Goal: Task Accomplishment & Management: Manage account settings

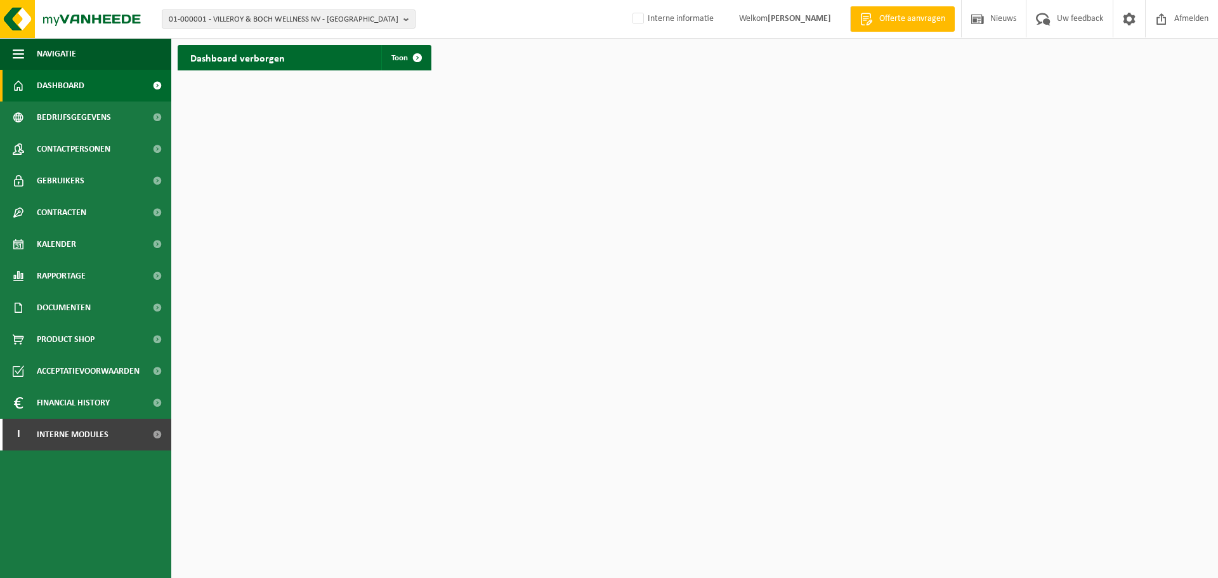
click at [607, 255] on html "01-000001 - VILLEROY & BOCH WELLNESS NV - ROESELARE 01-000001 - VILLEROY & BOCH…" at bounding box center [609, 289] width 1218 height 578
click at [102, 17] on img at bounding box center [76, 19] width 152 height 38
click at [335, 19] on span "01-000001 - VILLEROY & BOCH WELLNESS NV - ROESELARE" at bounding box center [284, 19] width 230 height 19
paste input "10-869297"
type input "10-869297"
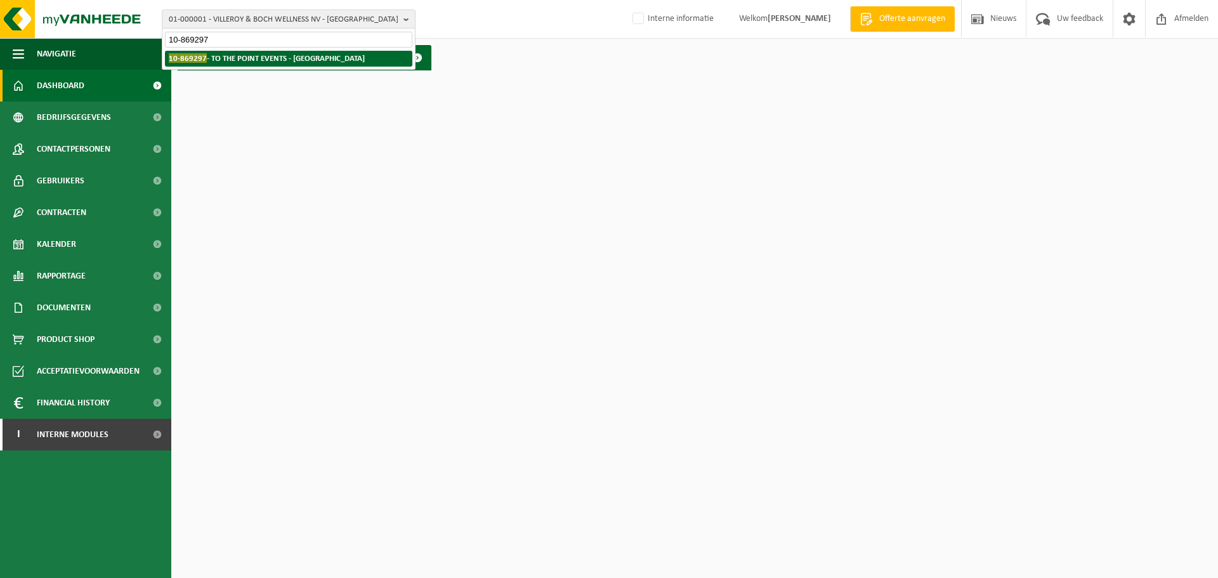
click at [281, 63] on strong "10-869297 - TO THE POINT EVENTS - HASSELT" at bounding box center [267, 58] width 196 height 10
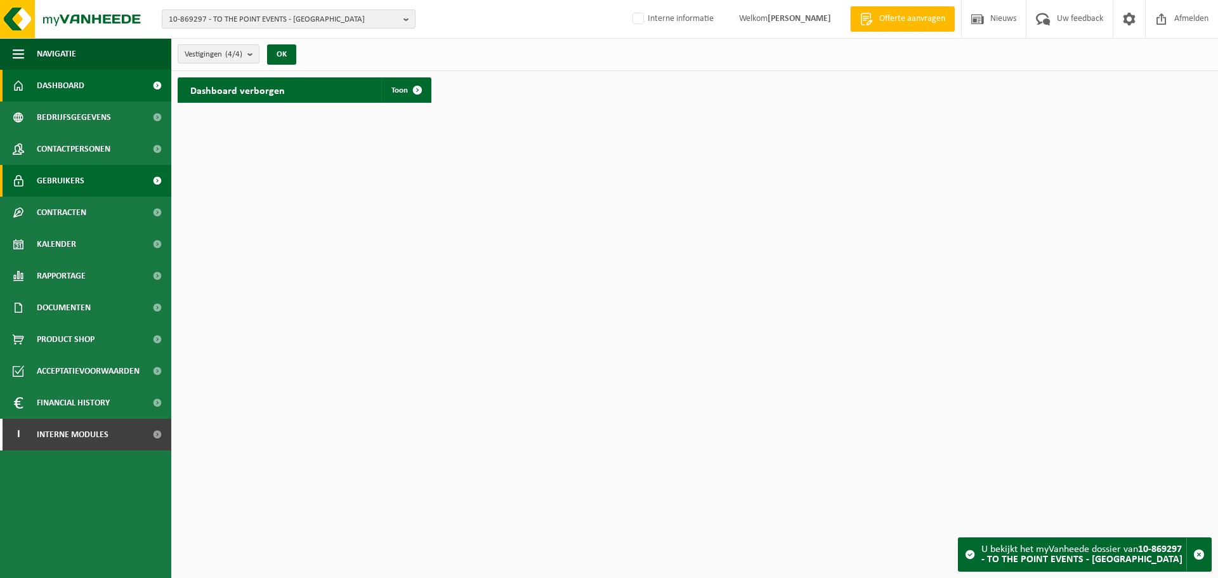
click at [58, 166] on span "Gebruikers" at bounding box center [61, 181] width 48 height 32
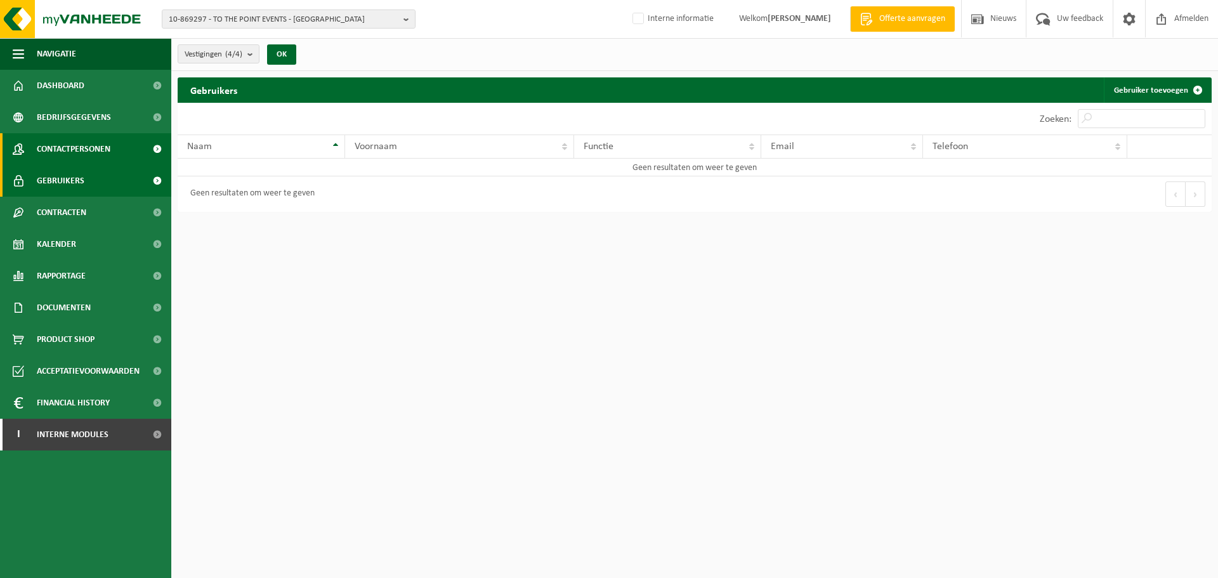
click at [65, 143] on span "Contactpersonen" at bounding box center [74, 149] width 74 height 32
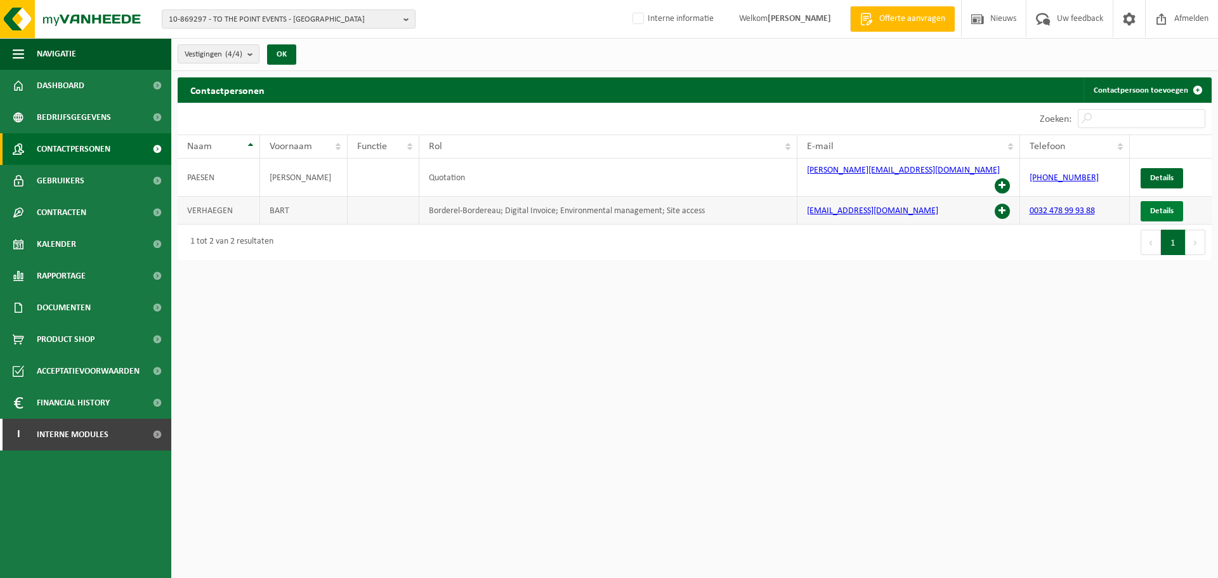
click at [1161, 207] on span "Details" at bounding box center [1161, 211] width 23 height 8
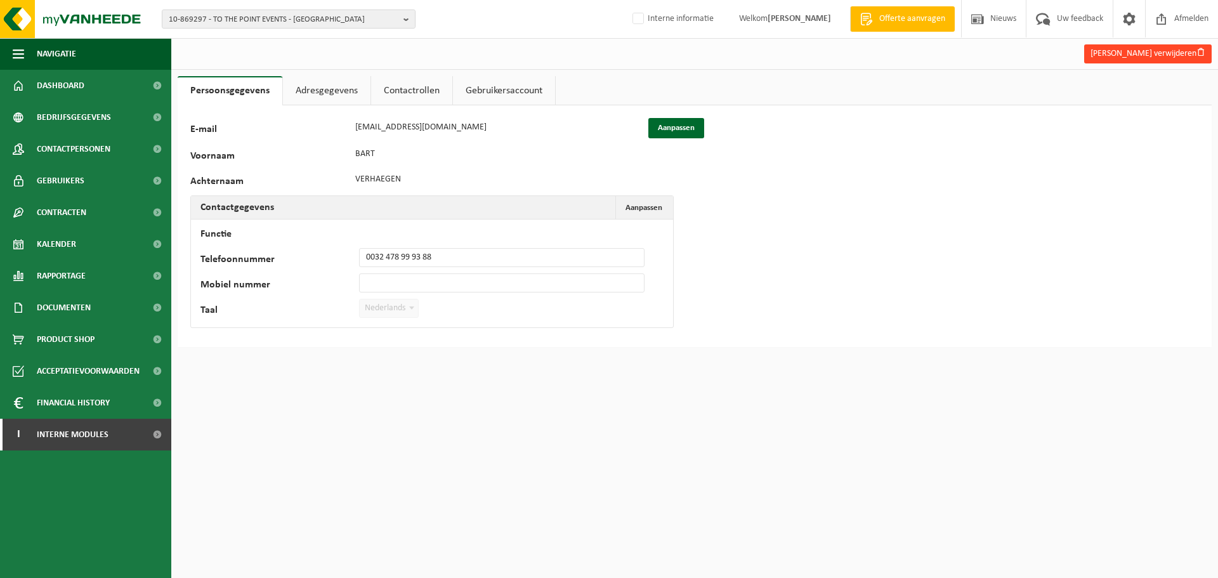
click at [1136, 55] on button "Bart Verhaegen verwijderen" at bounding box center [1148, 53] width 128 height 19
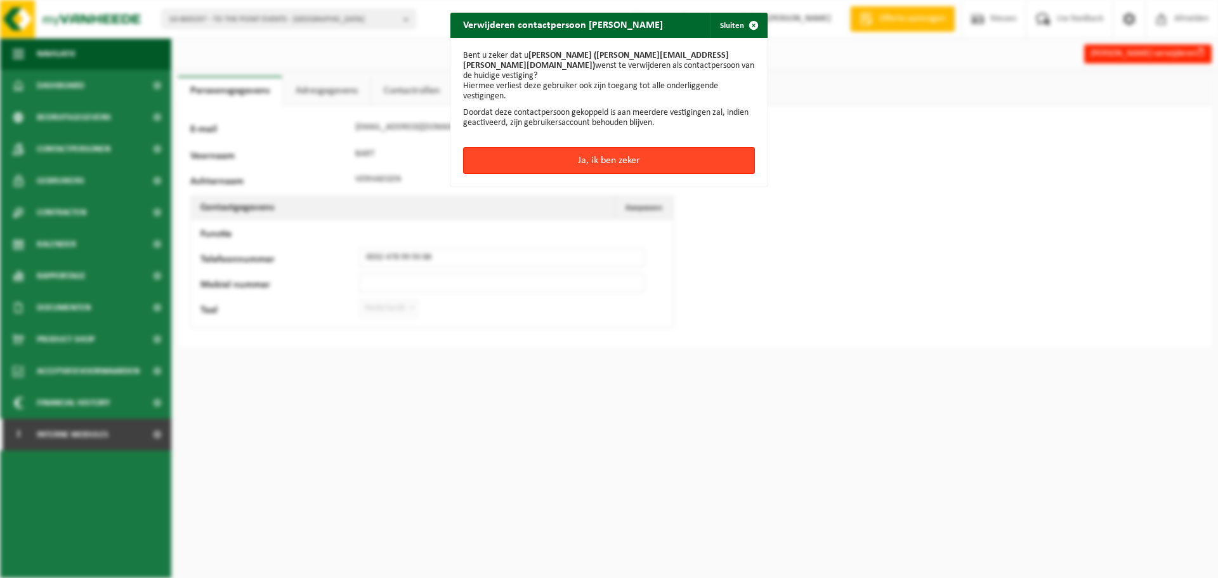
click at [601, 147] on button "Ja, ik ben zeker" at bounding box center [609, 160] width 292 height 27
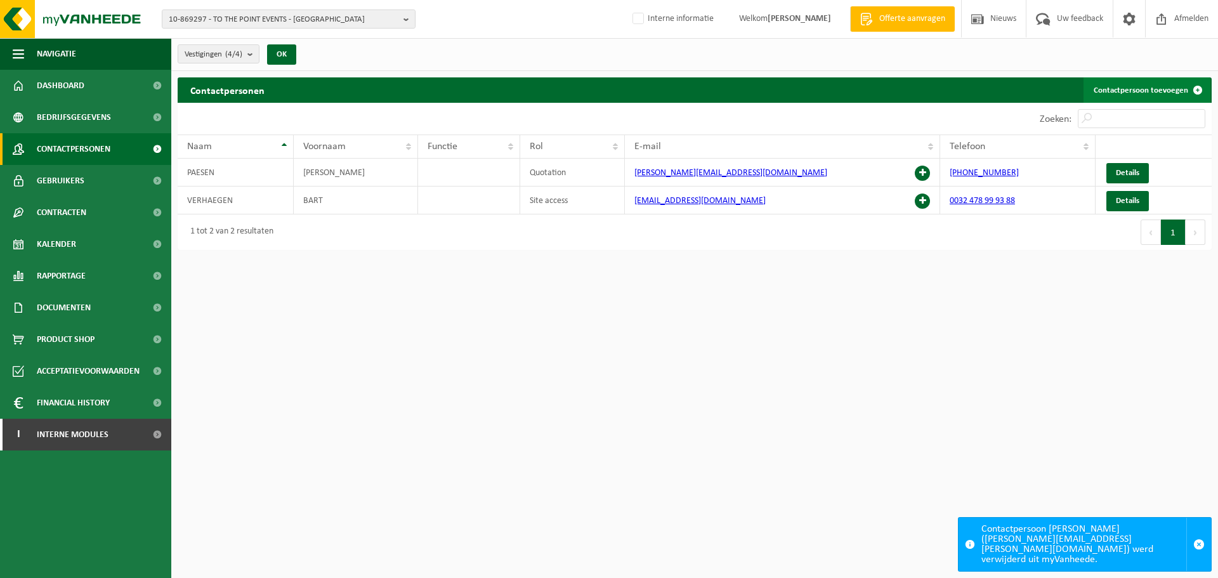
click at [1131, 85] on link "Contactpersoon toevoegen" at bounding box center [1147, 89] width 127 height 25
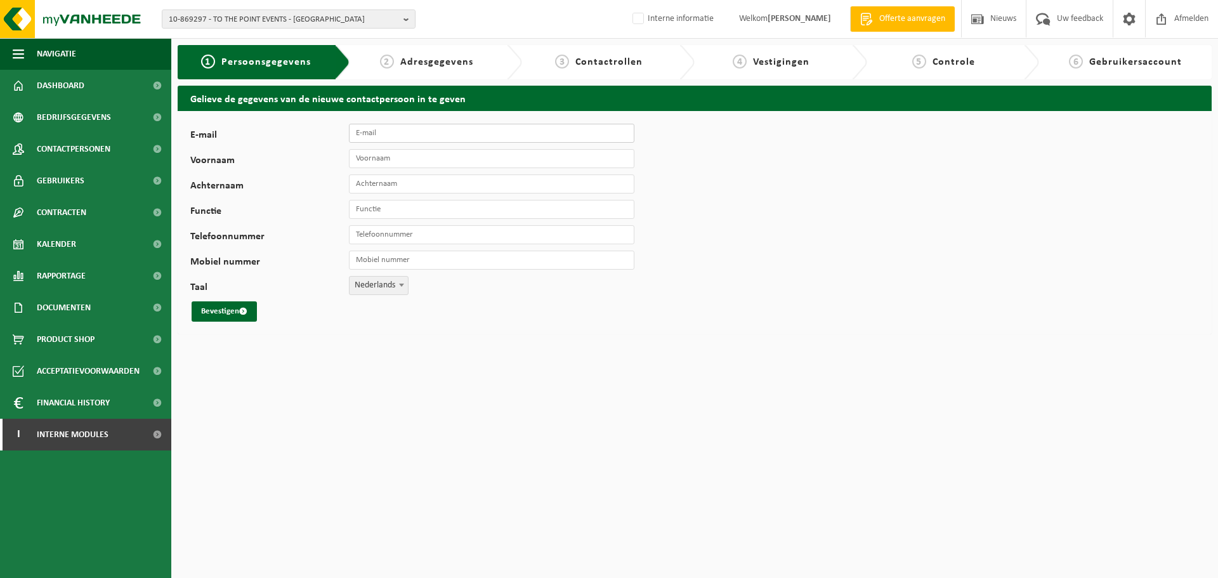
click at [463, 134] on input "E-mail" at bounding box center [492, 133] width 286 height 19
paste input "[EMAIL_ADDRESS][DOMAIN_NAME]"
type input "[EMAIL_ADDRESS][DOMAIN_NAME]"
click at [449, 170] on div "E-mail info@tothepointevents.be Voornaam Achternaam Functie Telefoonnummer Mobi…" at bounding box center [396, 223] width 412 height 198
click at [448, 154] on input "Voornaam" at bounding box center [492, 158] width 286 height 19
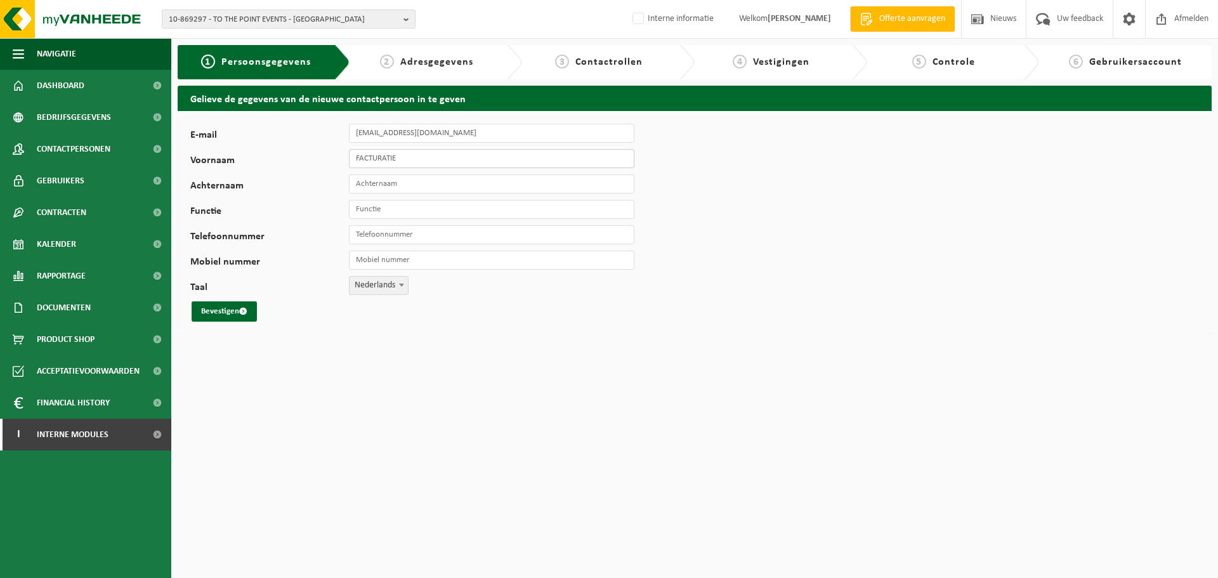
type input "FACTURATIE"
type input "TO THE POINT EVENTS"
click at [220, 305] on button "Bevestigen" at bounding box center [224, 311] width 65 height 20
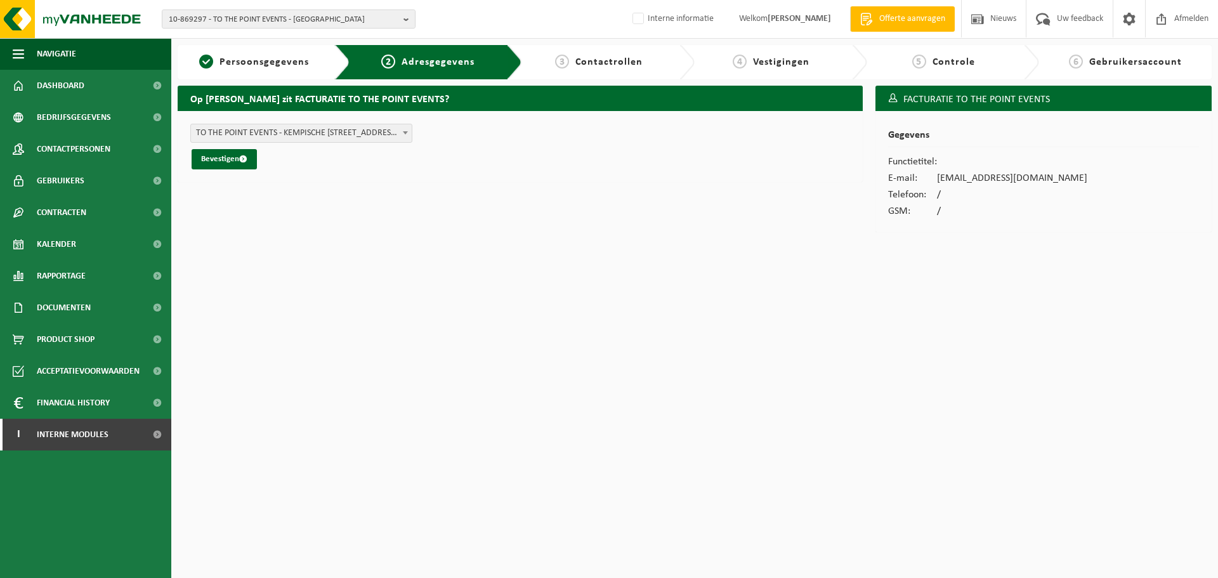
click at [327, 127] on span "TO THE POINT EVENTS - KEMPISCHE STEENWEG 303 B21 , 3500 HASSELT BE (10-869297/B…" at bounding box center [301, 133] width 221 height 18
click at [228, 162] on button "Bevestigen" at bounding box center [224, 159] width 65 height 20
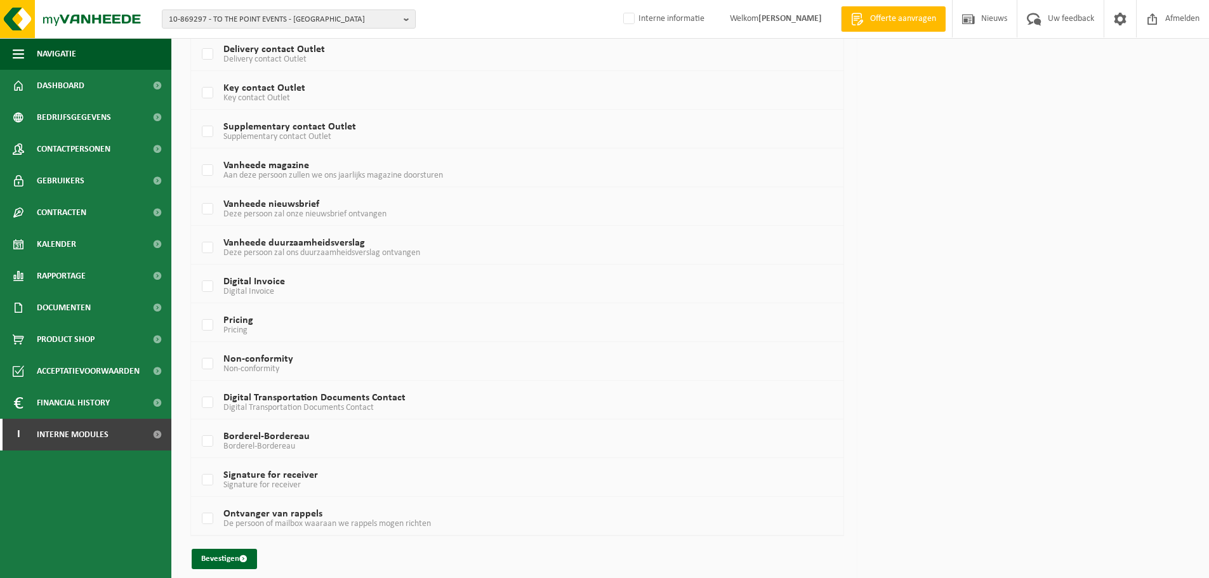
scroll to position [682, 0]
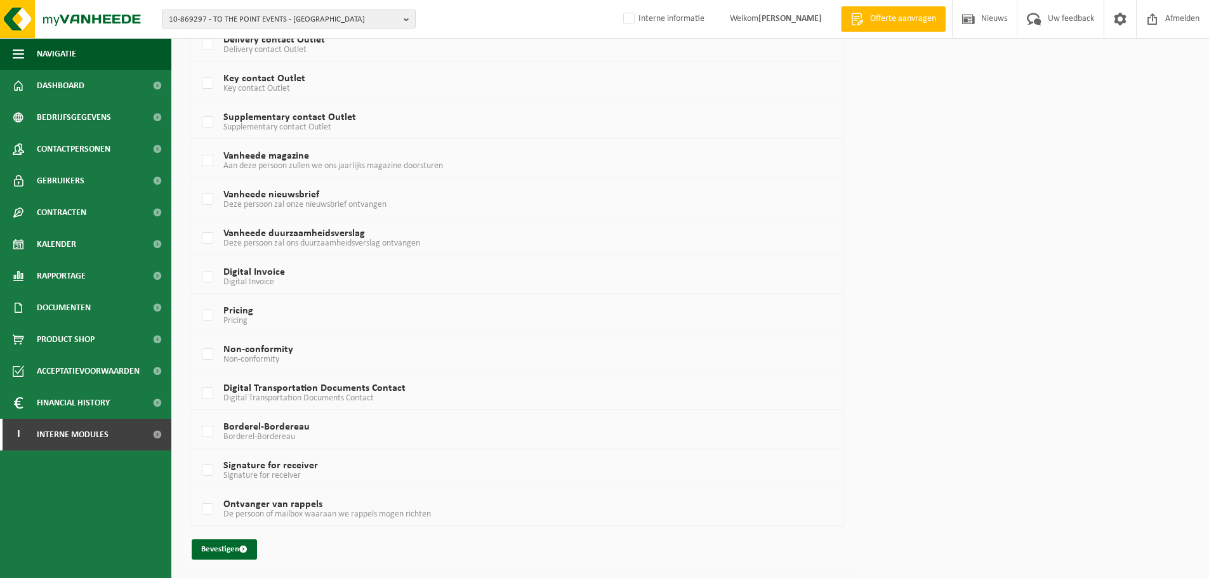
click at [266, 419] on td "Borderel-Bordereau Borderel-Bordereau" at bounding box center [517, 429] width 652 height 39
click at [265, 515] on span "De persoon of mailbox waaraan we rappels mogen richten" at bounding box center [327, 515] width 208 height 10
click at [197, 494] on input "Ontvanger van rappels [PERSON_NAME] of mailbox waaraan we rappels mogen richten" at bounding box center [197, 493] width 1 height 1
checkbox input "true"
click at [237, 418] on td "Borderel-Bordereau Borderel-Bordereau" at bounding box center [517, 429] width 652 height 39
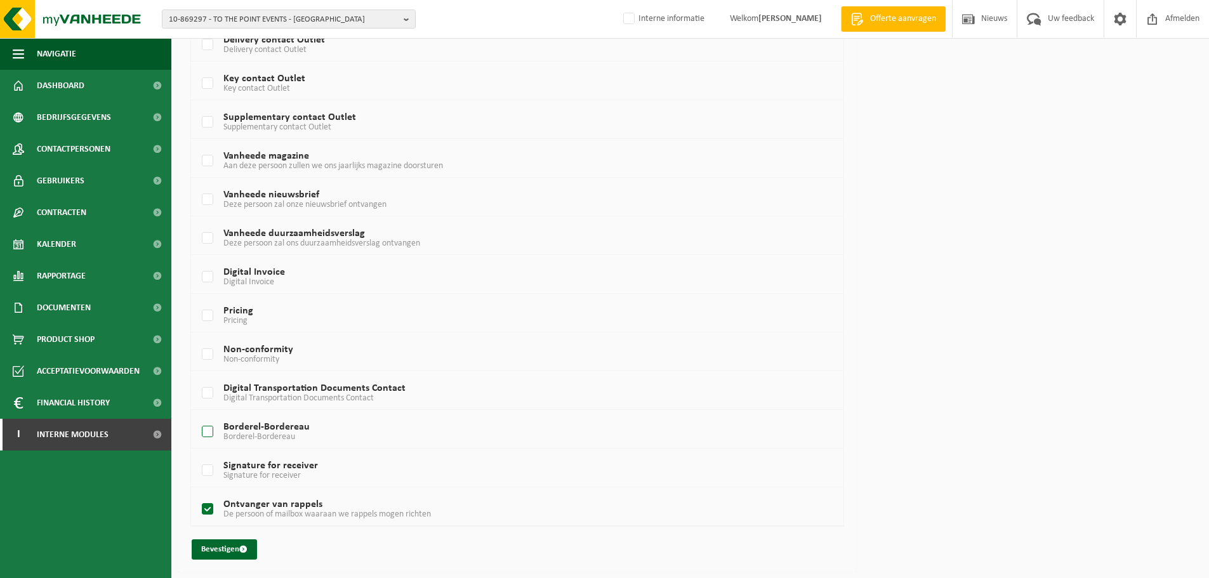
click at [234, 436] on span "Borderel-Bordereau" at bounding box center [259, 437] width 72 height 10
click at [197, 416] on input "Borderel-Bordereau Borderel-Bordereau" at bounding box center [197, 416] width 1 height 1
checkbox input "true"
click at [215, 290] on td "Digital Invoice Digital Invoice" at bounding box center [517, 274] width 652 height 39
click at [204, 271] on label "Digital Invoice Digital Invoice" at bounding box center [489, 277] width 581 height 19
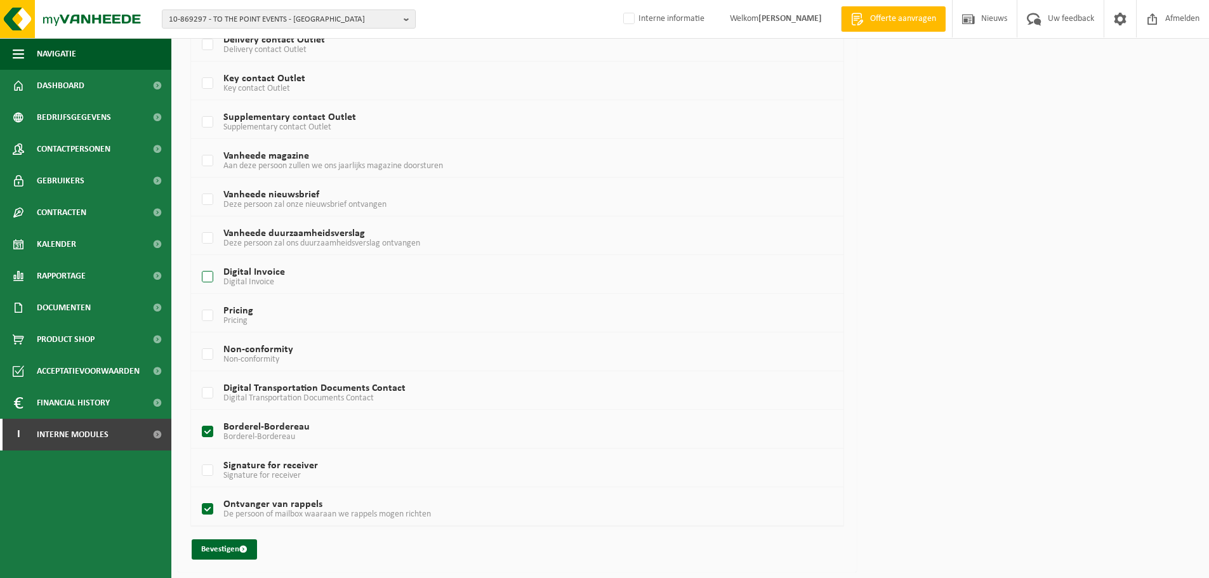
click at [197, 261] on input "Digital Invoice Digital Invoice" at bounding box center [197, 261] width 1 height 1
checkbox input "true"
click at [233, 550] on button "Bevestigen" at bounding box center [224, 549] width 65 height 20
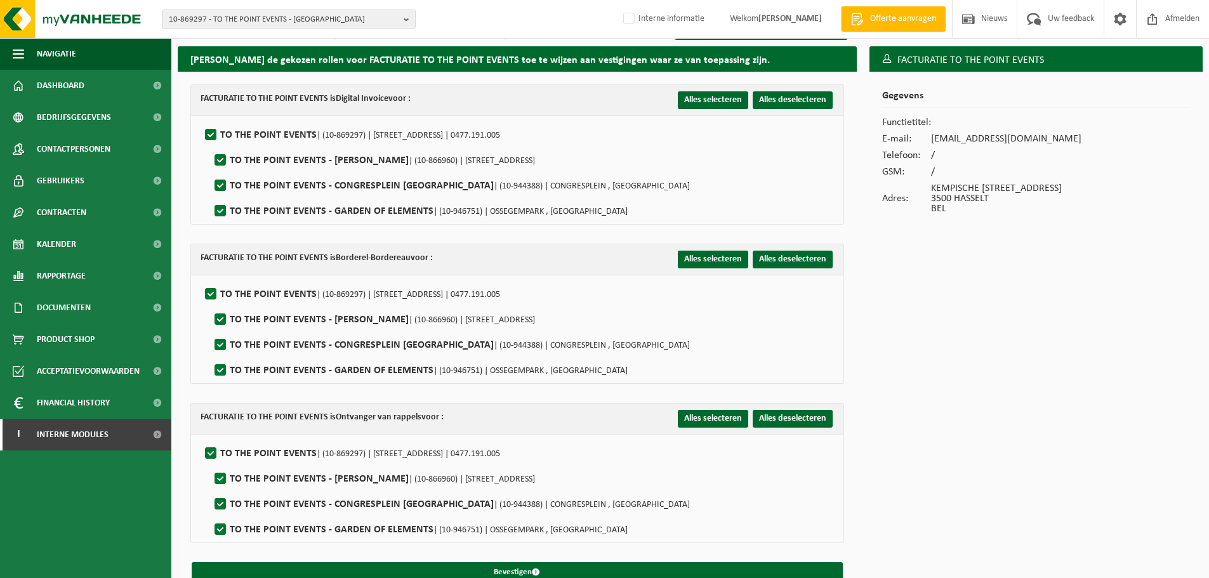
scroll to position [60, 0]
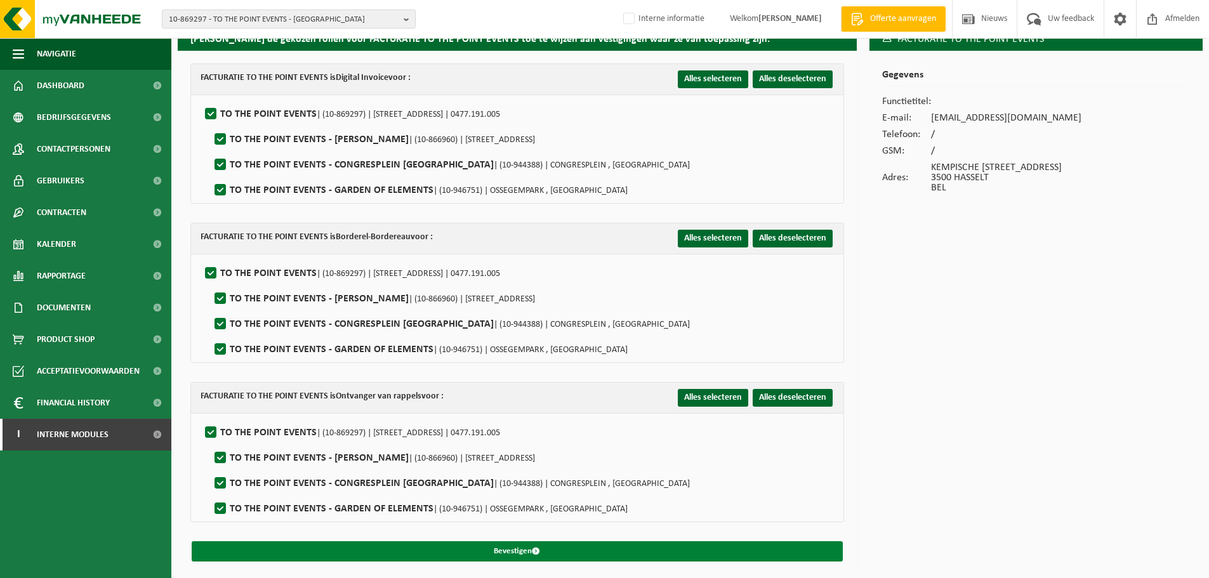
click at [513, 541] on button "Bevestigen" at bounding box center [517, 551] width 651 height 20
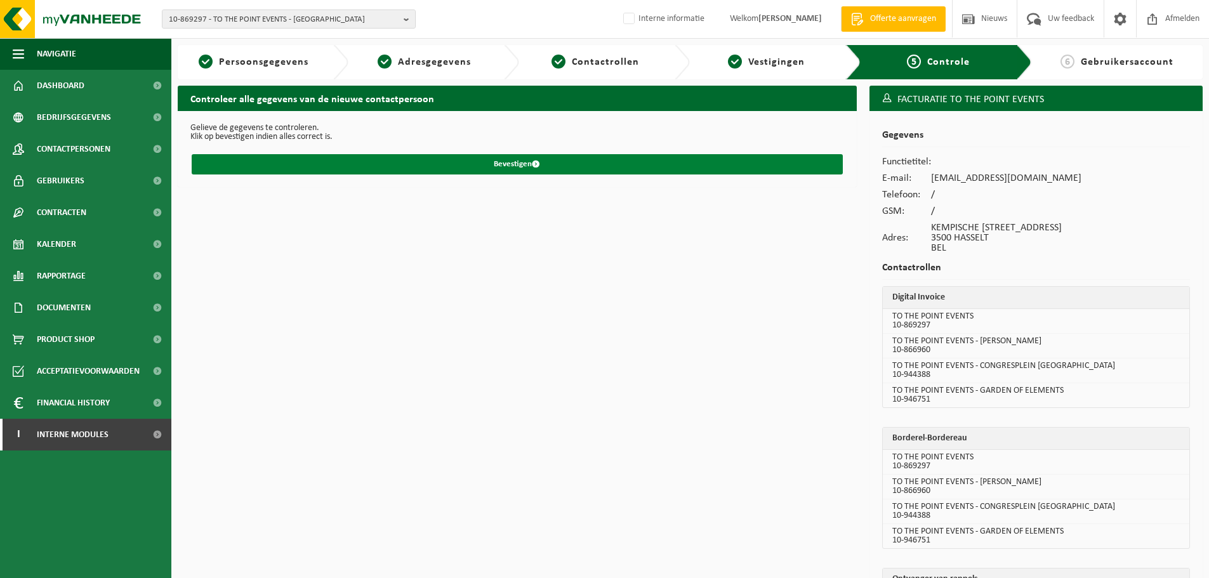
click at [539, 167] on span "submit" at bounding box center [536, 164] width 8 height 8
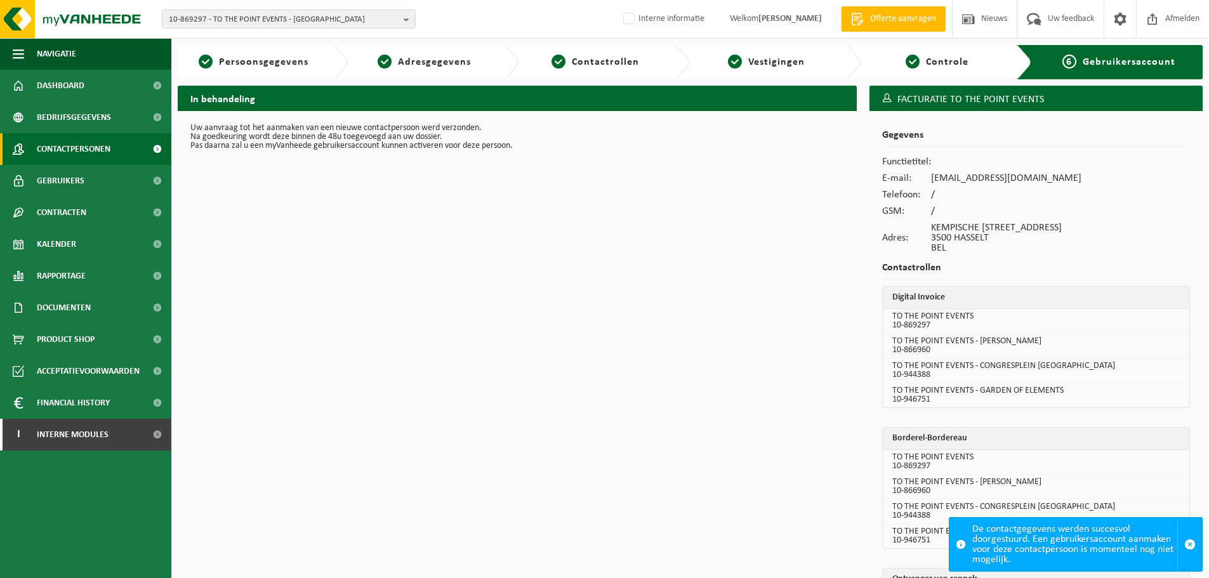
click at [107, 158] on span "Contactpersonen" at bounding box center [74, 149] width 74 height 32
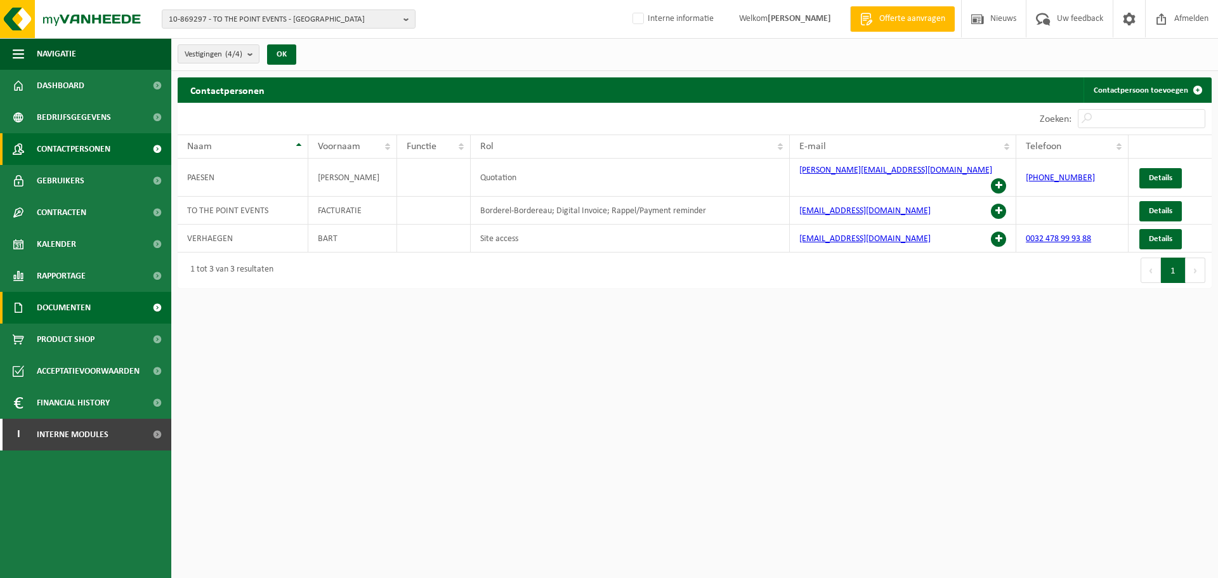
click at [109, 309] on link "Documenten" at bounding box center [85, 308] width 171 height 32
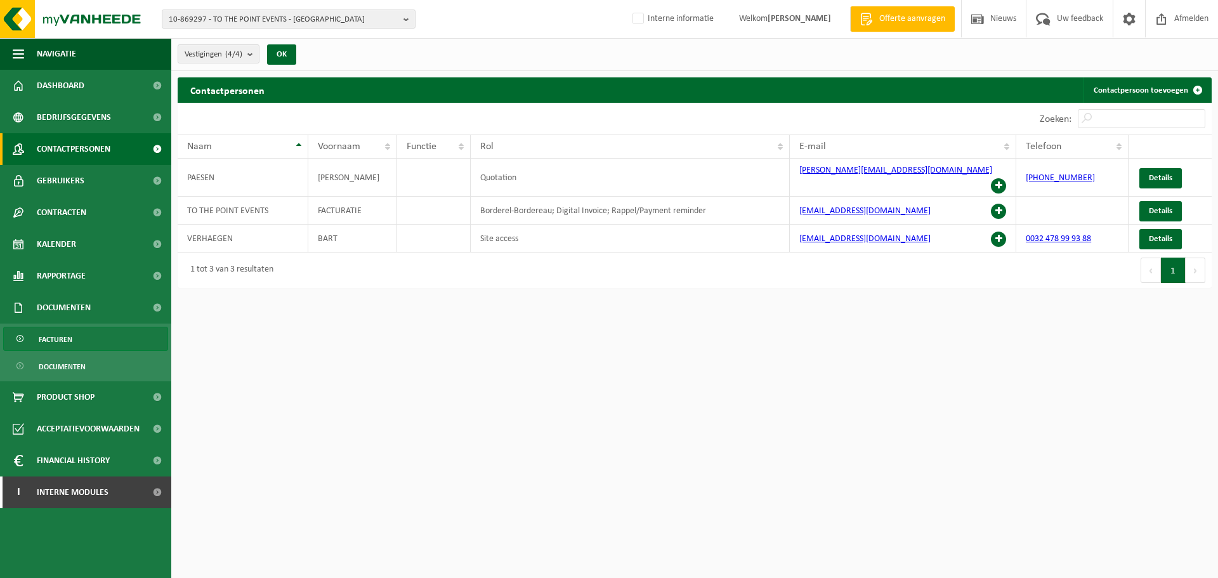
click at [69, 338] on span "Facturen" at bounding box center [56, 339] width 34 height 24
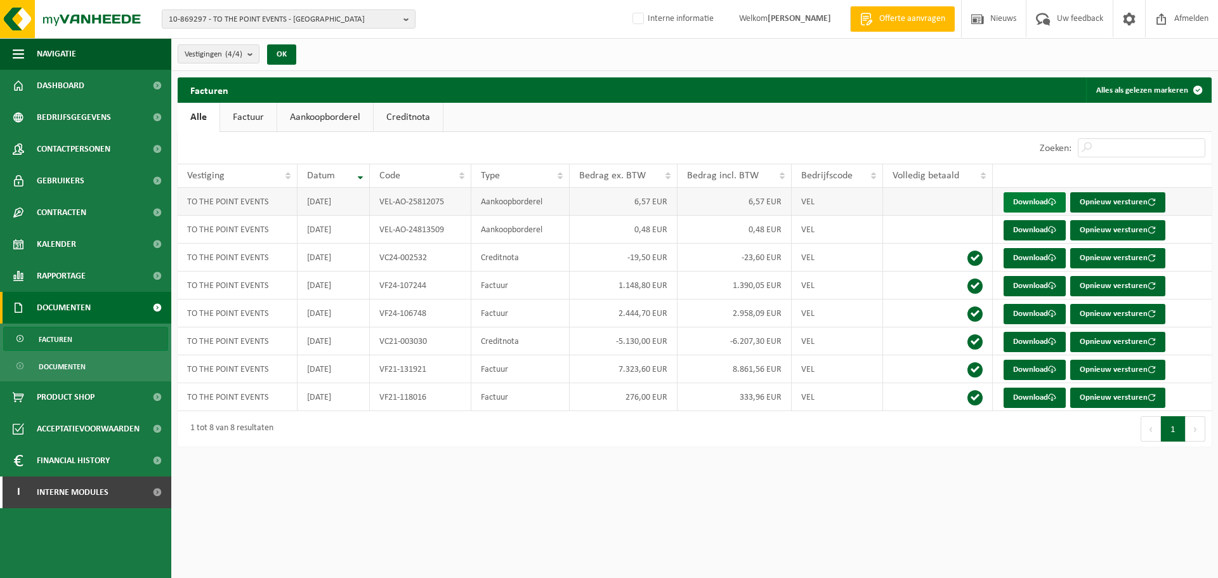
click at [1039, 206] on link "Download" at bounding box center [1035, 202] width 62 height 20
click at [1024, 205] on link "Download" at bounding box center [1035, 202] width 62 height 20
click at [1015, 198] on link "Download" at bounding box center [1035, 202] width 62 height 20
click at [562, 482] on html "10-869297 - TO THE POINT EVENTS - HASSELT 10-869297 - TO THE POINT EVENTS - HAS…" at bounding box center [609, 289] width 1218 height 578
click at [279, 7] on div "10-869297 - TO THE POINT EVENTS - HASSELT 10-869297 - TO THE POINT EVENTS - HAS…" at bounding box center [609, 19] width 1218 height 39
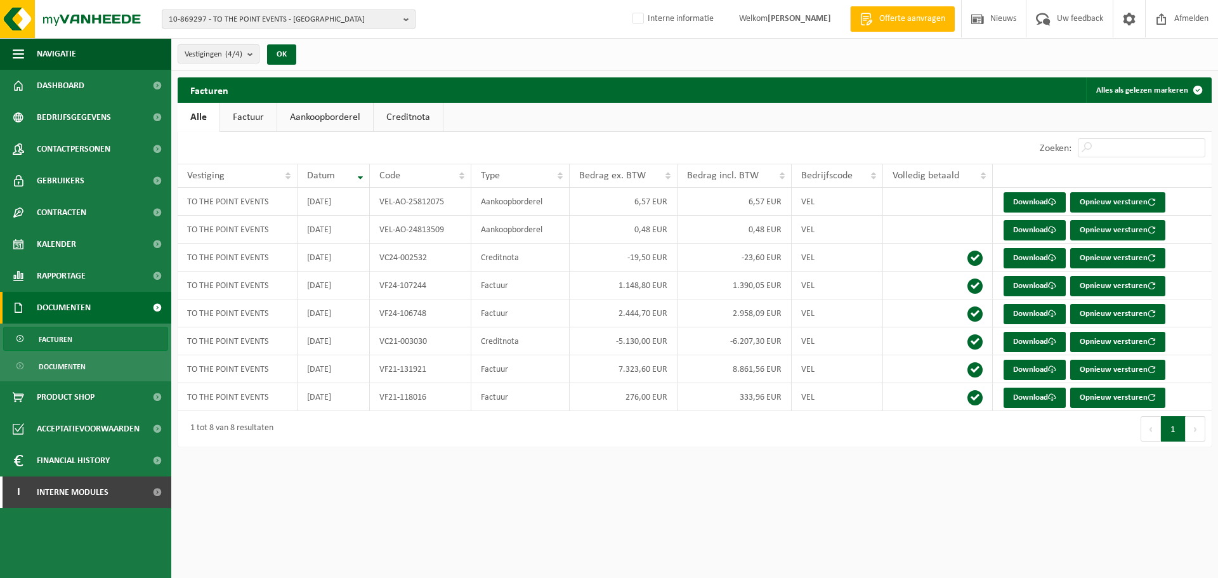
click at [280, 15] on span "10-869297 - TO THE POINT EVENTS - HASSELT" at bounding box center [284, 19] width 230 height 19
type input "10-915437"
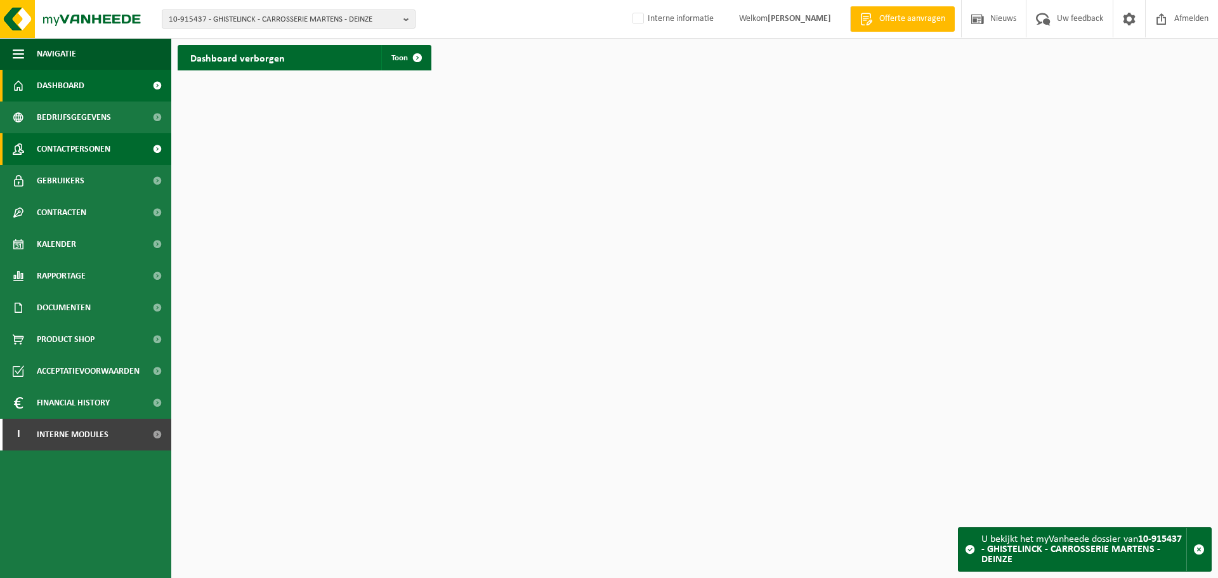
click at [106, 149] on span "Contactpersonen" at bounding box center [74, 149] width 74 height 32
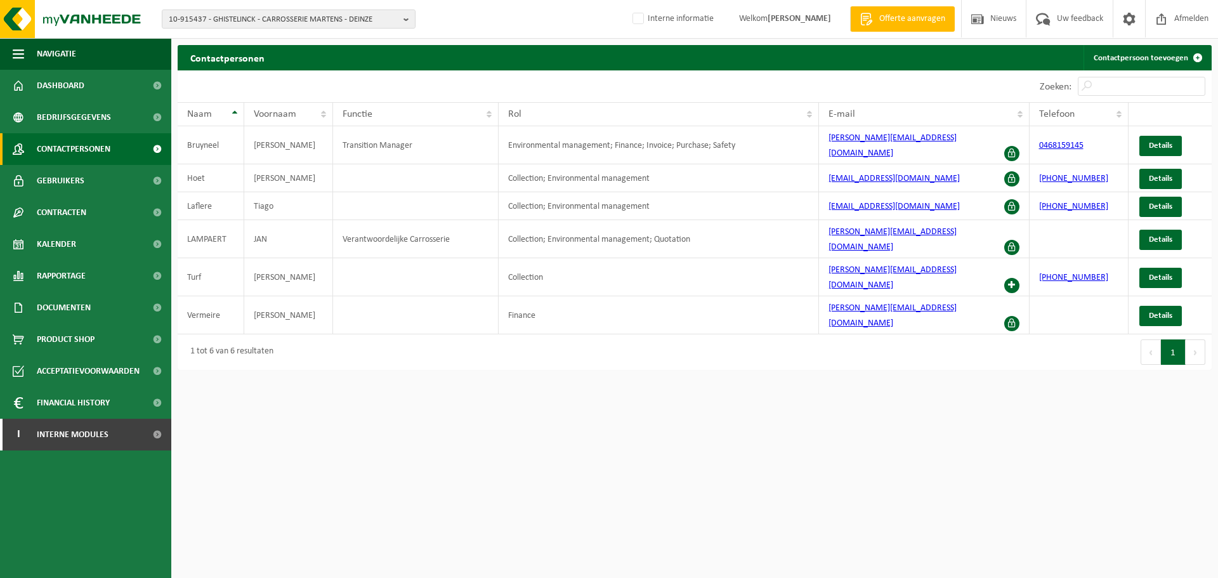
click at [756, 425] on html "10-915437 - GHISTELINCK - CARROSSERIE MARTENS - DEINZE 01-004066 - GHISTELINCK …" at bounding box center [609, 289] width 1218 height 578
click at [323, 20] on span "10-915437 - GHISTELINCK - CARROSSERIE MARTENS - DEINZE" at bounding box center [284, 19] width 230 height 19
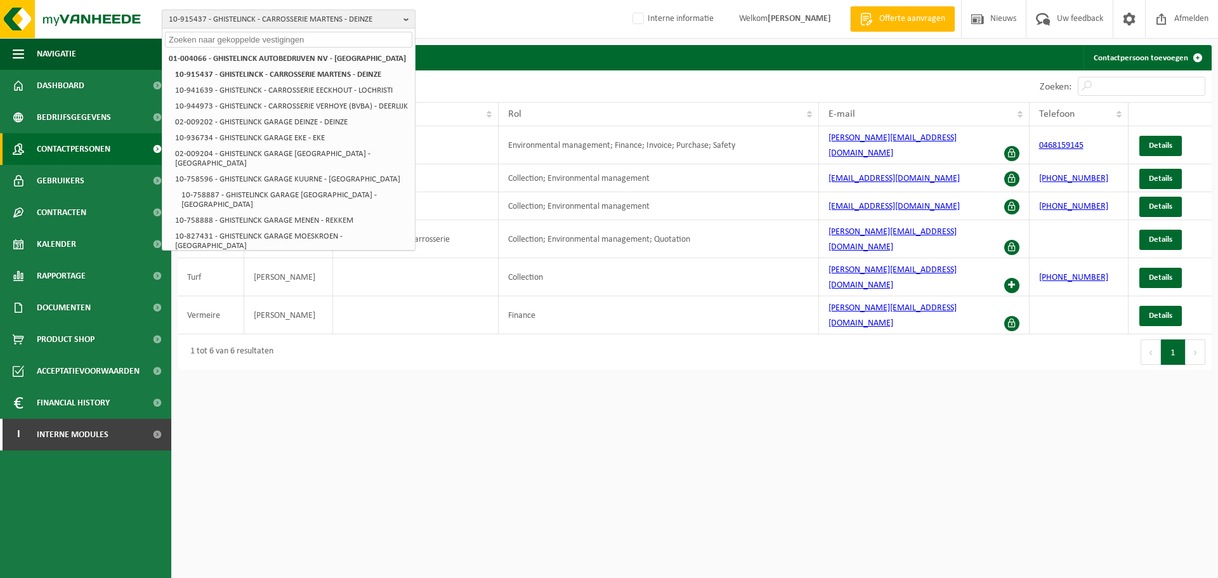
paste input "10-734487"
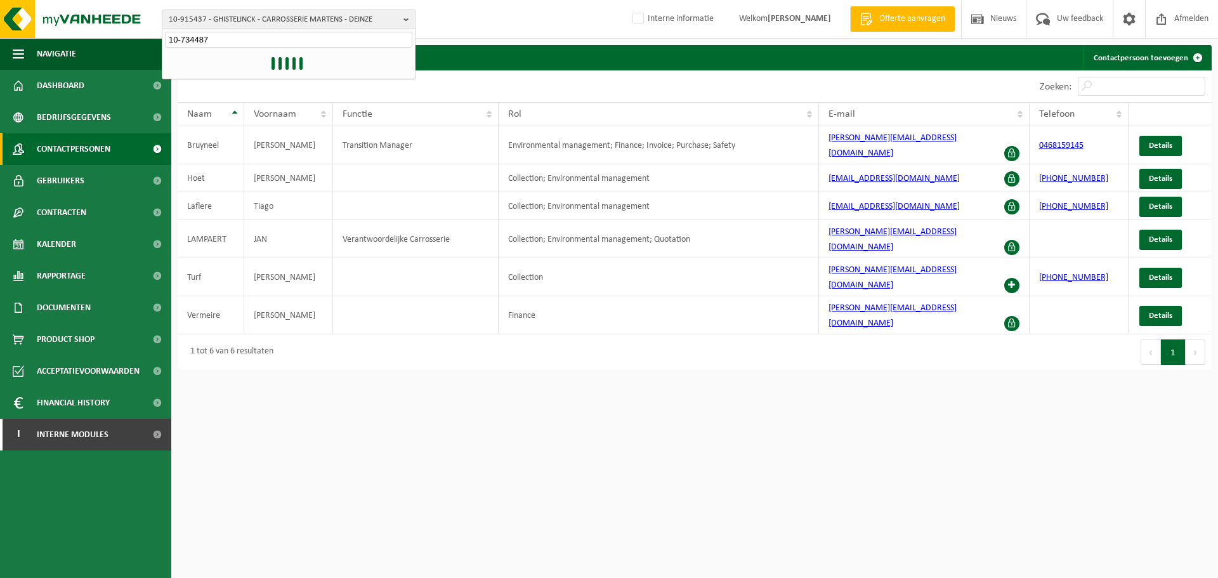
type input "10-734487"
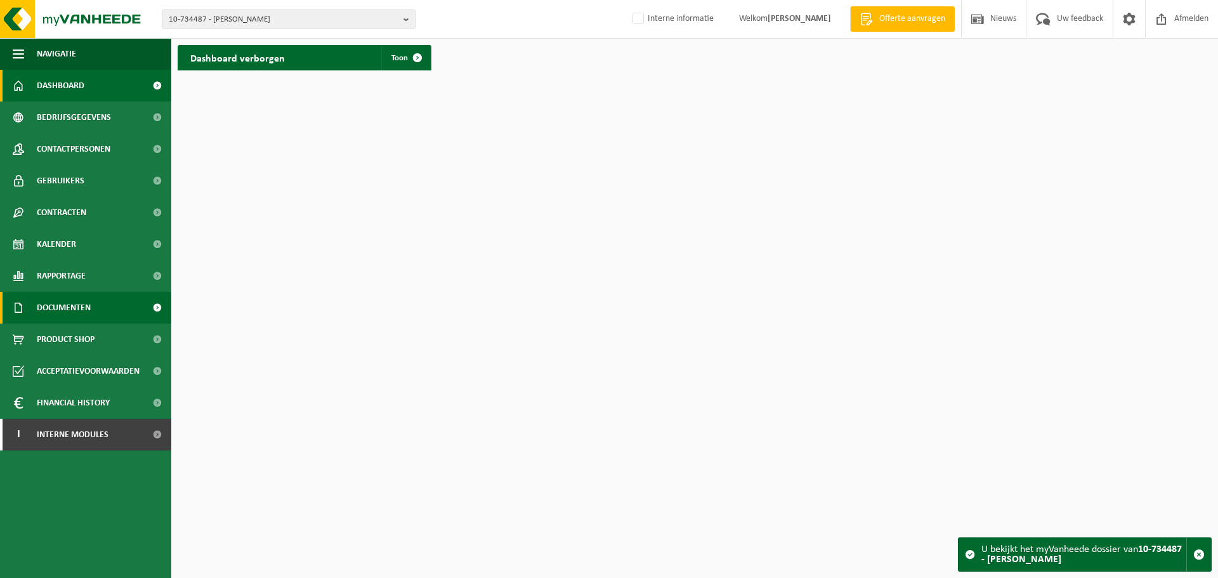
click at [107, 301] on link "Documenten" at bounding box center [85, 308] width 171 height 32
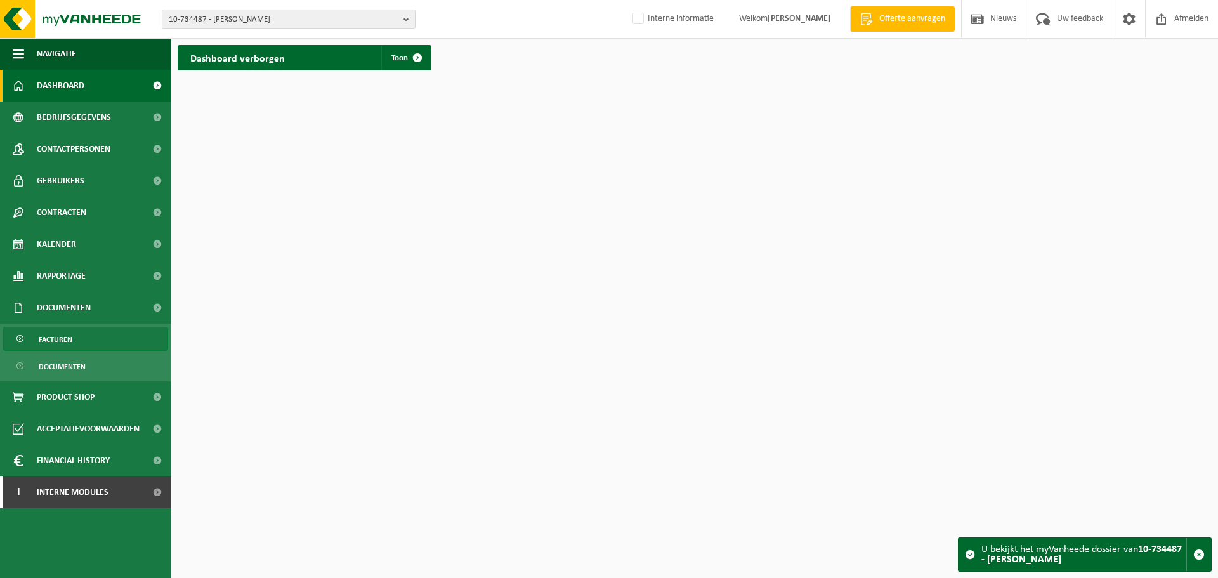
click at [33, 338] on link "Facturen" at bounding box center [85, 339] width 165 height 24
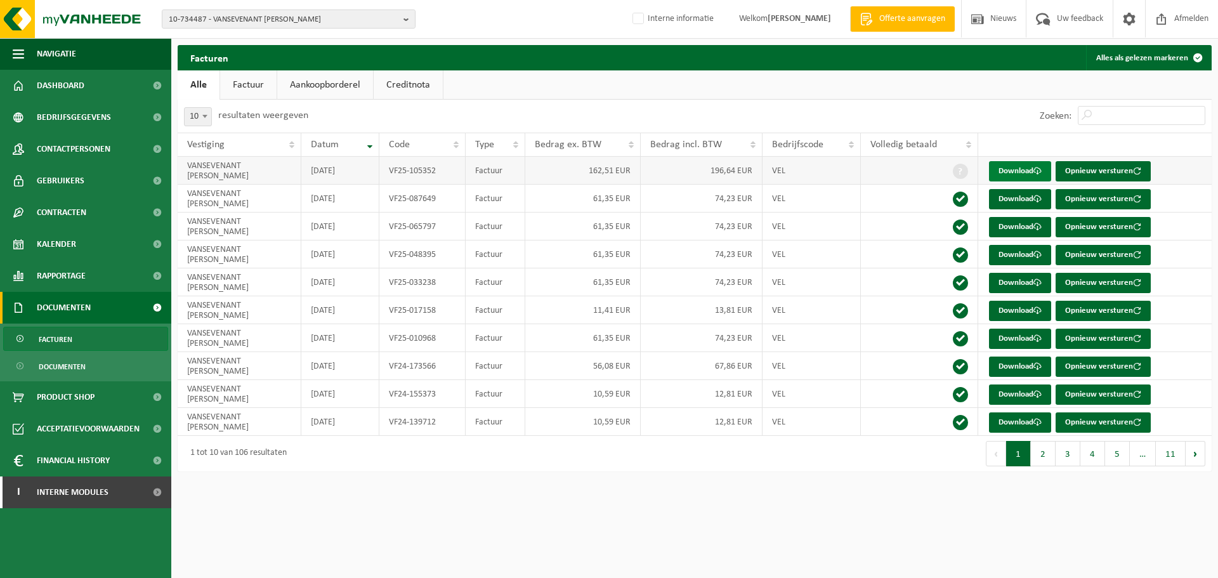
click at [1025, 172] on link "Download" at bounding box center [1020, 171] width 62 height 20
drag, startPoint x: 93, startPoint y: 152, endPoint x: 358, endPoint y: 153, distance: 265.3
click at [93, 152] on span "Contactpersonen" at bounding box center [74, 149] width 74 height 32
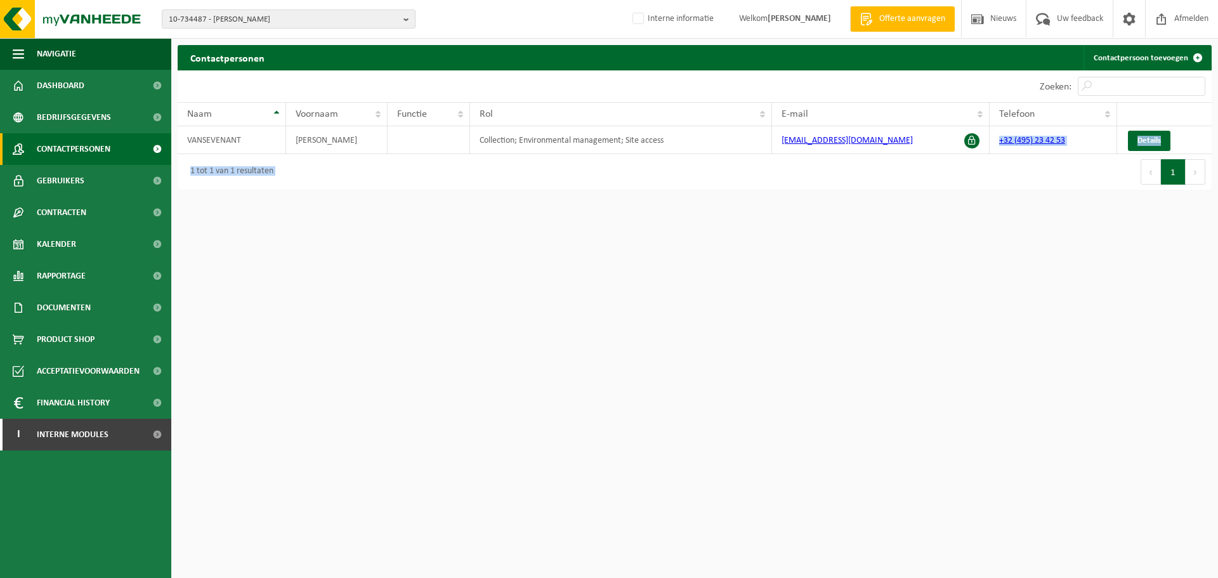
drag, startPoint x: 925, startPoint y: 141, endPoint x: 764, endPoint y: 163, distance: 162.1
click at [764, 163] on div "10 25 50 100 10 resultaten weergeven Zoeken: Naam Voornaam Functie Rol E-mail T…" at bounding box center [695, 129] width 1034 height 119
click at [775, 383] on html "10-734487 - VANSEVENANT CHRIS - WAARDAMME 10-734487 - VANSEVENANT CHRIS - WAARD…" at bounding box center [609, 289] width 1218 height 578
click at [968, 271] on html "10-734487 - VANSEVENANT CHRIS - WAARDAMME 10-734487 - VANSEVENANT CHRIS - WAARD…" at bounding box center [609, 289] width 1218 height 578
click at [899, 173] on div "Eerste Vorige 1 Volgende Laatste" at bounding box center [953, 172] width 517 height 36
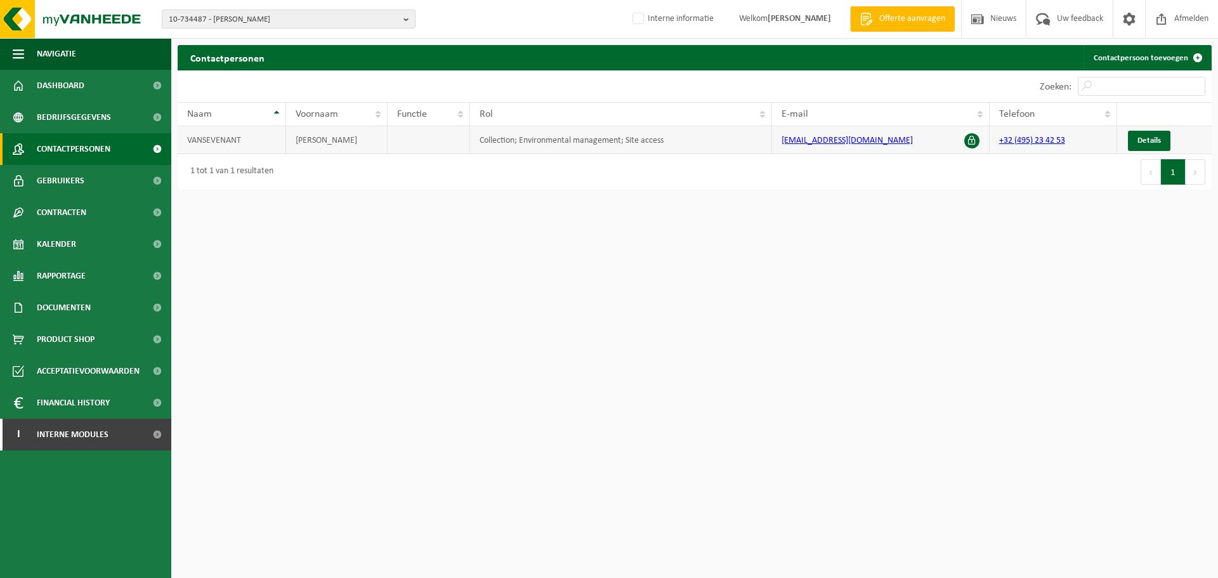
click at [933, 148] on td "vansevenant.chris@telenet.be" at bounding box center [881, 140] width 218 height 28
click at [649, 483] on html "10-734487 - VANSEVENANT CHRIS - WAARDAMME 10-734487 - VANSEVENANT CHRIS - WAARD…" at bounding box center [609, 289] width 1218 height 578
click at [93, 209] on link "Contracten" at bounding box center [85, 213] width 171 height 32
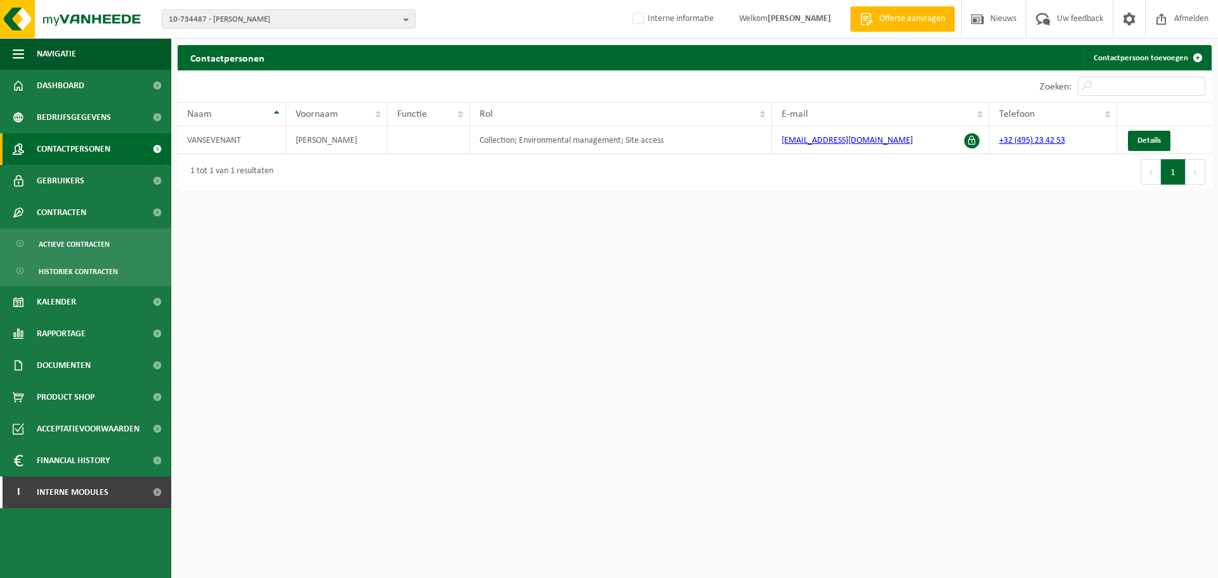
click at [558, 467] on html "10-734487 - VANSEVENANT CHRIS - WAARDAMME 10-734487 - VANSEVENANT CHRIS - WAARD…" at bounding box center [609, 289] width 1218 height 578
click at [81, 300] on link "Kalender" at bounding box center [85, 302] width 171 height 32
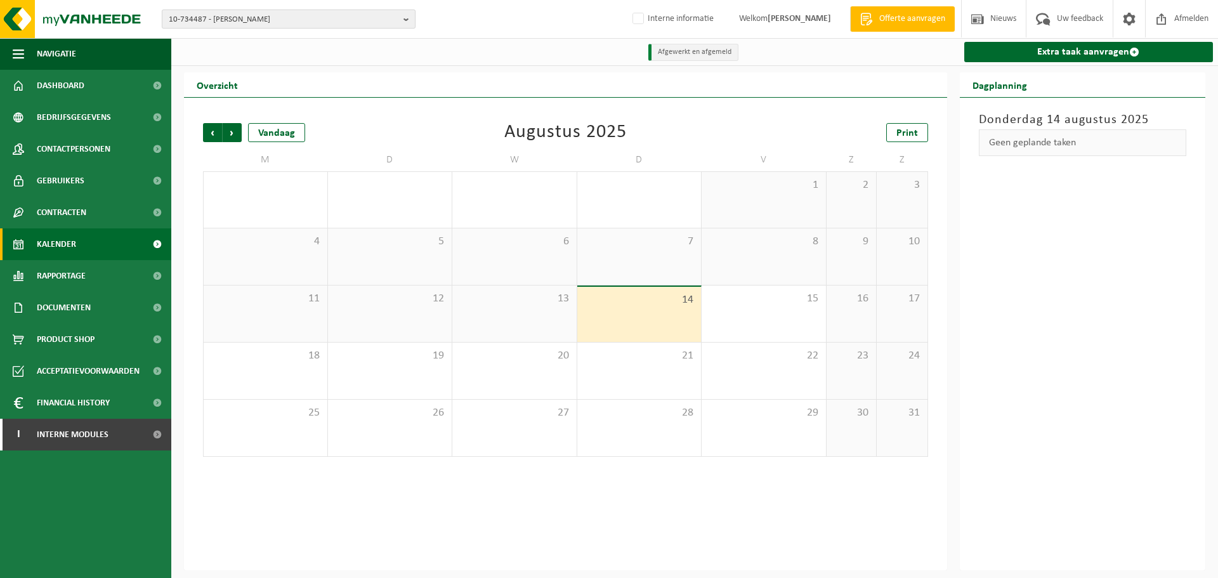
click at [287, 25] on span "10-734487 - VANSEVENANT CHRIS - WAARDAMME" at bounding box center [284, 19] width 230 height 19
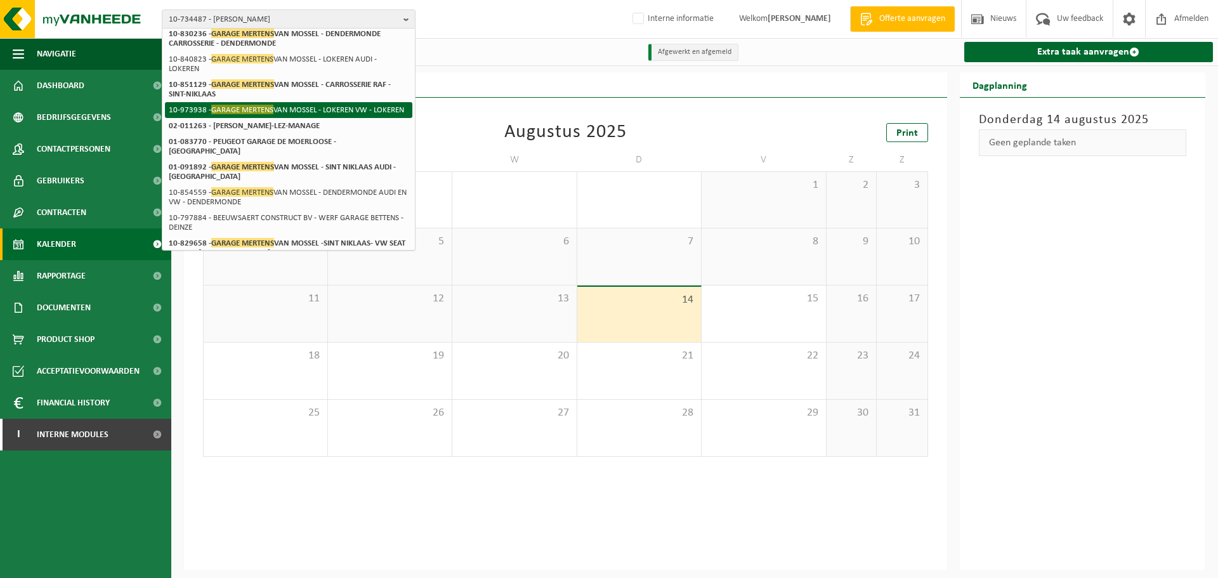
scroll to position [79, 0]
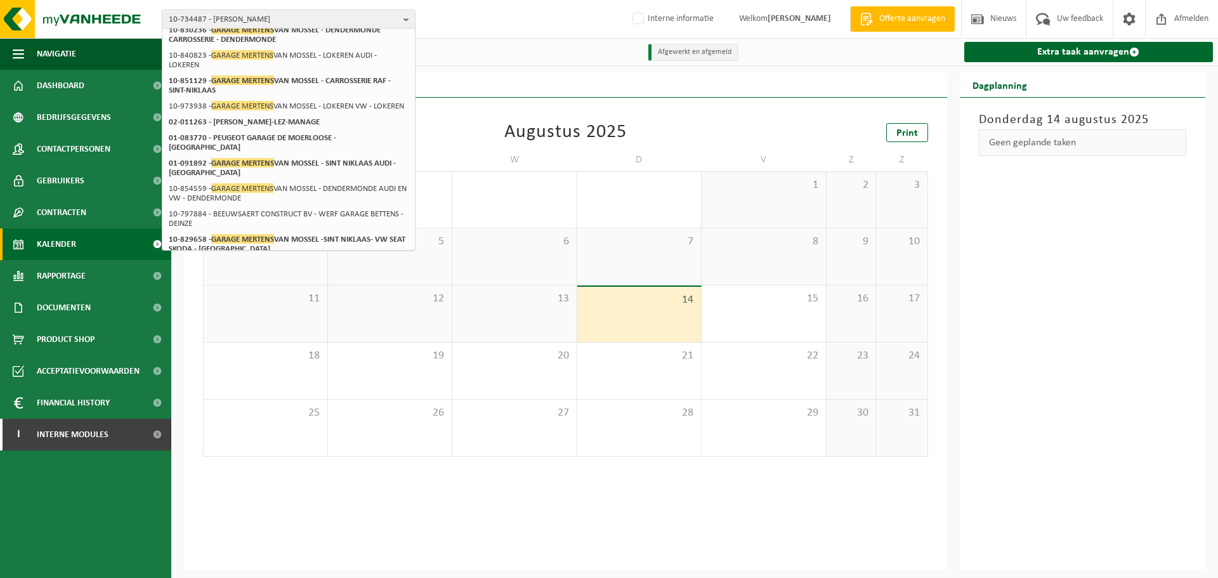
click at [737, 530] on div "Vorige Volgende Vandaag Augustus 2025 Print M D W D V Z Z 28 29 30 31 1 2 3 4 5…" at bounding box center [565, 334] width 763 height 473
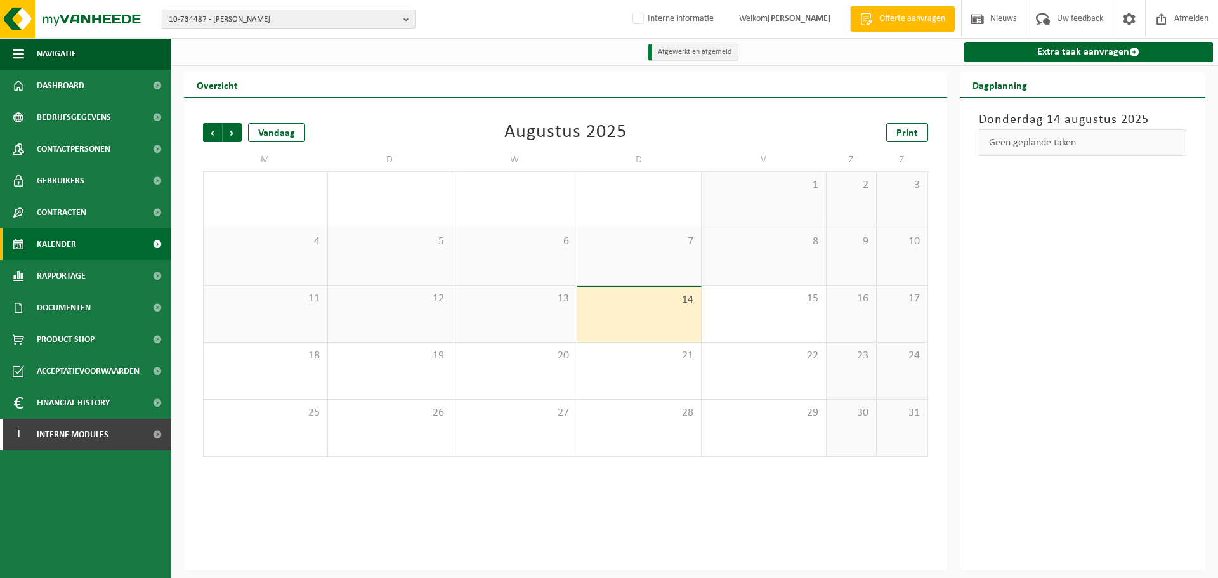
click at [313, 13] on span "10-734487 - VANSEVENANT CHRIS - WAARDAMME" at bounding box center [284, 19] width 230 height 19
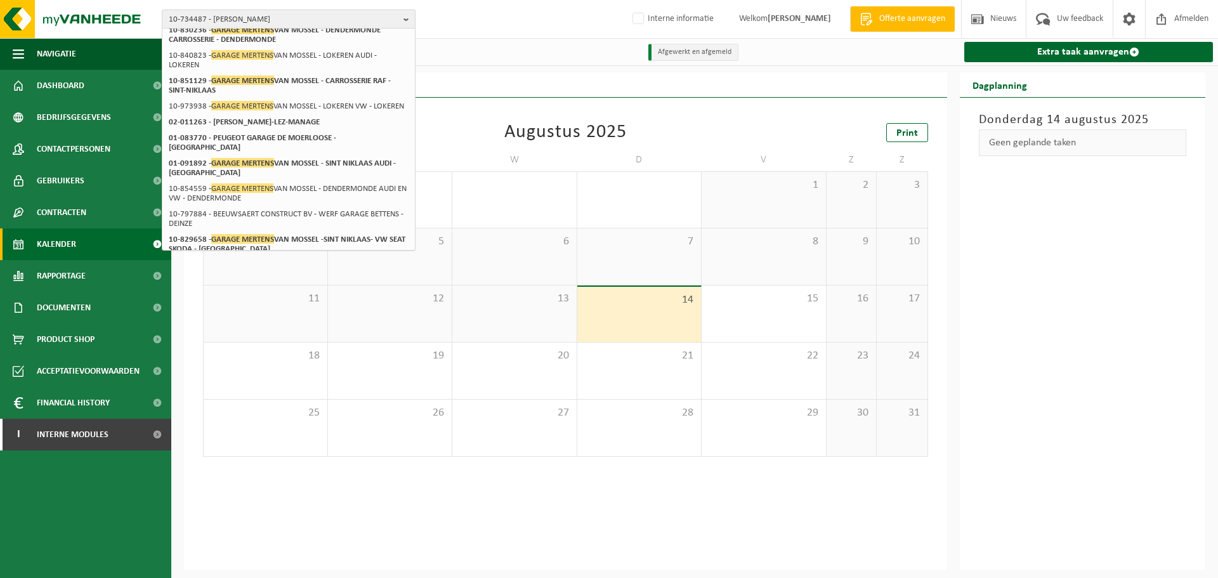
scroll to position [0, 0]
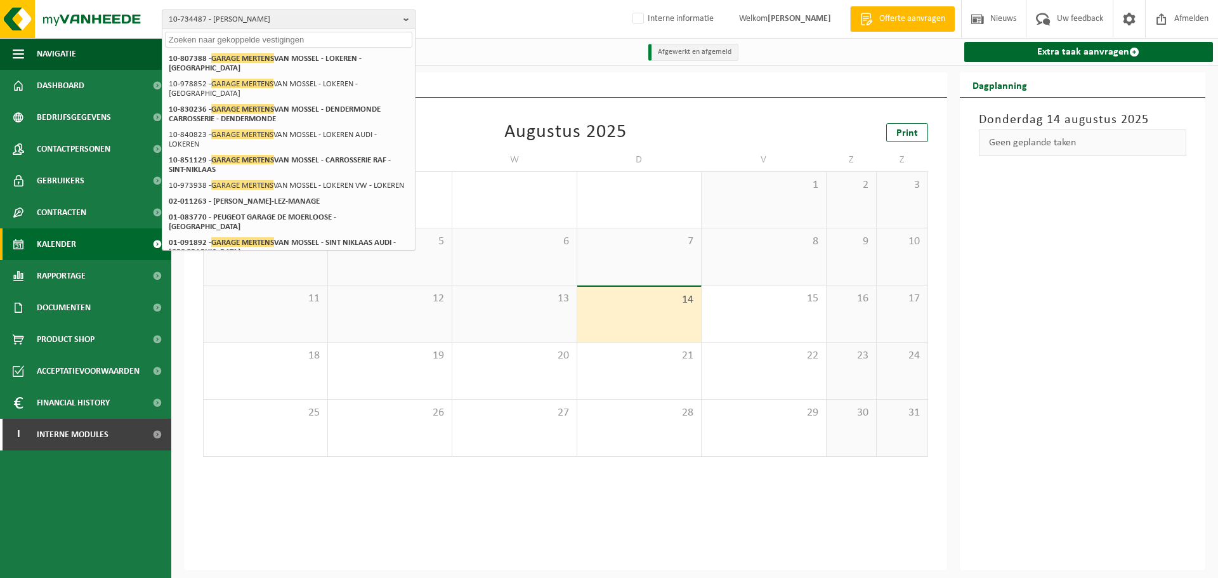
paste input "10-915437"
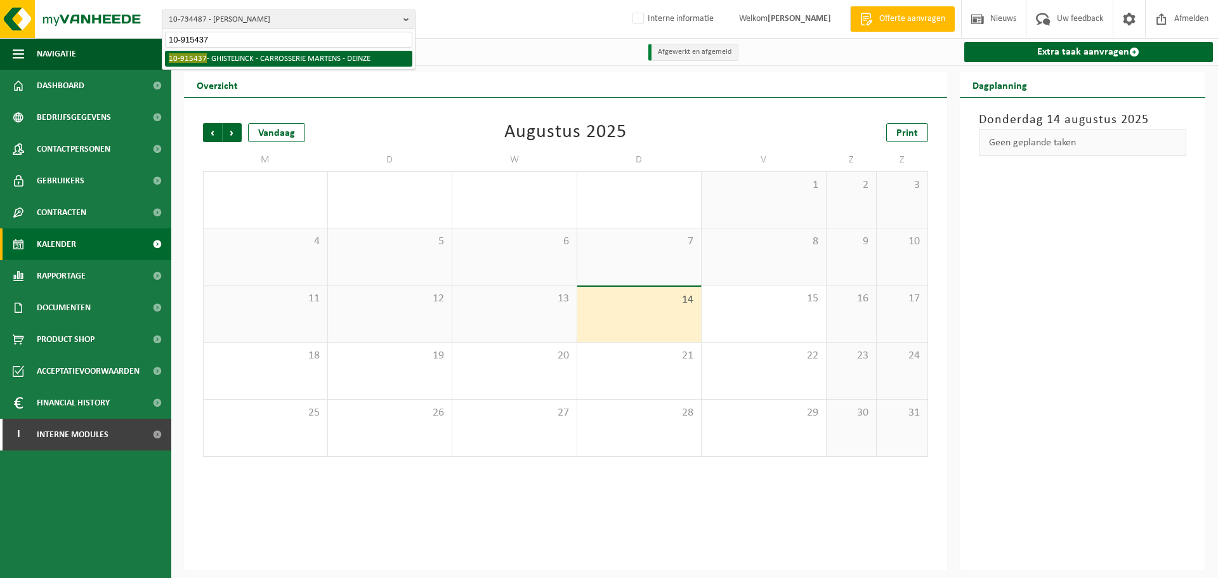
type input "10-915437"
click at [331, 65] on li "10-915437 - GHISTELINCK - CARROSSERIE MARTENS - DEINZE" at bounding box center [288, 59] width 247 height 16
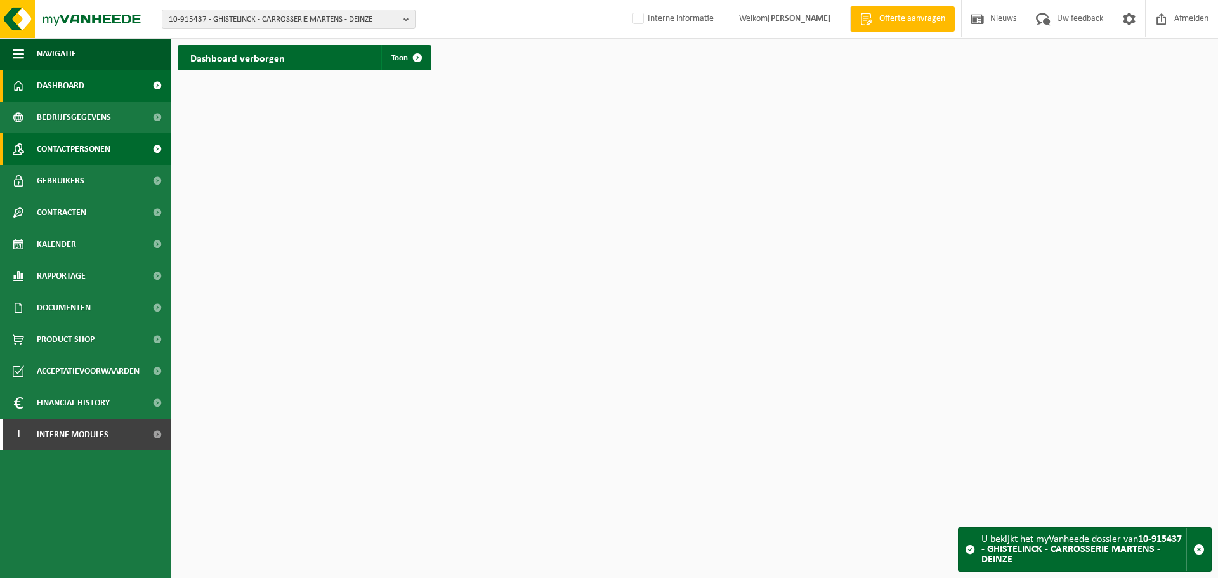
click at [67, 146] on span "Contactpersonen" at bounding box center [74, 149] width 74 height 32
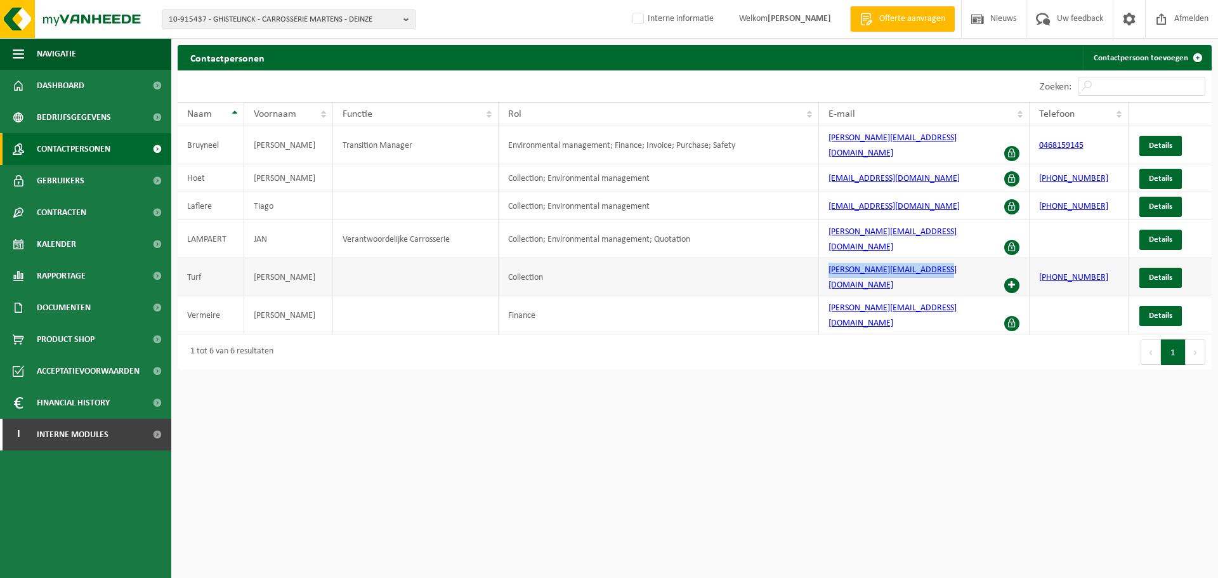
drag, startPoint x: 965, startPoint y: 252, endPoint x: 815, endPoint y: 256, distance: 149.2
click at [815, 258] on tr "Turf Glenn Collection [PERSON_NAME][EMAIL_ADDRESS][DOMAIN_NAME] [PHONE_NUMBER] …" at bounding box center [695, 277] width 1034 height 38
copy tr "[PERSON_NAME][EMAIL_ADDRESS][DOMAIN_NAME]"
click at [1152, 273] on span "Details" at bounding box center [1160, 277] width 23 height 8
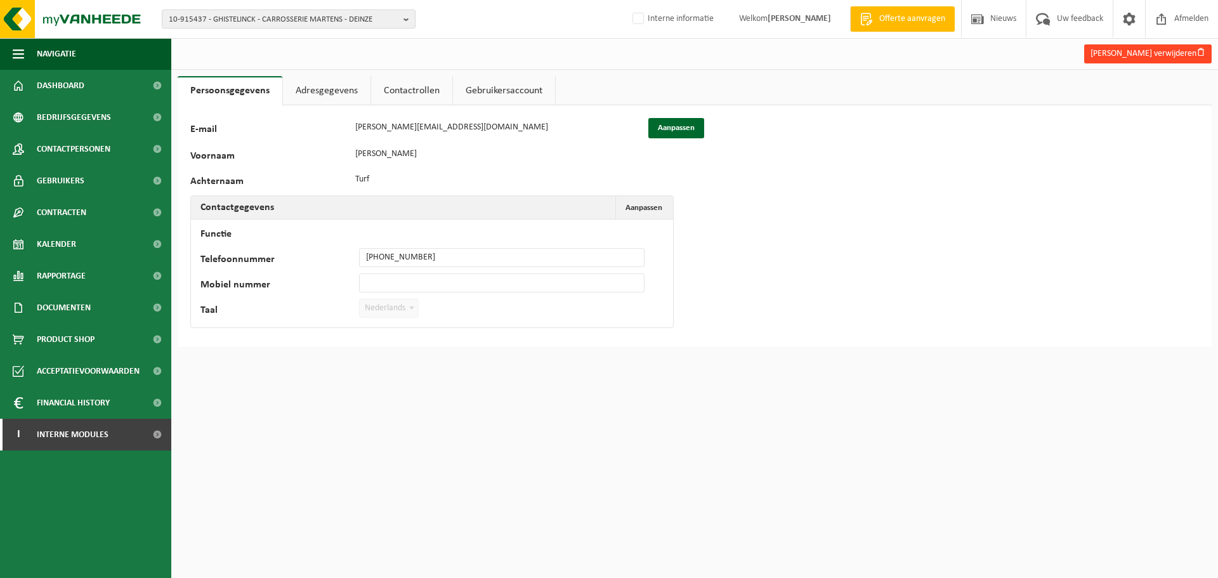
click at [1161, 48] on button "Glenn Turf verwijderen" at bounding box center [1148, 53] width 128 height 19
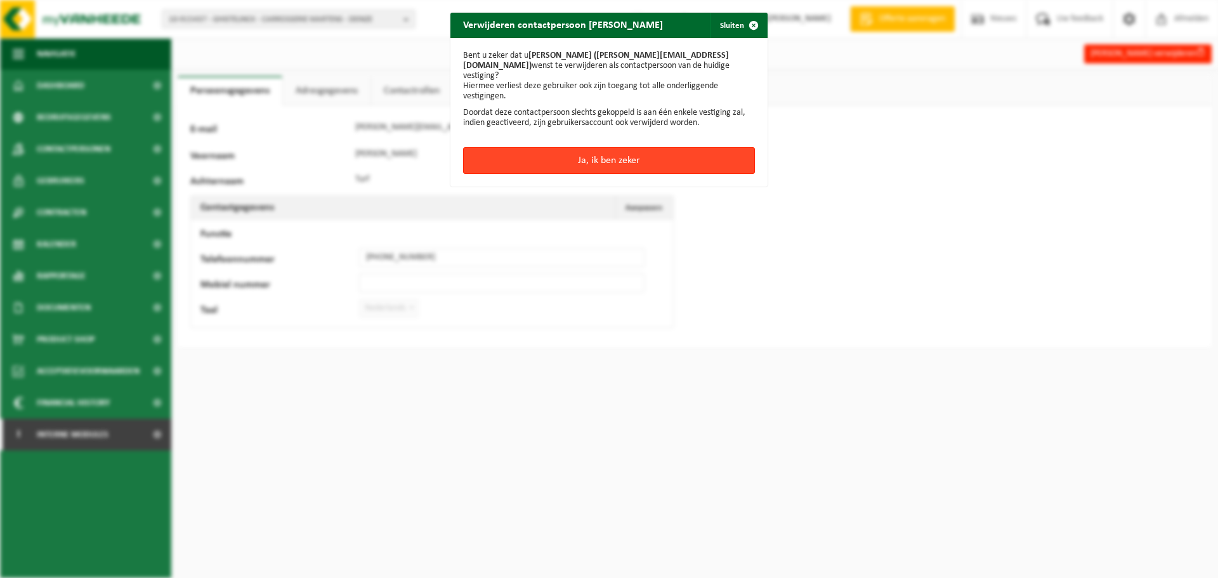
click at [531, 150] on button "Ja, ik ben zeker" at bounding box center [609, 160] width 292 height 27
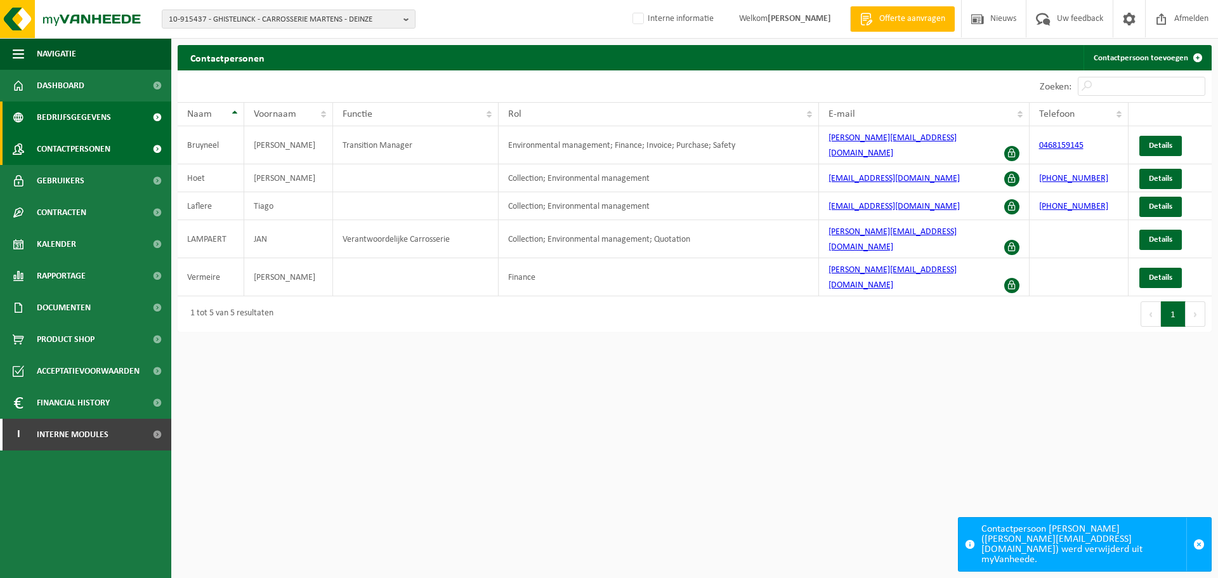
click at [63, 112] on span "Bedrijfsgegevens" at bounding box center [74, 118] width 74 height 32
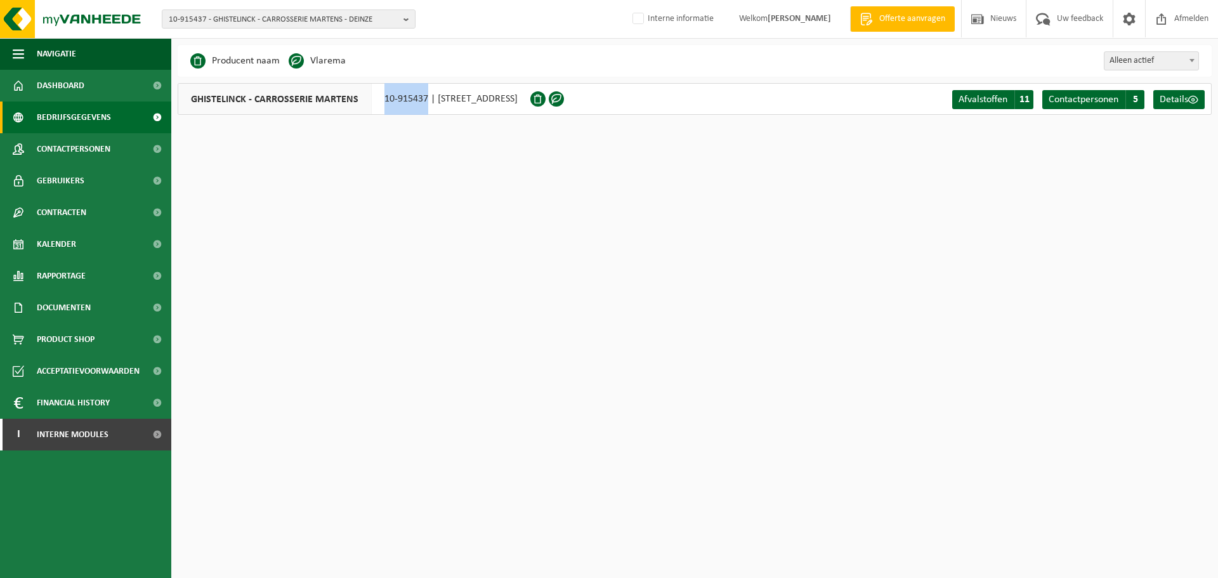
drag, startPoint x: 379, startPoint y: 101, endPoint x: 426, endPoint y: 101, distance: 47.0
click at [426, 101] on div "GHISTELINCK - CARROSSERIE MARTENS 10-915437 | KAPELLESTRAAT 15B, 9800 DEINZE" at bounding box center [354, 99] width 353 height 32
copy div "10-915437"
click at [342, 20] on span "10-915437 - GHISTELINCK - CARROSSERIE MARTENS - DEINZE" at bounding box center [284, 19] width 230 height 19
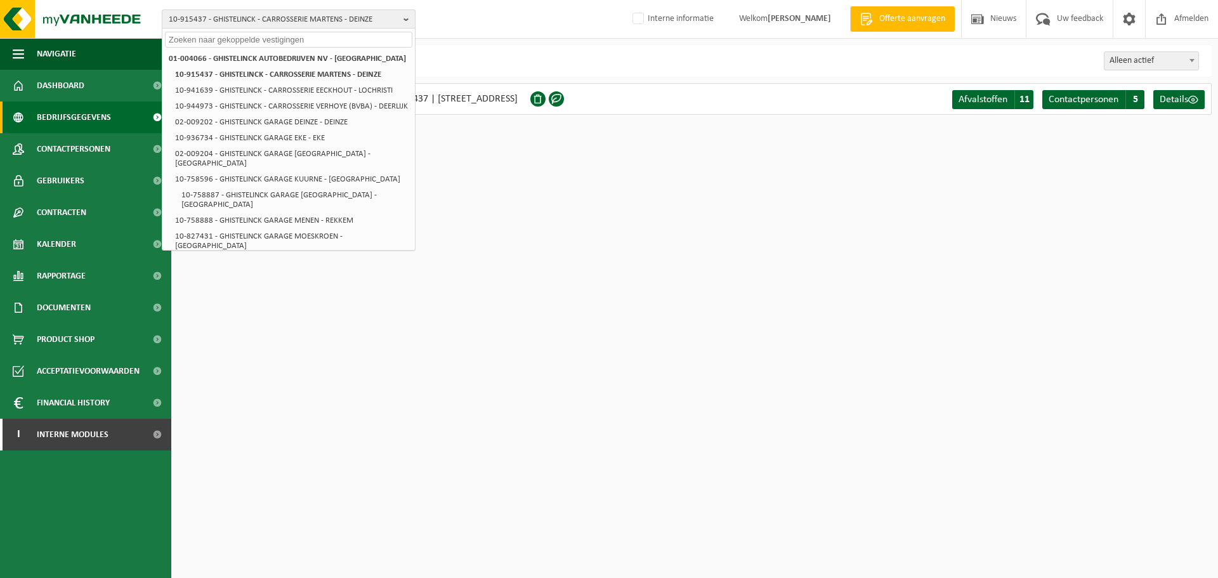
paste input "10-840570"
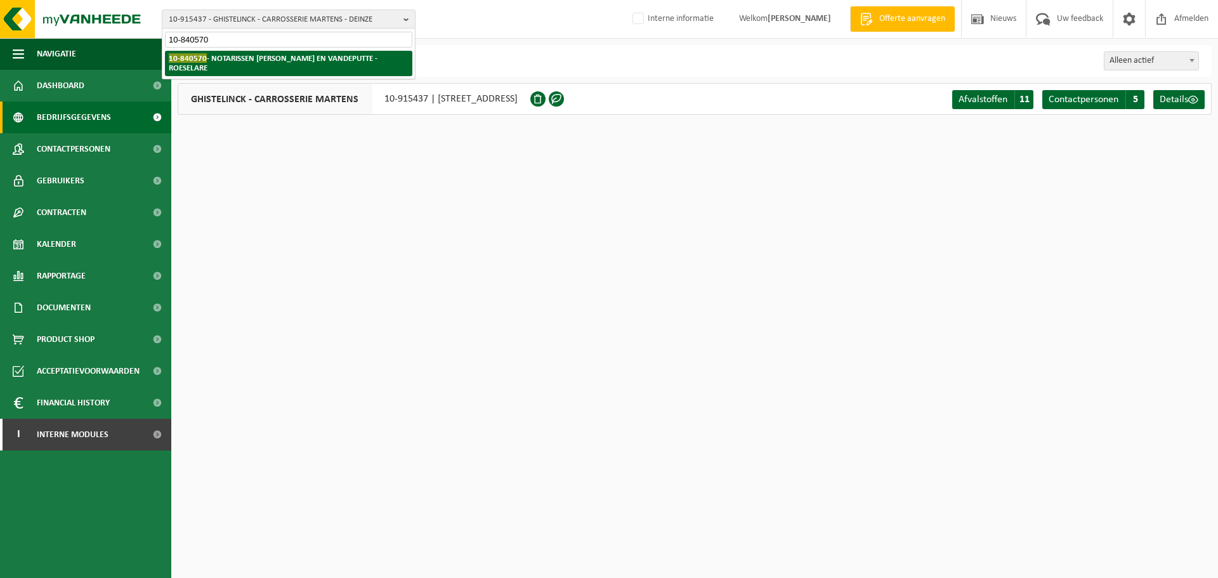
type input "10-840570"
click at [261, 58] on strong "10-840570 - NOTARISSEN TERRYN EN VANDEPUTTE - ROESELARE" at bounding box center [273, 62] width 209 height 19
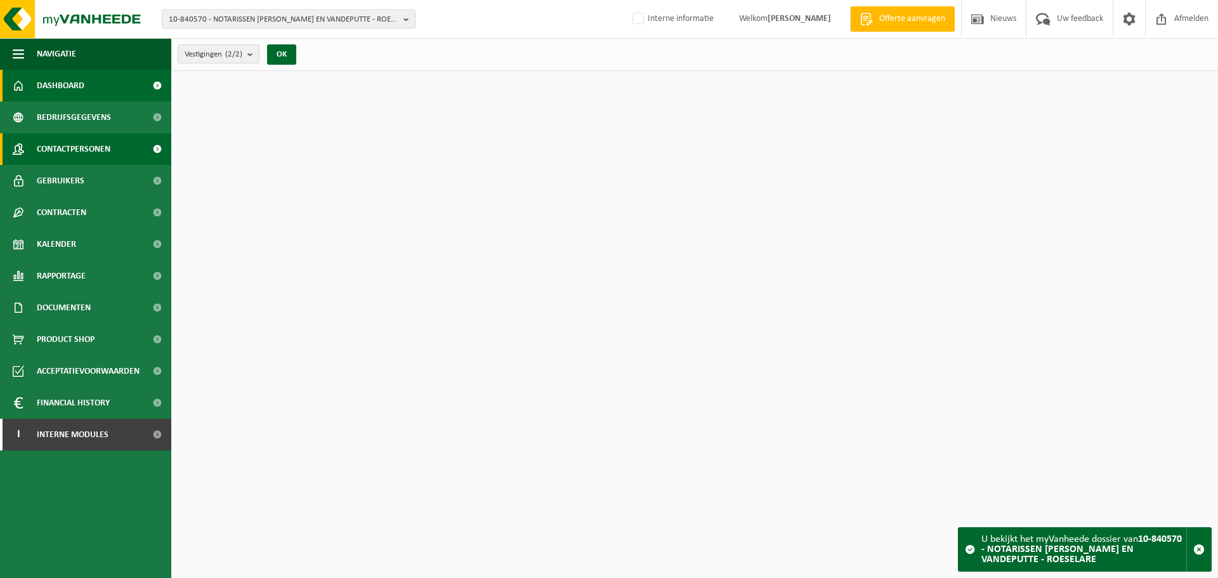
click at [84, 152] on span "Contactpersonen" at bounding box center [74, 149] width 74 height 32
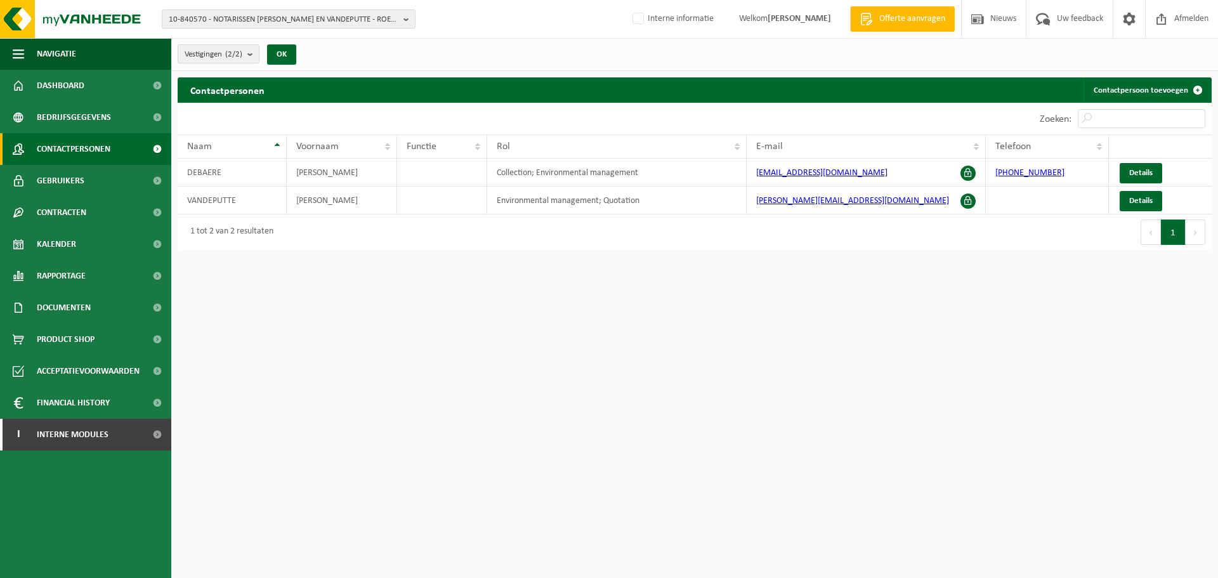
click at [591, 456] on html "10-840570 - NOTARISSEN [PERSON_NAME] EN VANDEPUTTE - ROESELARE 10-840570 - NOTA…" at bounding box center [609, 289] width 1218 height 578
click at [690, 179] on td "Collection; Environmental management" at bounding box center [617, 173] width 260 height 28
click at [610, 190] on td "Environmental management; Quotation" at bounding box center [617, 201] width 260 height 28
click at [700, 170] on td "Collection; Environmental management" at bounding box center [617, 173] width 260 height 28
click at [907, 377] on html "10-840570 - NOTARISSEN [PERSON_NAME] EN VANDEPUTTE - ROESELARE 10-840570 - NOTA…" at bounding box center [609, 289] width 1218 height 578
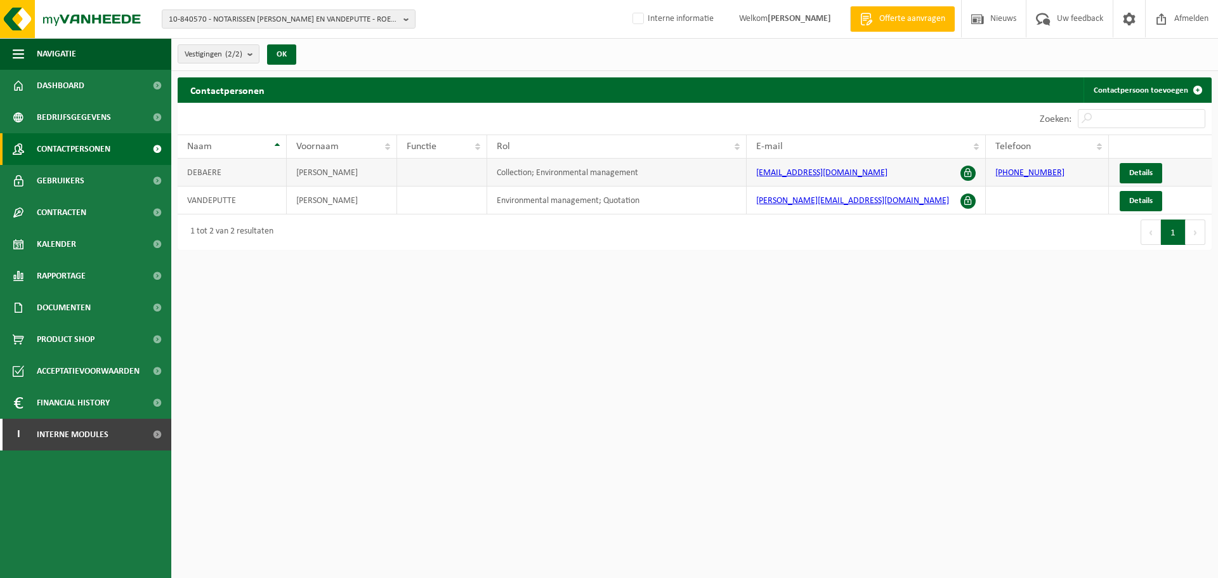
click at [883, 174] on td "[EMAIL_ADDRESS][DOMAIN_NAME]" at bounding box center [866, 173] width 239 height 28
click at [372, 489] on html "10-840570 - NOTARISSEN TERRYN EN VANDEPUTTE - ROESELARE 10-840570 - NOTARISSEN …" at bounding box center [609, 289] width 1218 height 578
click at [71, 300] on span "Documenten" at bounding box center [64, 308] width 54 height 32
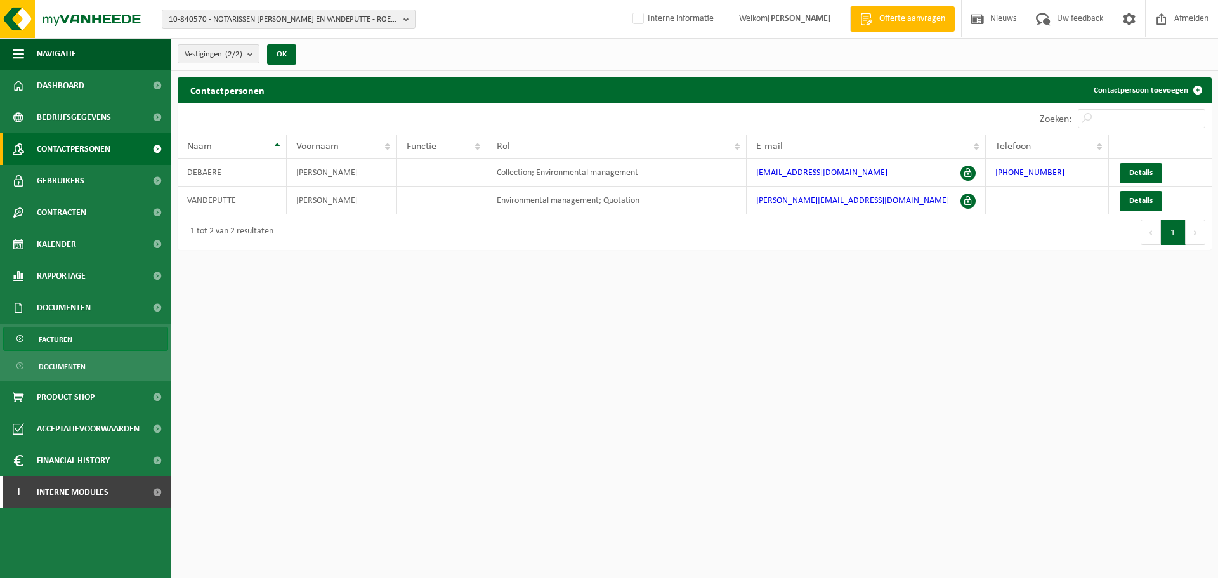
click at [58, 346] on span "Facturen" at bounding box center [56, 339] width 34 height 24
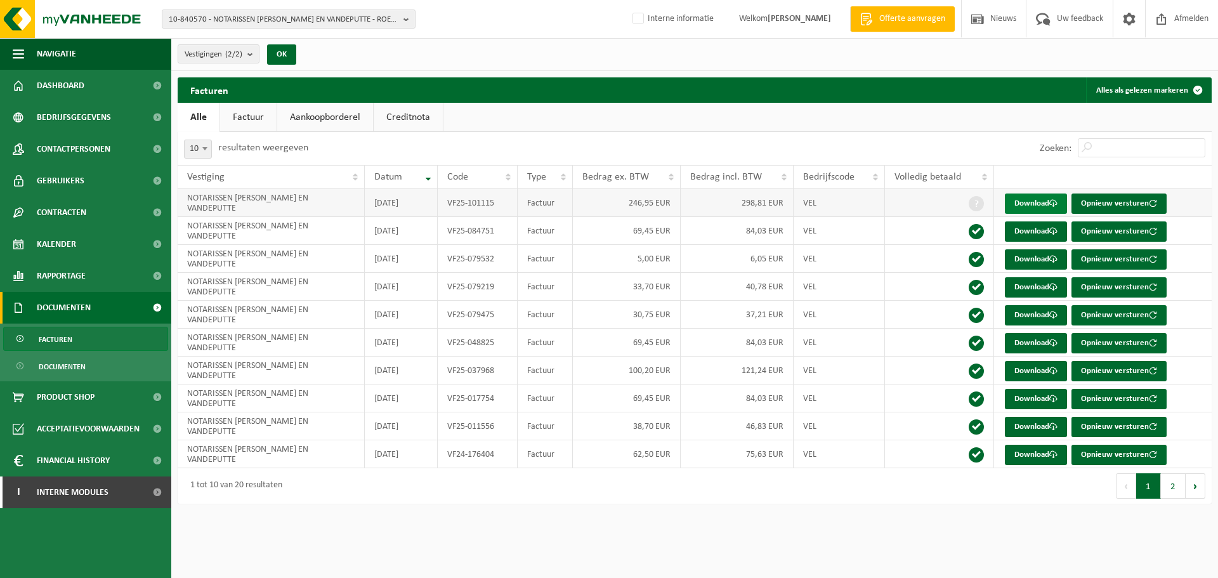
click at [1040, 206] on link "Download" at bounding box center [1036, 204] width 62 height 20
click at [92, 146] on span "Contactpersonen" at bounding box center [74, 149] width 74 height 32
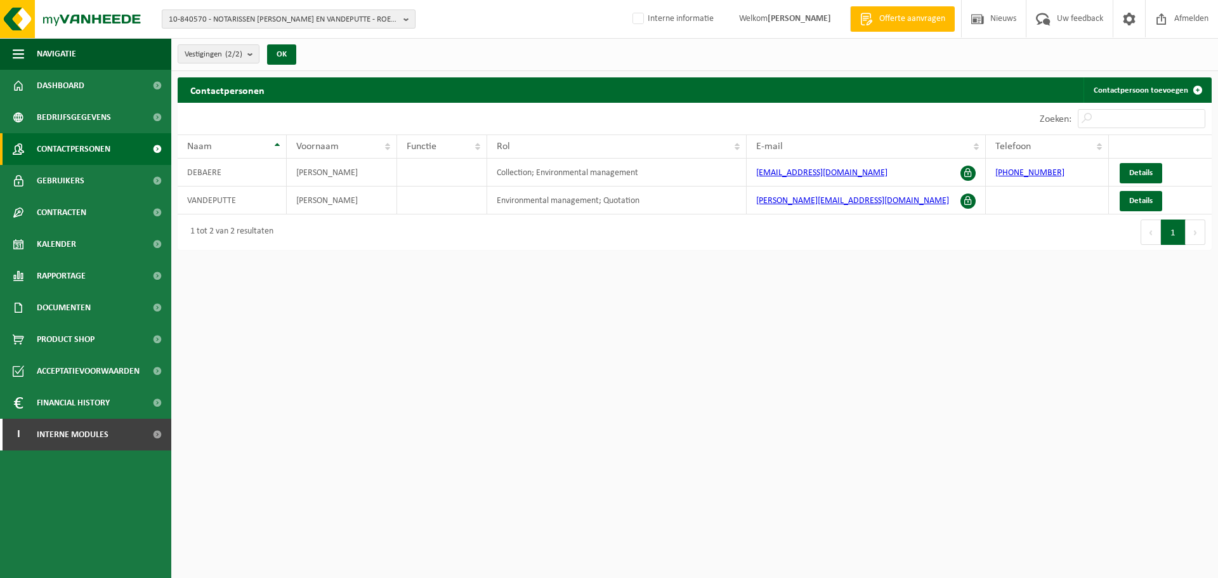
click at [252, 18] on span "10-840570 - NOTARISSEN [PERSON_NAME] EN VANDEPUTTE - ROESELARE" at bounding box center [284, 19] width 230 height 19
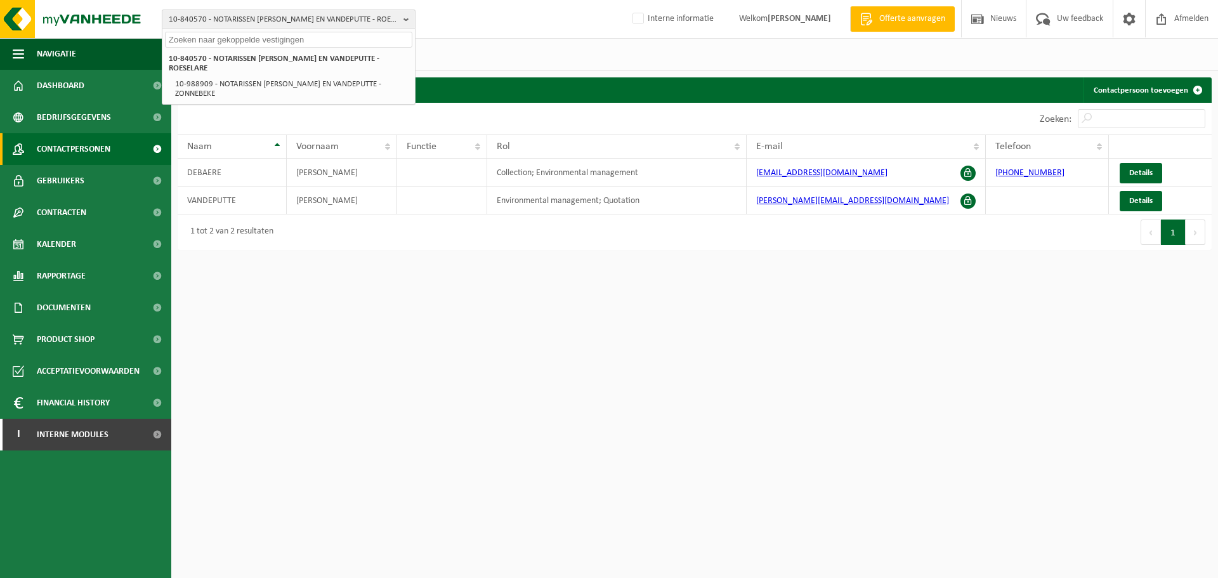
click at [252, 18] on span "10-840570 - NOTARISSEN [PERSON_NAME] EN VANDEPUTTE - ROESELARE" at bounding box center [284, 19] width 230 height 19
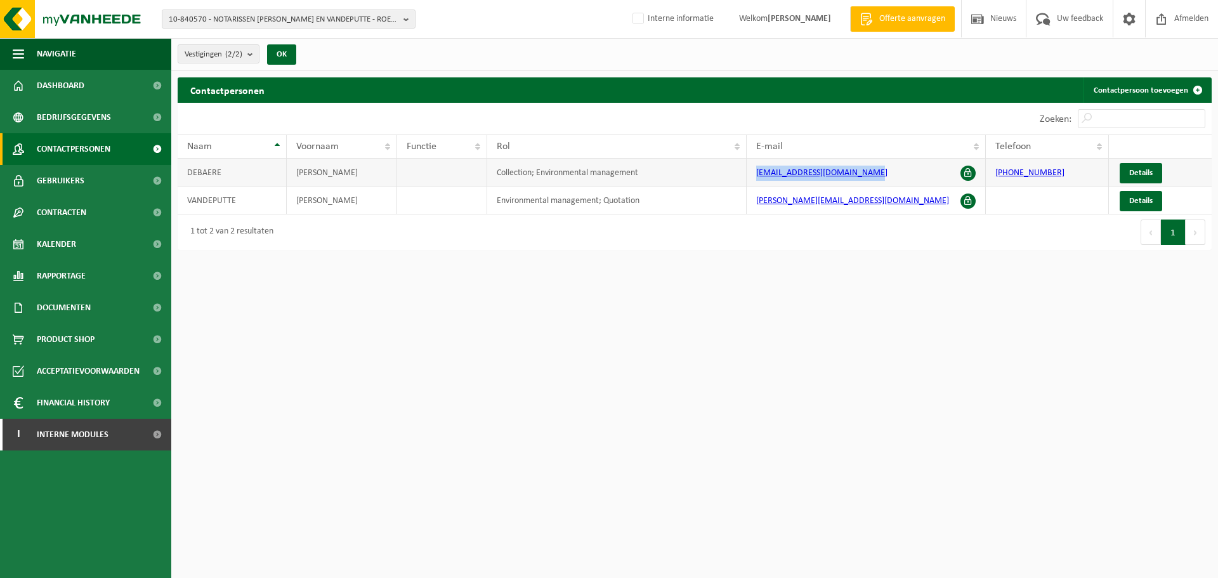
drag, startPoint x: 881, startPoint y: 172, endPoint x: 751, endPoint y: 166, distance: 130.2
click at [751, 166] on td "[EMAIL_ADDRESS][DOMAIN_NAME]" at bounding box center [866, 173] width 239 height 28
copy link "[EMAIL_ADDRESS][DOMAIN_NAME]"
click at [67, 150] on span "Contactpersonen" at bounding box center [74, 149] width 74 height 32
click at [922, 380] on html "10-840570 - NOTARISSEN [PERSON_NAME] EN VANDEPUTTE - ROESELARE 10-840570 - NOTA…" at bounding box center [609, 289] width 1218 height 578
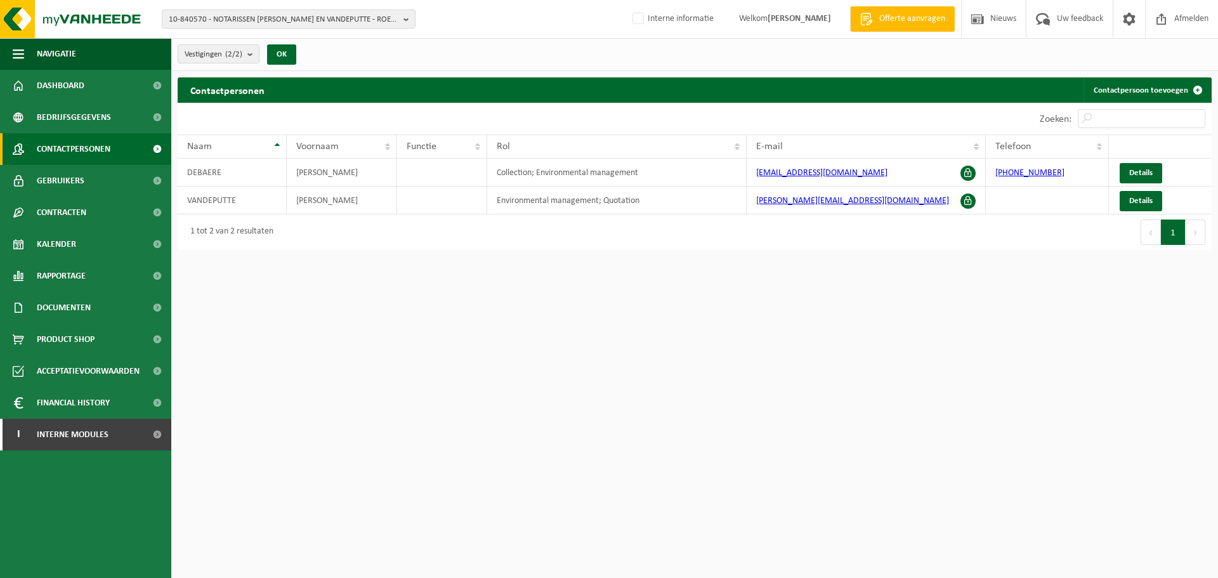
click at [531, 267] on html "10-840570 - NOTARISSEN TERRYN EN VANDEPUTTE - ROESELARE 10-840570 - NOTARISSEN …" at bounding box center [609, 289] width 1218 height 578
click at [602, 372] on html "10-840570 - NOTARISSEN TERRYN EN VANDEPUTTE - ROESELARE 10-840570 - NOTARISSEN …" at bounding box center [609, 289] width 1218 height 578
click at [654, 352] on html "10-840570 - NOTARISSEN TERRYN EN VANDEPUTTE - ROESELARE 10-840570 - NOTARISSEN …" at bounding box center [609, 289] width 1218 height 578
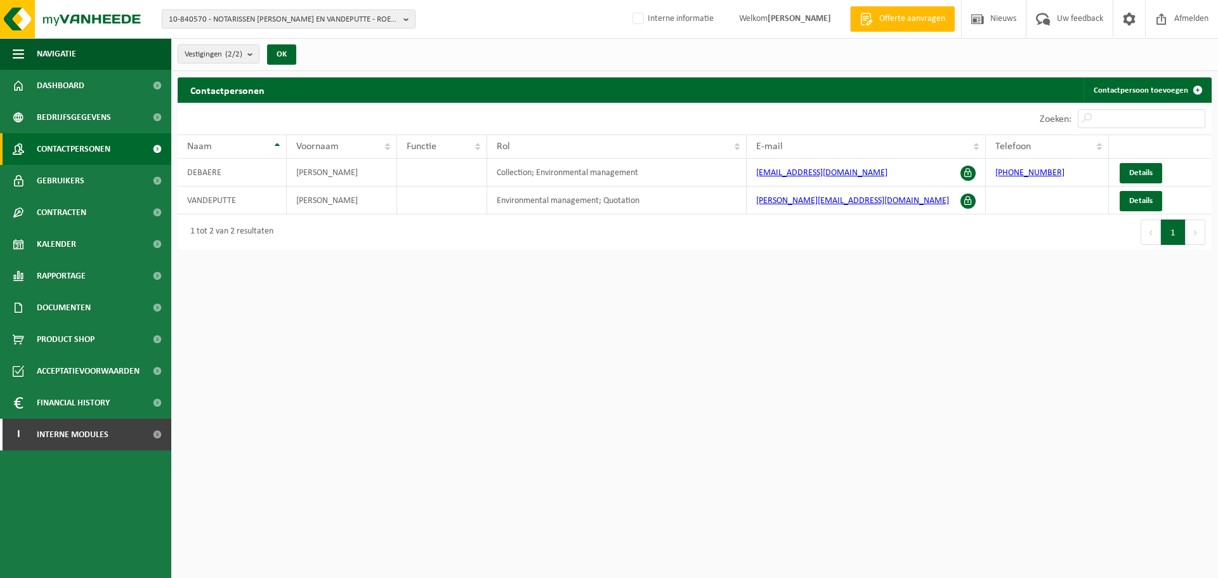
drag, startPoint x: 634, startPoint y: 329, endPoint x: 630, endPoint y: 338, distance: 9.1
click at [630, 338] on html "10-840570 - NOTARISSEN TERRYN EN VANDEPUTTE - ROESELARE 10-840570 - NOTARISSEN …" at bounding box center [609, 289] width 1218 height 578
click at [659, 323] on html "10-840570 - NOTARISSEN TERRYN EN VANDEPUTTE - ROESELARE 10-840570 - NOTARISSEN …" at bounding box center [609, 289] width 1218 height 578
click at [699, 415] on html "10-840570 - NOTARISSEN TERRYN EN VANDEPUTTE - ROESELARE 10-840570 - NOTARISSEN …" at bounding box center [609, 289] width 1218 height 578
click at [889, 416] on html "10-840570 - NOTARISSEN TERRYN EN VANDEPUTTE - ROESELARE 10-840570 - NOTARISSEN …" at bounding box center [609, 289] width 1218 height 578
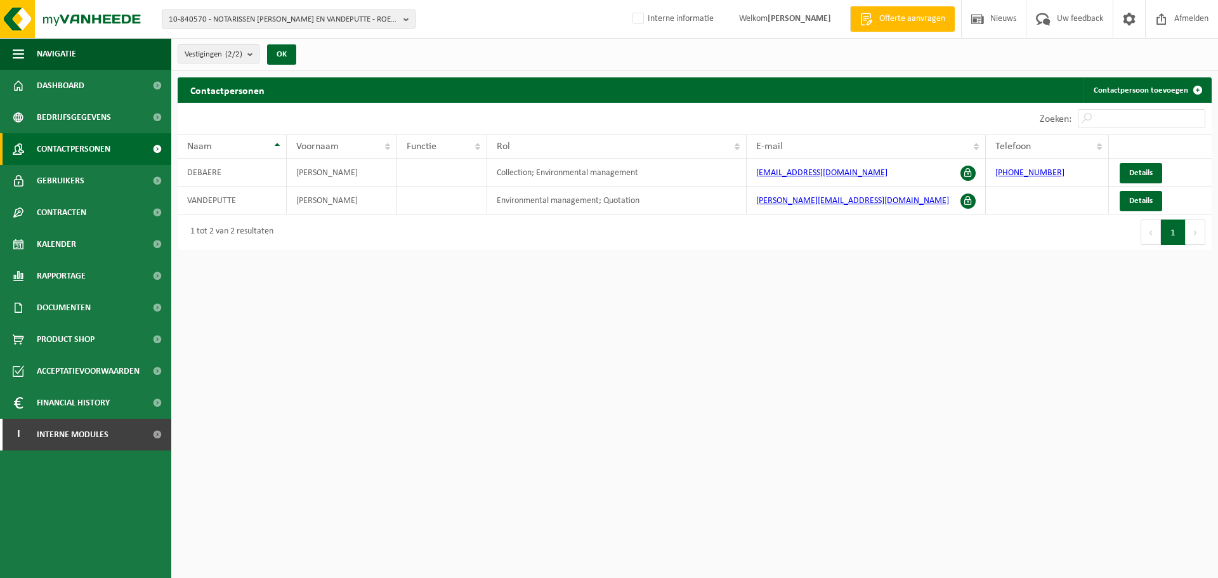
click at [888, 336] on html "10-840570 - NOTARISSEN TERRYN EN VANDEPUTTE - ROESELARE 10-840570 - NOTARISSEN …" at bounding box center [609, 289] width 1218 height 578
click at [895, 334] on html "10-840570 - NOTARISSEN TERRYN EN VANDEPUTTE - ROESELARE 10-840570 - NOTARISSEN …" at bounding box center [609, 289] width 1218 height 578
click at [993, 360] on html "10-840570 - NOTARISSEN TERRYN EN VANDEPUTTE - ROESELARE 10-840570 - NOTARISSEN …" at bounding box center [609, 289] width 1218 height 578
click at [530, 385] on html "10-840570 - NOTARISSEN TERRYN EN VANDEPUTTE - ROESELARE 10-840570 - NOTARISSEN …" at bounding box center [609, 289] width 1218 height 578
drag, startPoint x: 608, startPoint y: 463, endPoint x: 608, endPoint y: 451, distance: 12.7
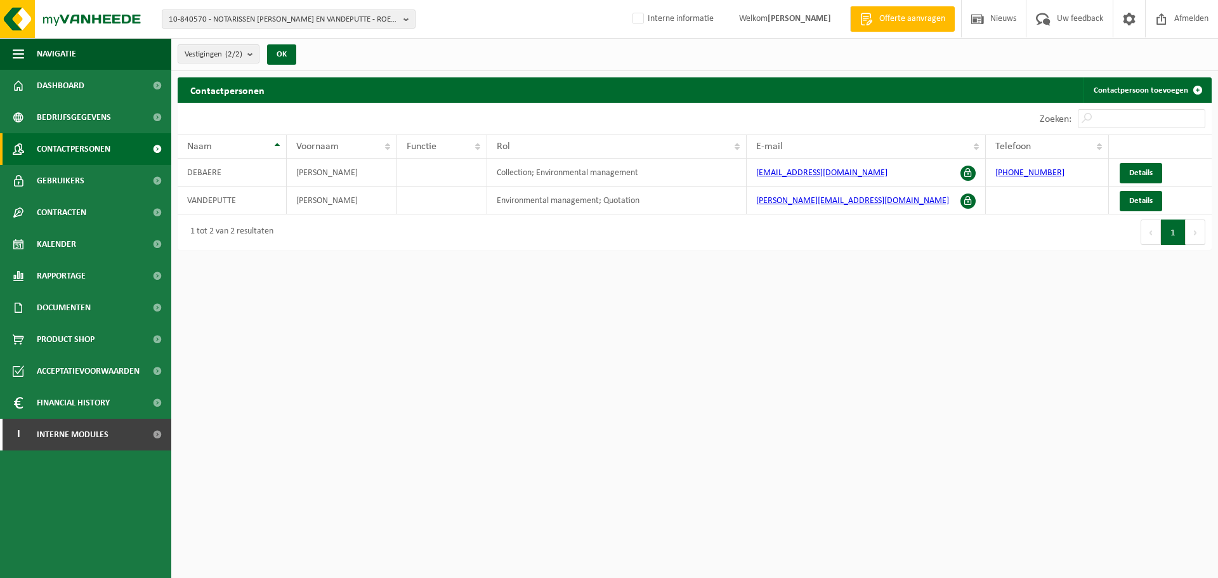
click at [608, 463] on html "10-840570 - NOTARISSEN TERRYN EN VANDEPUTTE - ROESELARE 10-840570 - NOTARISSEN …" at bounding box center [609, 289] width 1218 height 578
click at [999, 398] on html "10-840570 - NOTARISSEN TERRYN EN VANDEPUTTE - ROESELARE 10-840570 - NOTARISSEN …" at bounding box center [609, 289] width 1218 height 578
click at [1134, 321] on html "10-840570 - NOTARISSEN TERRYN EN VANDEPUTTE - ROESELARE 10-840570 - NOTARISSEN …" at bounding box center [609, 289] width 1218 height 578
click at [1171, 86] on link "Contactpersoon toevoegen" at bounding box center [1147, 89] width 127 height 25
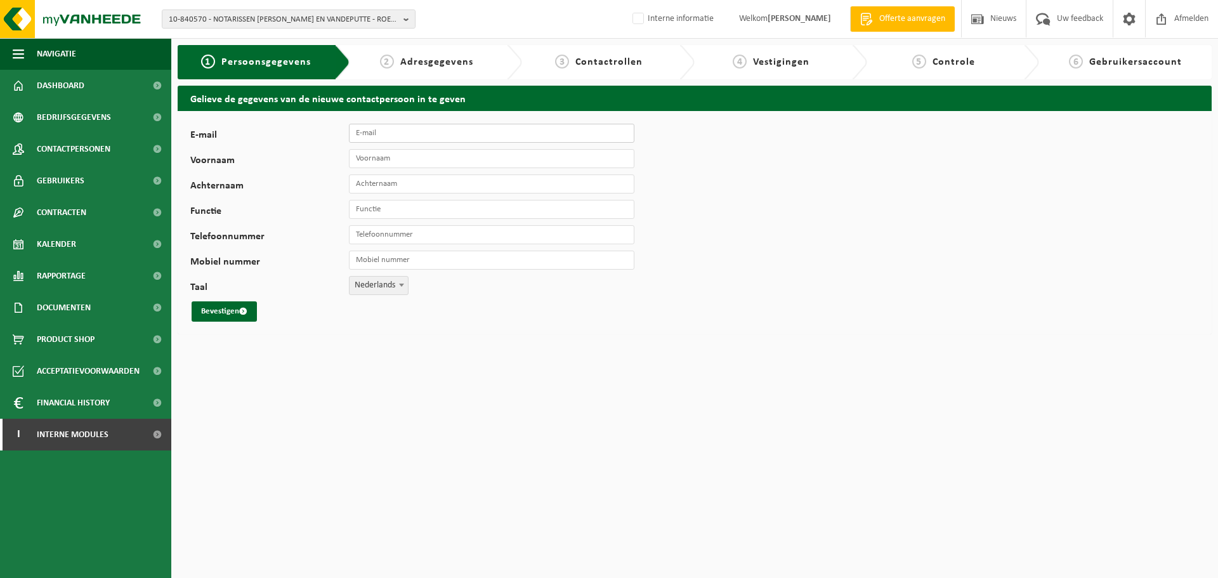
click at [450, 131] on input "E-mail" at bounding box center [492, 133] width 286 height 19
click at [831, 295] on div "E-mail Voornaam Achternaam Functie Telefoonnummer Mobiel nummer Taal Nederlands…" at bounding box center [695, 222] width 1034 height 223
click at [528, 138] on input "E-mail" at bounding box center [492, 133] width 286 height 19
click at [564, 136] on input "E-mail" at bounding box center [492, 133] width 286 height 19
type input "[EMAIL_ADDRESS][DOMAIN_NAME]"
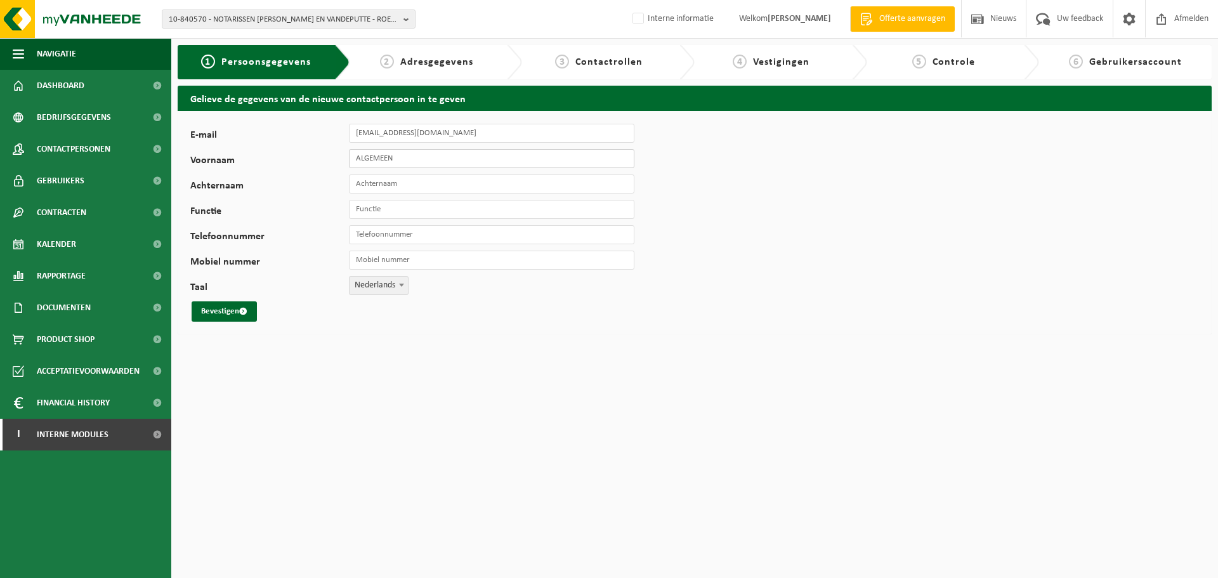
type input "ALGEMEEN"
type input "TV NOTARISSEN"
click at [516, 205] on input "Functie" at bounding box center [492, 209] width 286 height 19
click at [234, 312] on button "Bevestigen" at bounding box center [224, 311] width 65 height 20
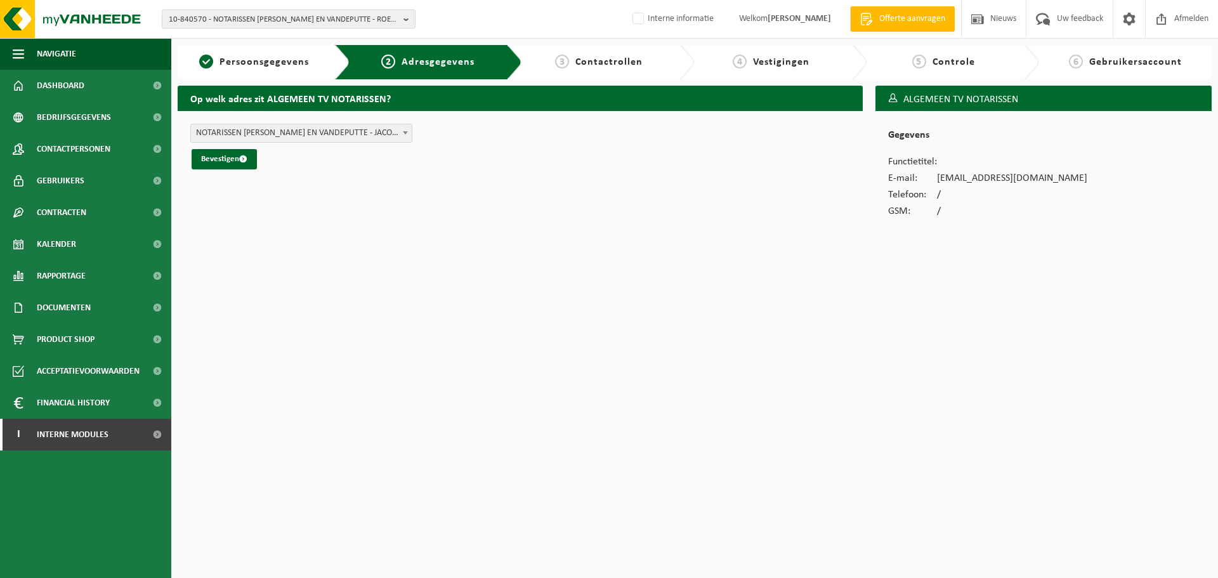
click at [331, 144] on form "NOTARISSEN [PERSON_NAME] EN VANDEPUTTE - JACOB VAN [STREET_ADDRESS] (10-840570/…" at bounding box center [520, 147] width 660 height 46
click at [333, 136] on span "NOTARISSEN [PERSON_NAME] EN VANDEPUTTE - JACOB VAN [STREET_ADDRESS] (10-840570/…" at bounding box center [301, 133] width 221 height 18
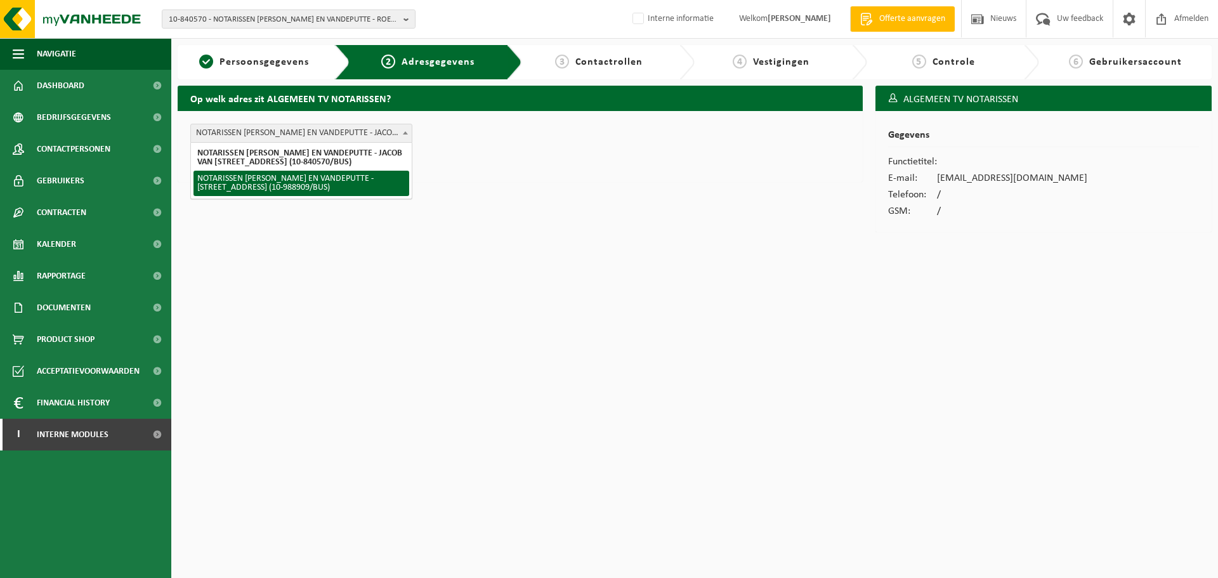
select select "634305"
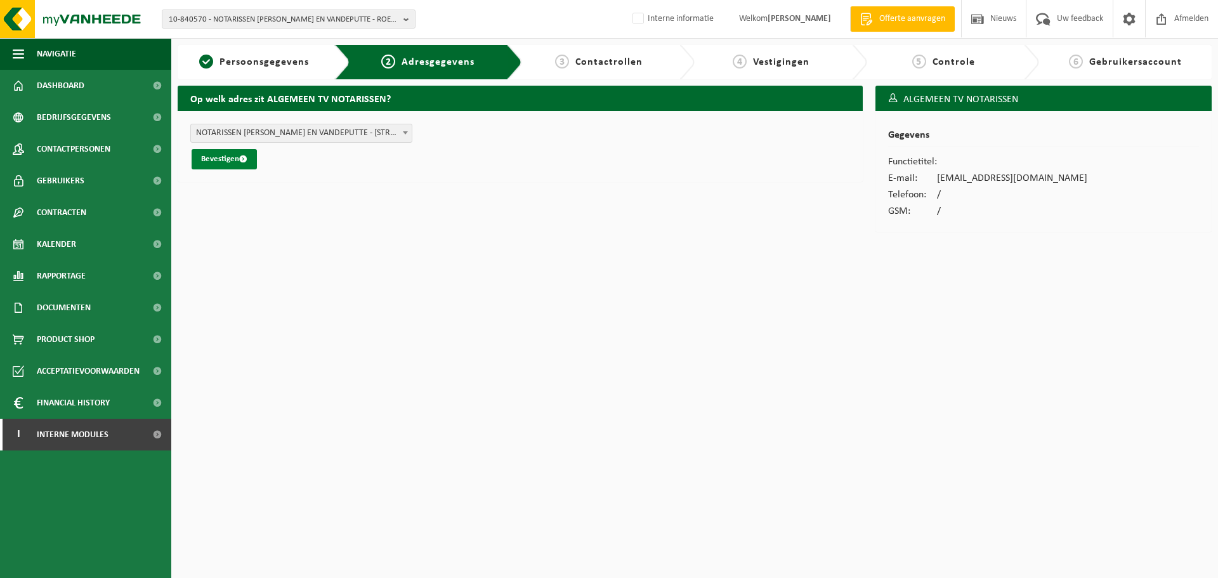
click at [239, 158] on button "Bevestigen" at bounding box center [224, 159] width 65 height 20
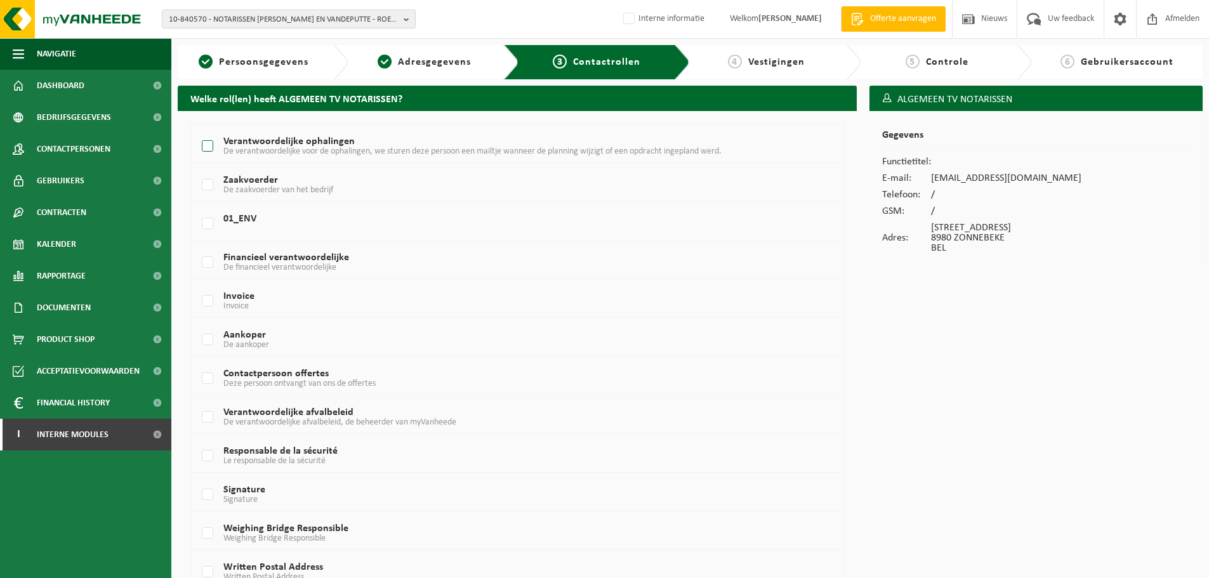
click at [243, 153] on span "De verantwoordelijke voor de ophalingen, we sturen deze persoon een mailtje wan…" at bounding box center [472, 152] width 498 height 10
click at [197, 131] on input "Verantwoordelijke ophalingen De verantwoordelijke voor de ophalingen, we sturen…" at bounding box center [197, 130] width 1 height 1
checkbox input "true"
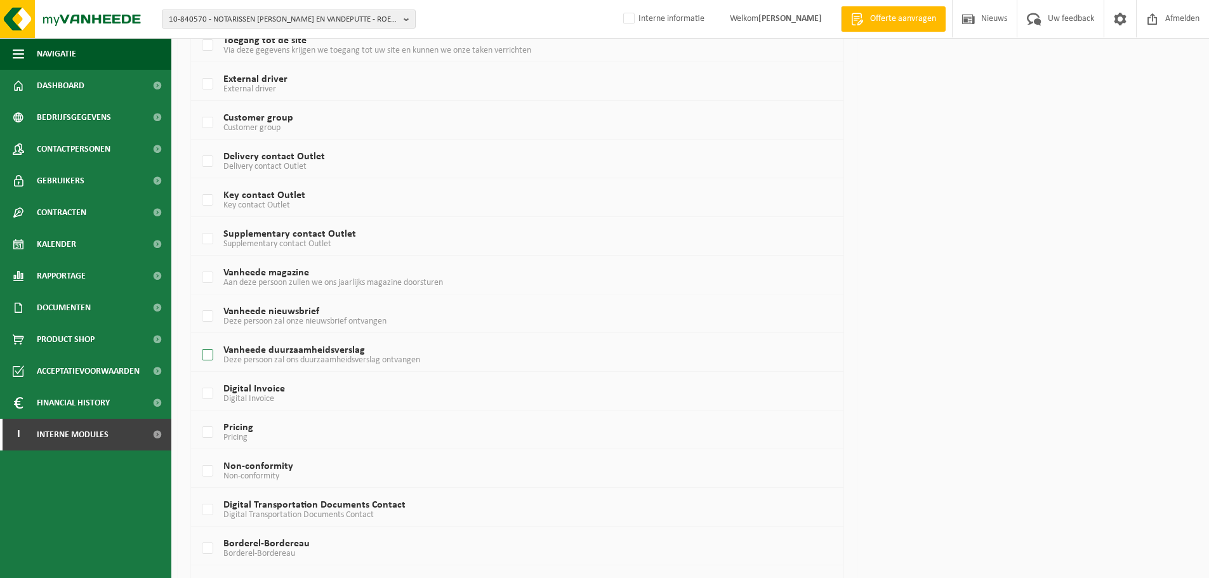
scroll to position [682, 0]
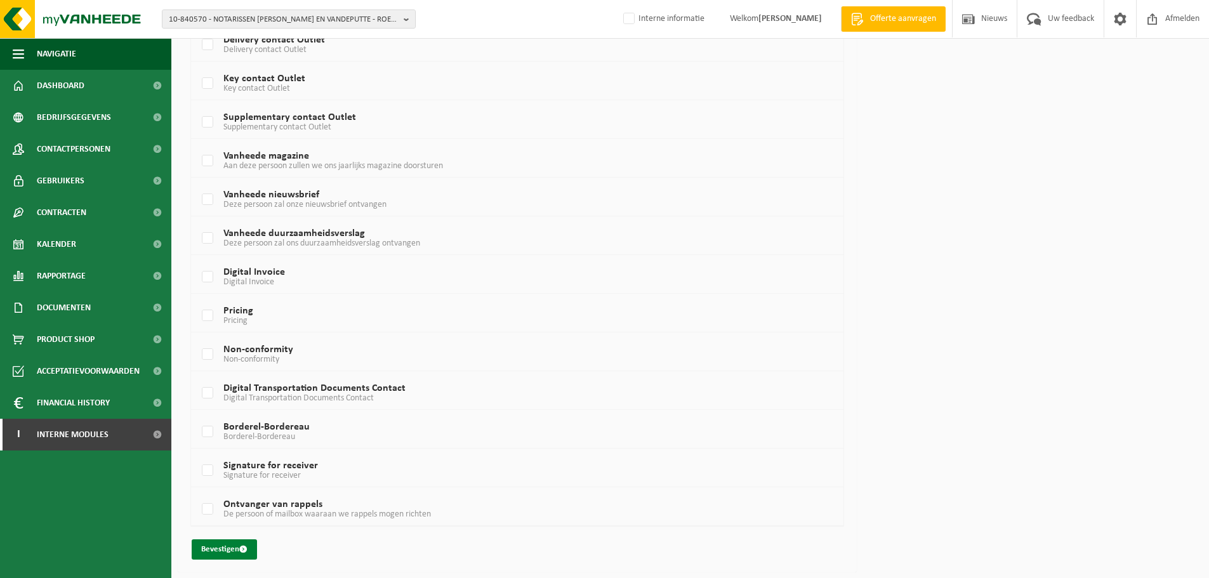
click at [207, 552] on button "Bevestigen" at bounding box center [224, 549] width 65 height 20
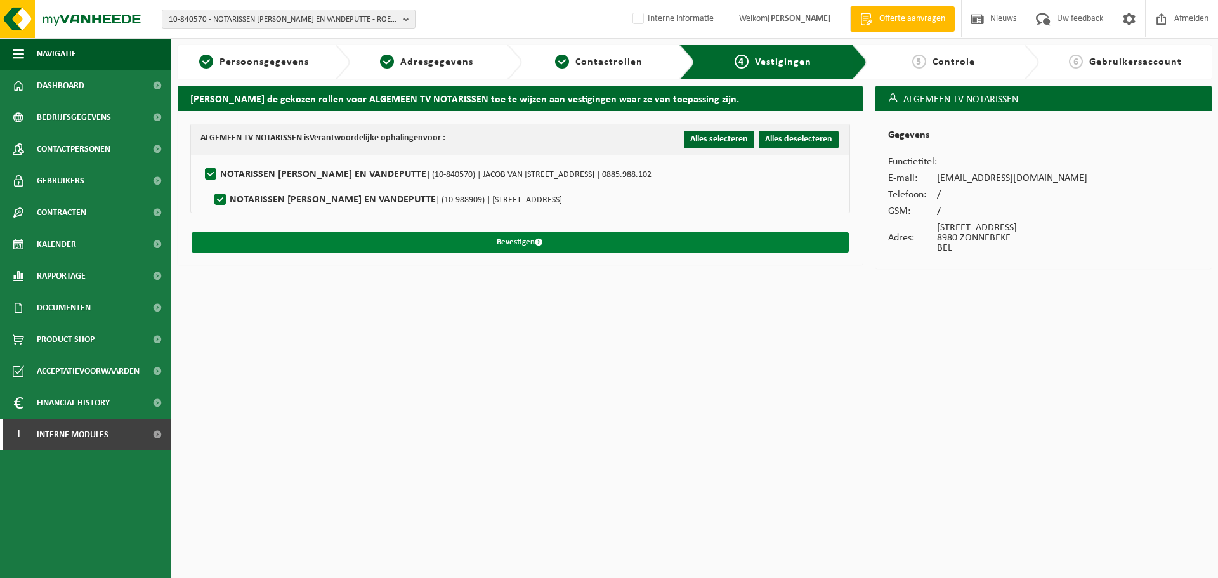
click at [503, 241] on button "Bevestigen" at bounding box center [520, 242] width 657 height 20
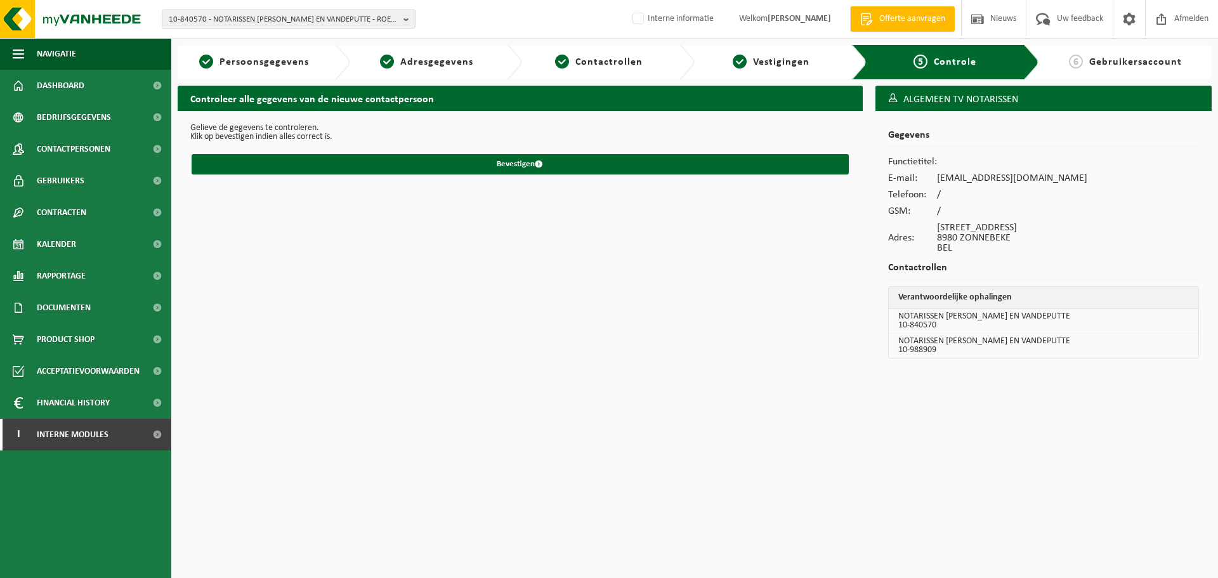
drag, startPoint x: 430, startPoint y: 372, endPoint x: 440, endPoint y: 357, distance: 18.0
click at [430, 372] on div "Controleer alle gegevens van de nieuwe contactpersoon Gelieve de gegevens te co…" at bounding box center [520, 241] width 698 height 311
click at [297, 20] on span "10-840570 - NOTARISSEN [PERSON_NAME] EN VANDEPUTTE - ROESELARE" at bounding box center [284, 19] width 230 height 19
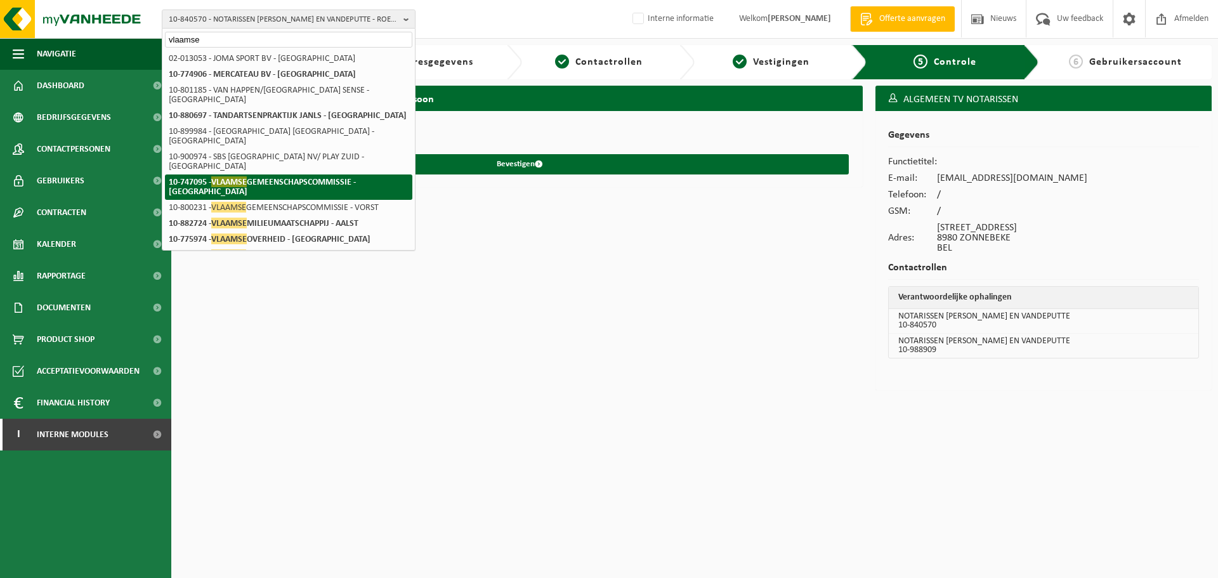
type input "vlaamse"
click at [336, 175] on li "10-747095 - VLAAMSE GEMEENSCHAPSCOMMISSIE - [GEOGRAPHIC_DATA]" at bounding box center [288, 187] width 247 height 25
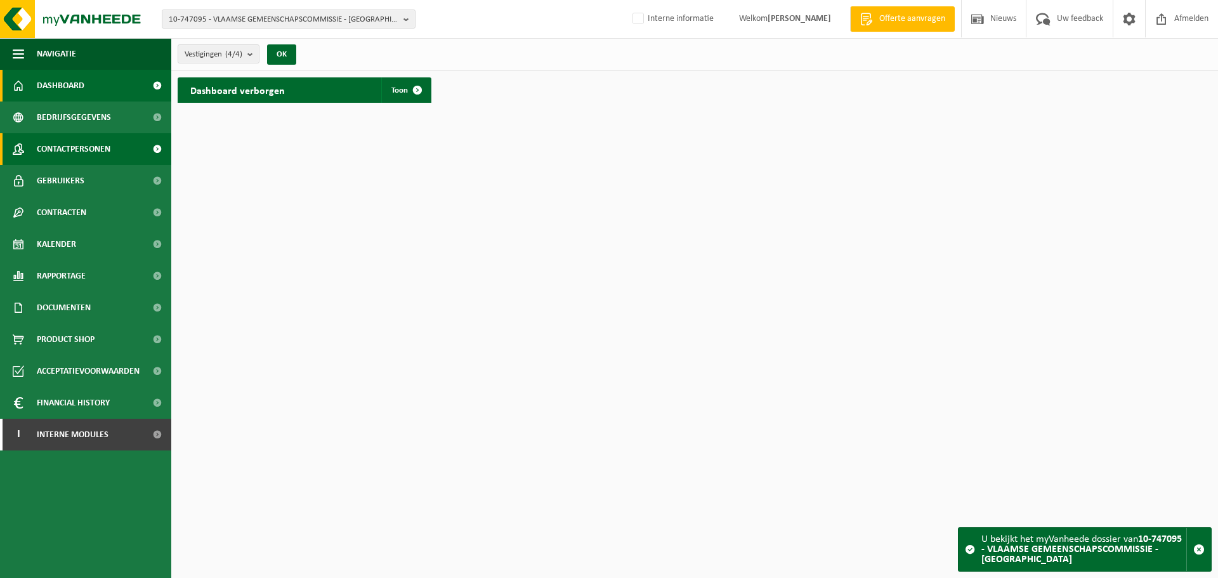
click at [105, 155] on span "Contactpersonen" at bounding box center [74, 149] width 74 height 32
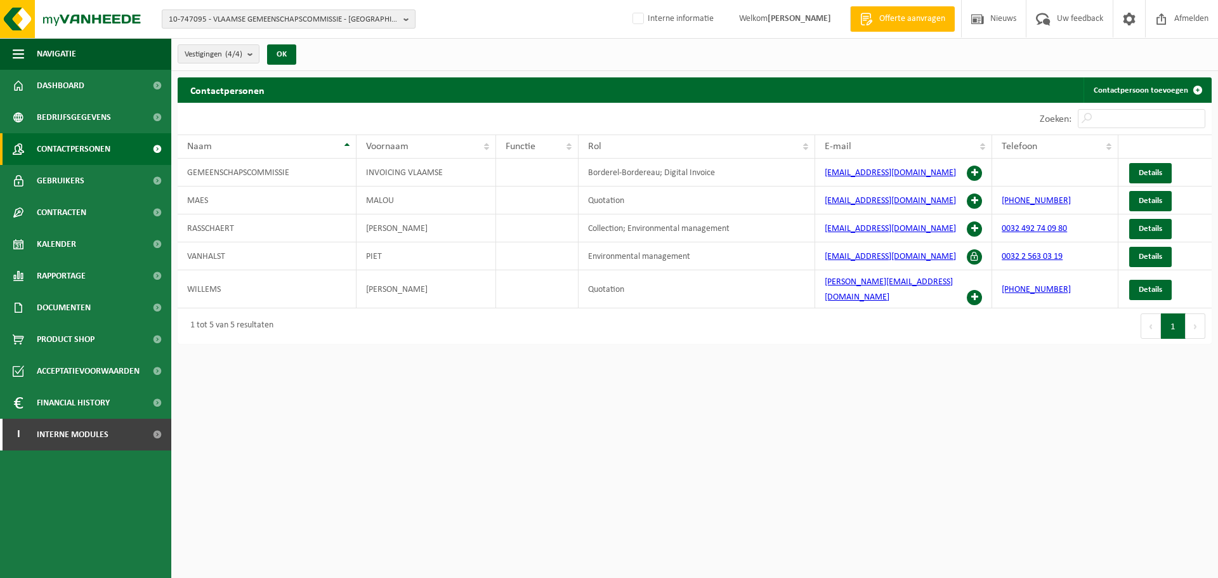
click at [331, 18] on span "10-747095 - VLAAMSE GEMEENSCHAPSCOMMISSIE - BRUSSEL" at bounding box center [284, 19] width 230 height 19
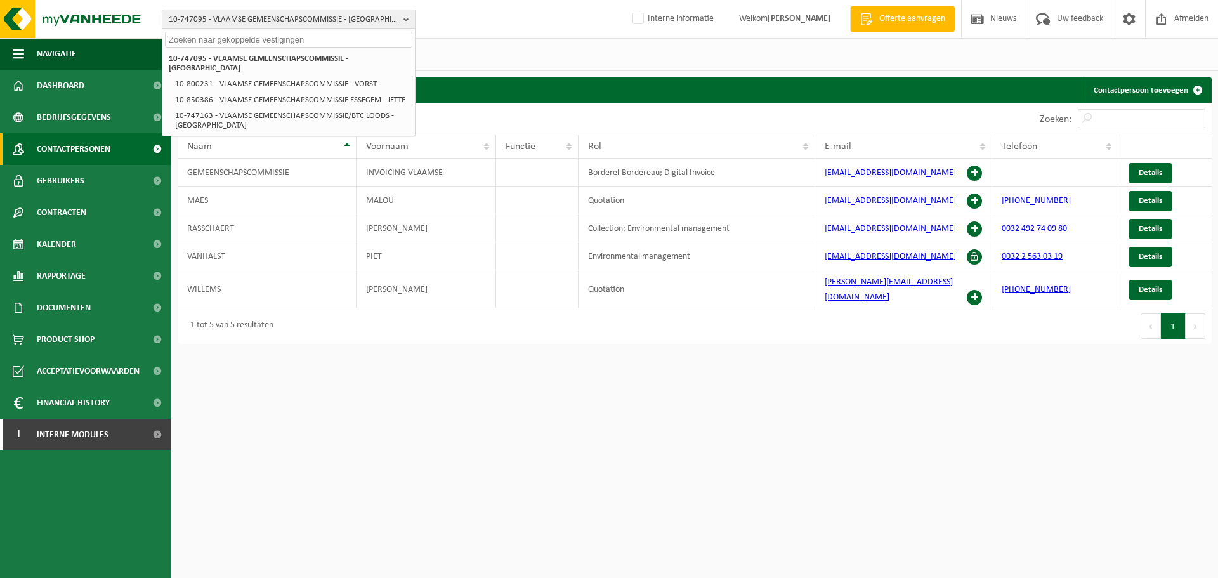
click at [280, 39] on input "text" at bounding box center [288, 40] width 247 height 16
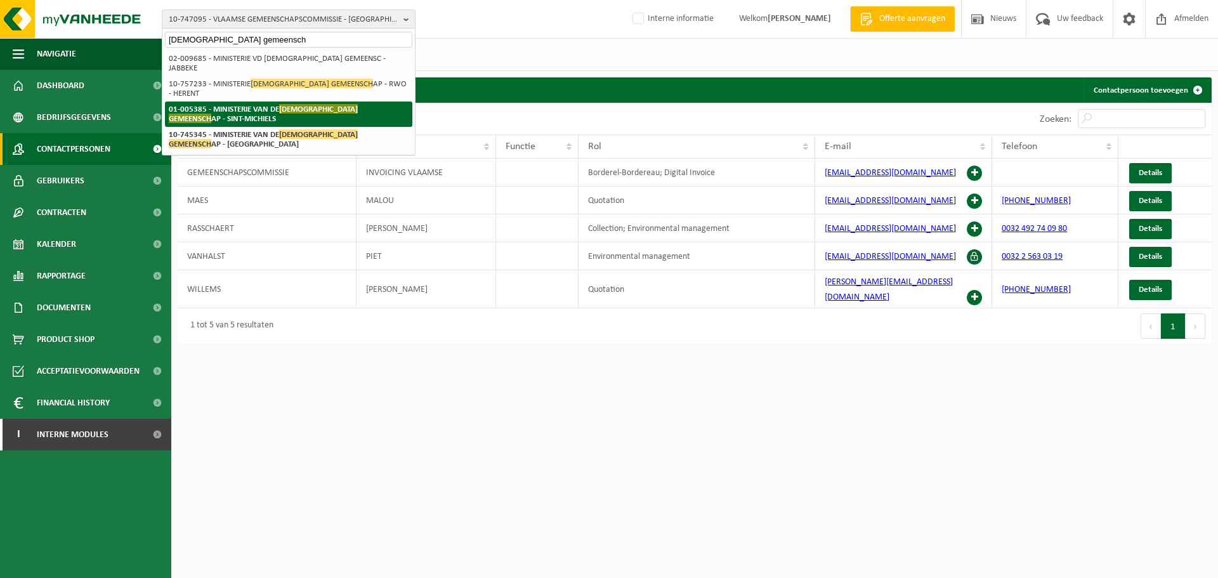
type input "vlaamse gemeensch"
click at [217, 102] on li "01-005385 - MINISTERIE VAN DE VLAAMSE GEMEENSCH AP - SINT-MICHIELS" at bounding box center [288, 114] width 247 height 25
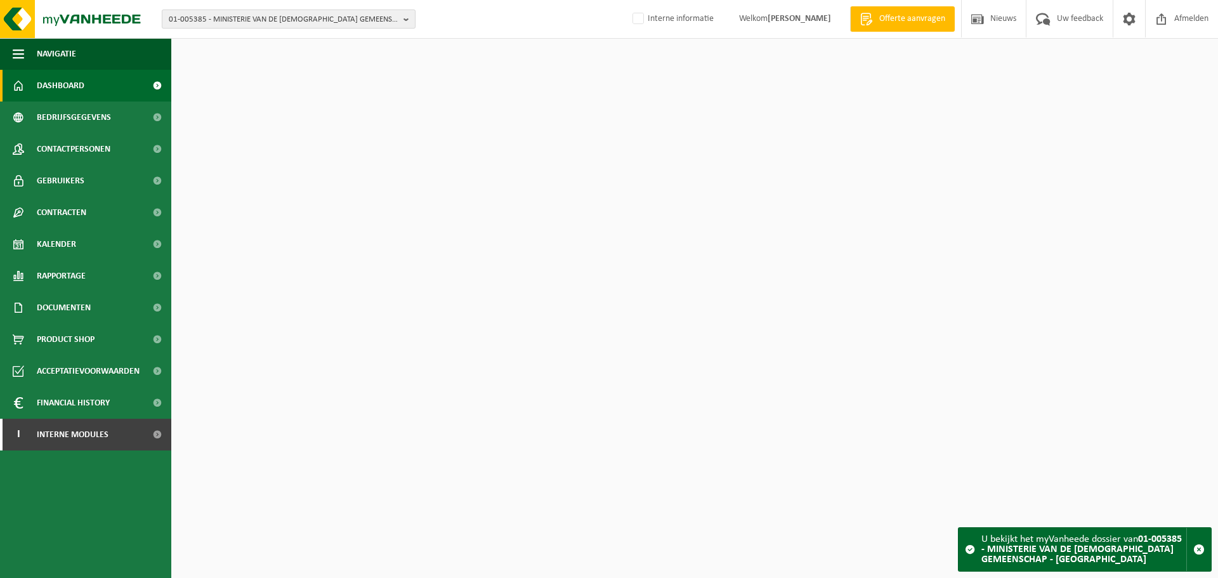
click at [292, 25] on span "01-005385 - MINISTERIE VAN DE VLAAMSE GEMEENSCHAP - SINT-MICHIELS" at bounding box center [284, 19] width 230 height 19
click at [271, 47] on input "text" at bounding box center [288, 40] width 247 height 16
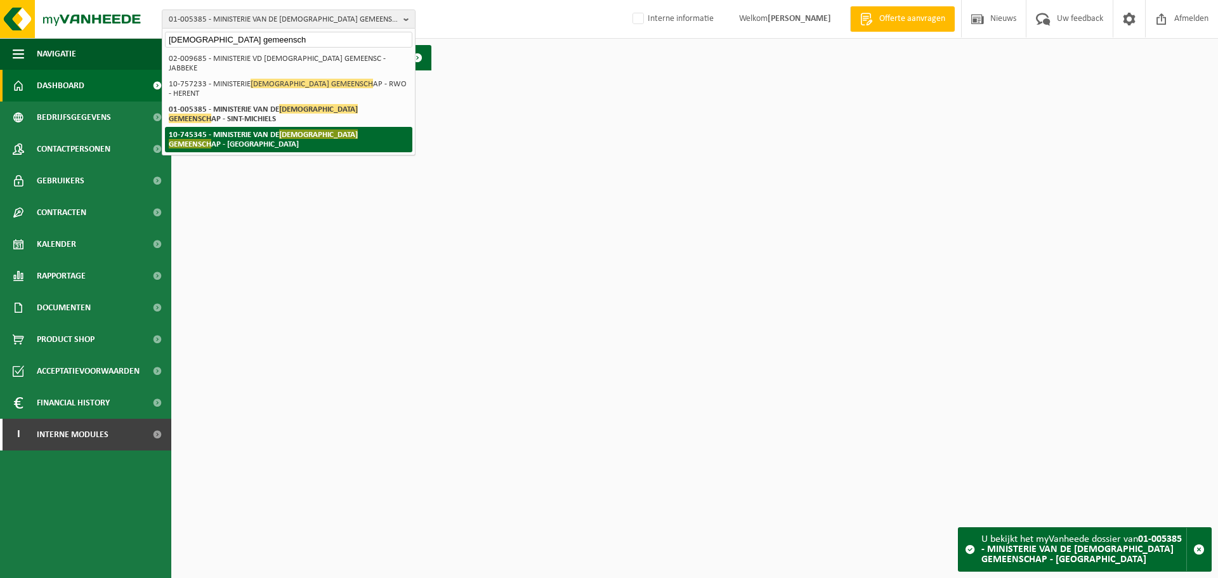
type input "vlaamse gemeensch"
click at [300, 129] on span "VLAAMSE GEMEENSCH" at bounding box center [263, 138] width 189 height 19
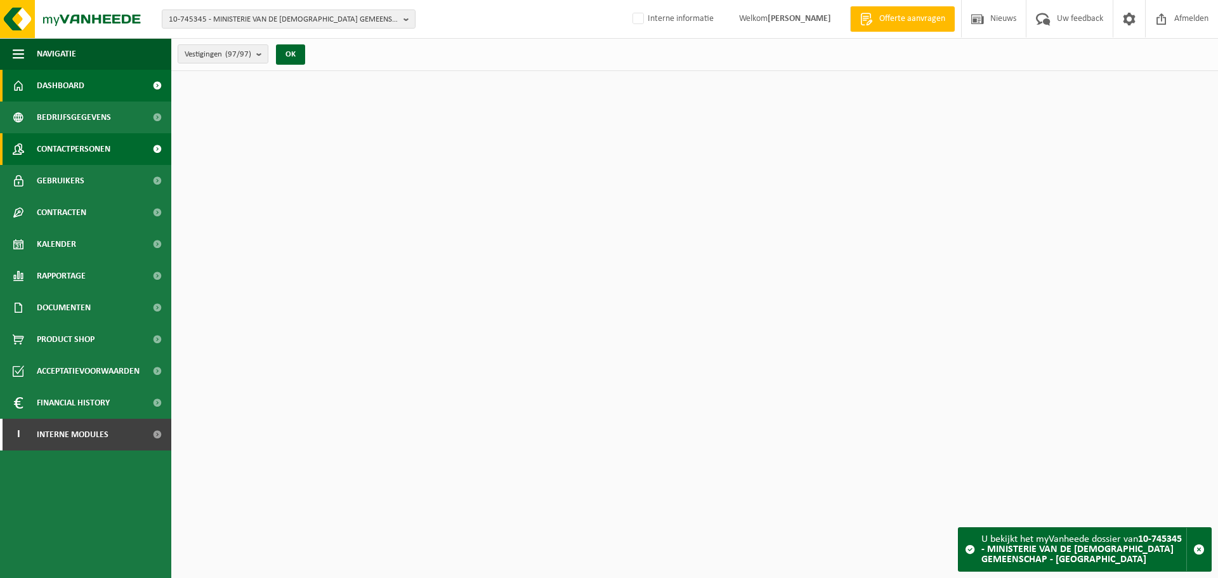
click at [117, 148] on link "Contactpersonen" at bounding box center [85, 149] width 171 height 32
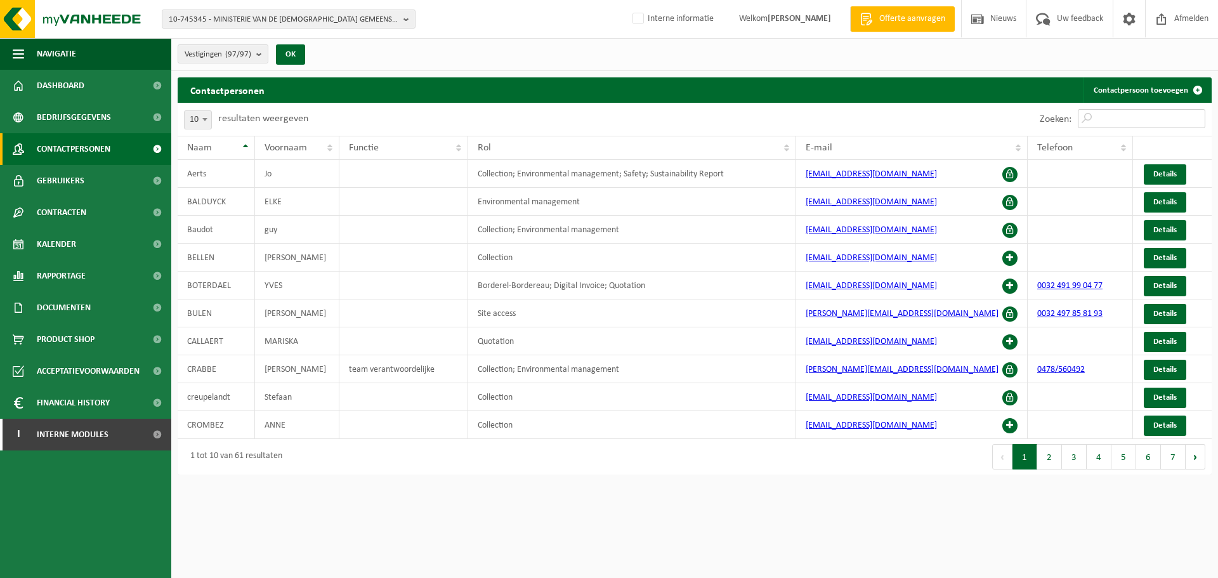
click at [1122, 121] on input "Zoeken:" at bounding box center [1142, 118] width 128 height 19
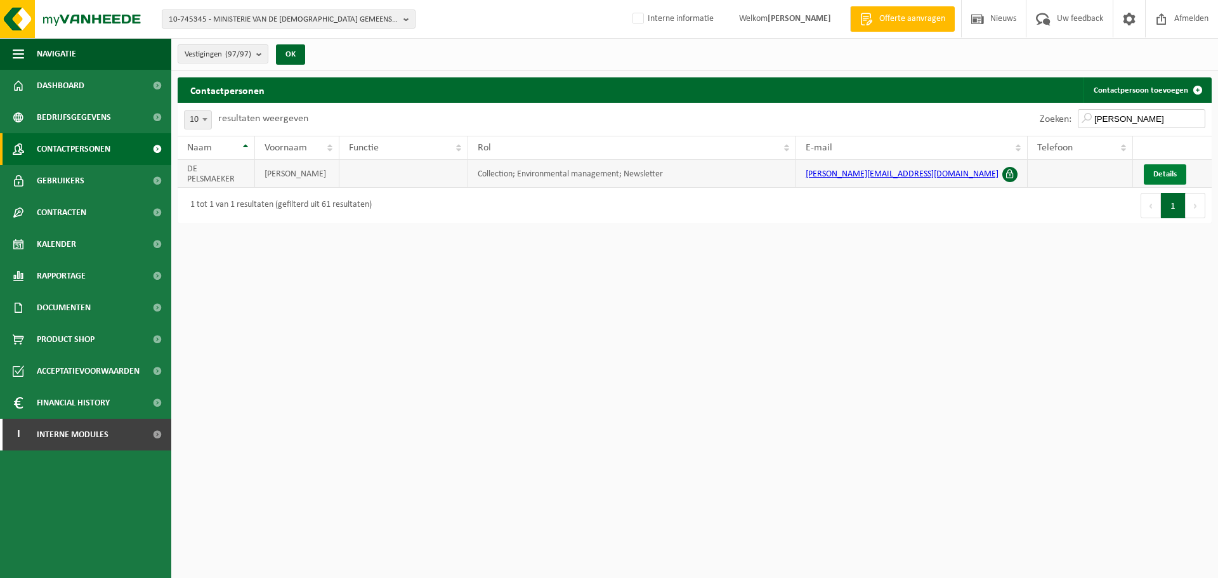
type input "[PERSON_NAME]"
click at [1159, 178] on span "Details" at bounding box center [1165, 174] width 23 height 8
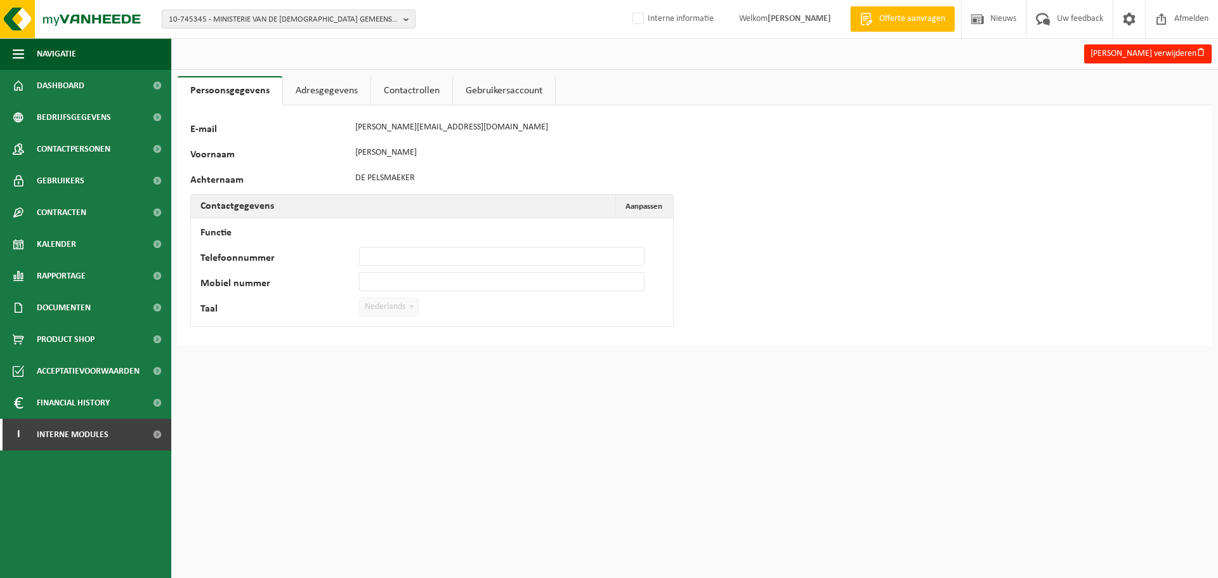
click at [423, 93] on link "Contactrollen" at bounding box center [411, 90] width 81 height 29
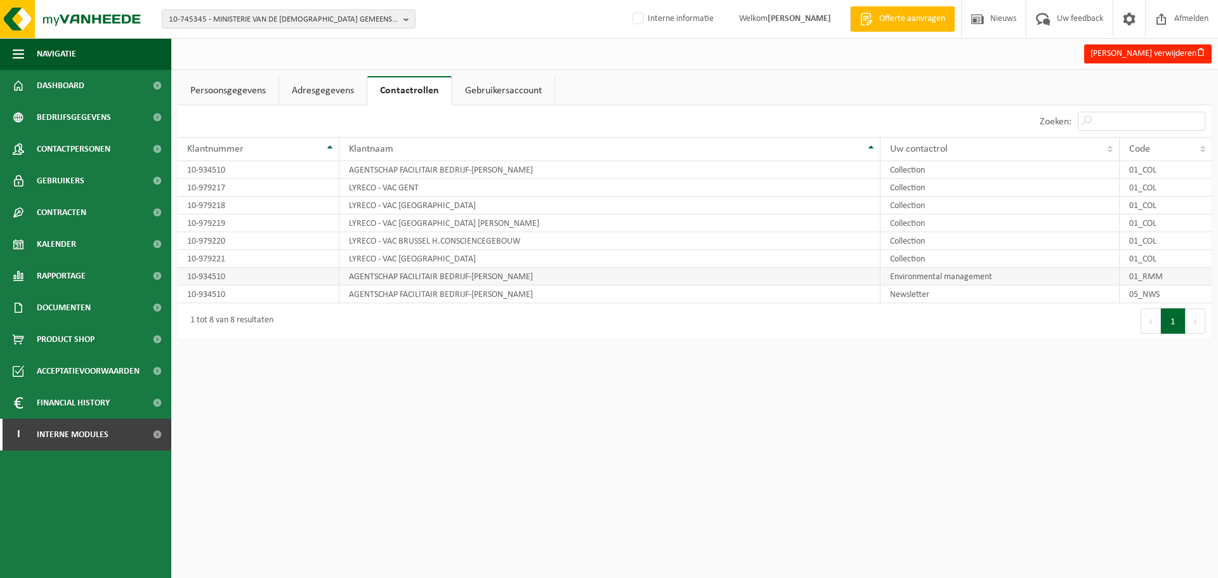
click at [534, 276] on td "AGENTSCHAP FACILITAIR BEDRIJF-[PERSON_NAME]" at bounding box center [609, 277] width 541 height 18
drag, startPoint x: 615, startPoint y: 274, endPoint x: 330, endPoint y: 277, distance: 284.9
click at [330, 277] on tr "10-934510 AGENTSCHAP FACILITAIR BEDRIJF-MARIE ELISABETH BELPAIREGEBOUW Environm…" at bounding box center [695, 277] width 1034 height 18
click at [423, 276] on td "AGENTSCHAP FACILITAIR BEDRIJF-MARIE ELISABETH BELPAIREGEBOUW" at bounding box center [609, 277] width 541 height 18
click at [100, 112] on span "Bedrijfsgegevens" at bounding box center [74, 118] width 74 height 32
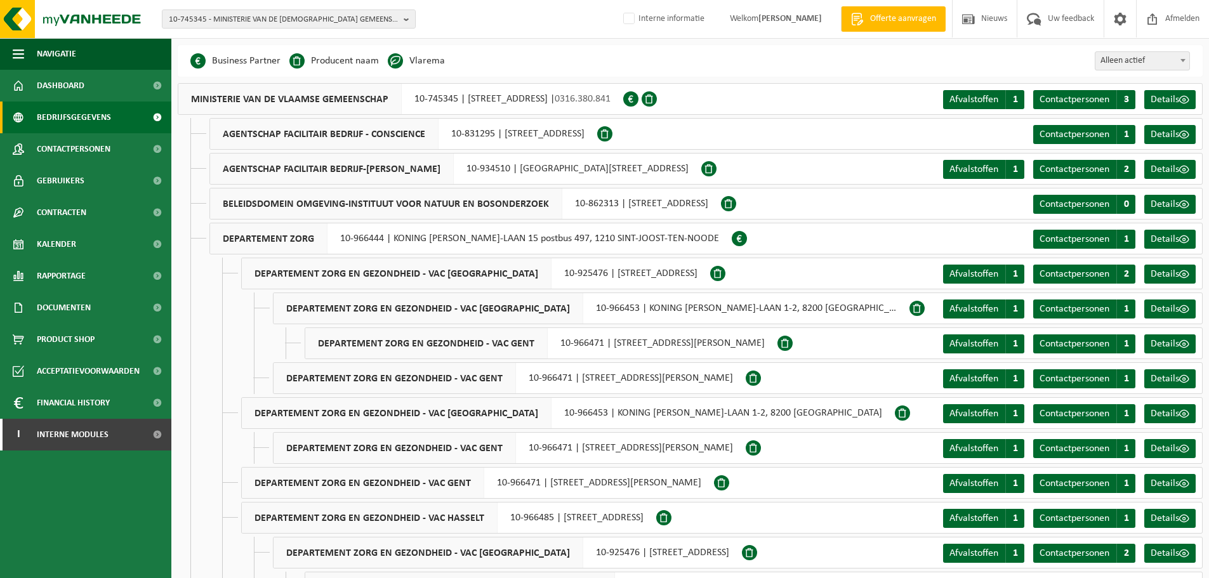
click at [614, 103] on div "MINISTERIE VAN DE [DEMOGRAPHIC_DATA] GEMEENSCHAP 10-745345 | [STREET_ADDRESS] |…" at bounding box center [400, 99] width 445 height 32
drag, startPoint x: 689, startPoint y: 95, endPoint x: 628, endPoint y: 101, distance: 60.6
click at [623, 101] on div "MINISTERIE VAN DE VLAAMSE GEMEENSCHAP 10-745345 | HAVENLAAN 88 bus 50, 1000 BRU…" at bounding box center [400, 99] width 445 height 32
click at [63, 148] on span "Contactpersonen" at bounding box center [74, 149] width 74 height 32
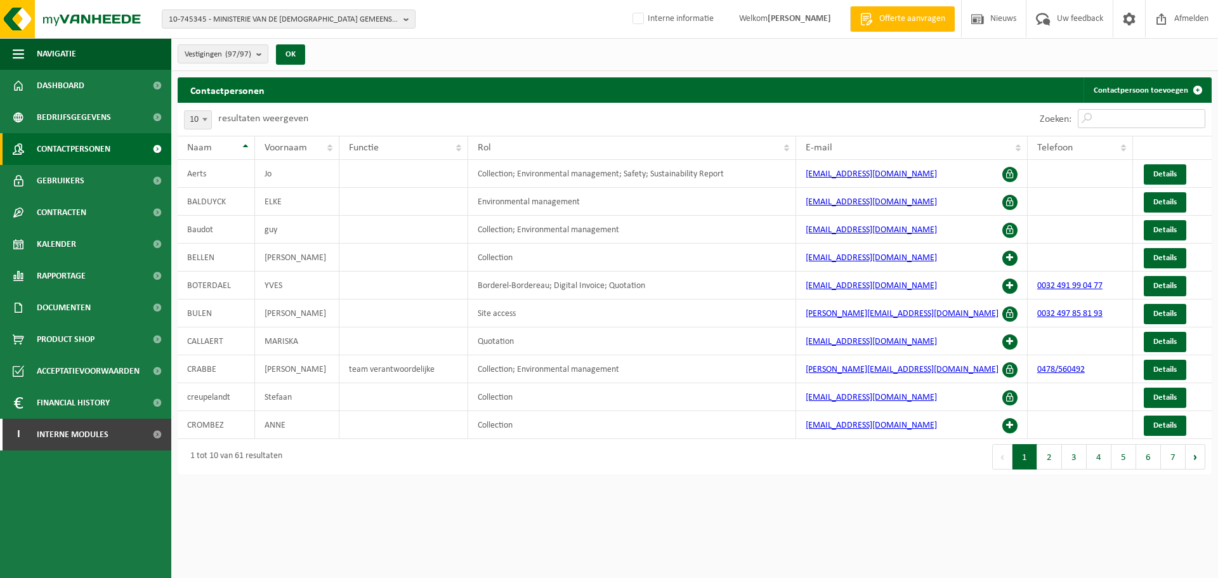
click at [1171, 116] on input "Zoeken:" at bounding box center [1142, 118] width 128 height 19
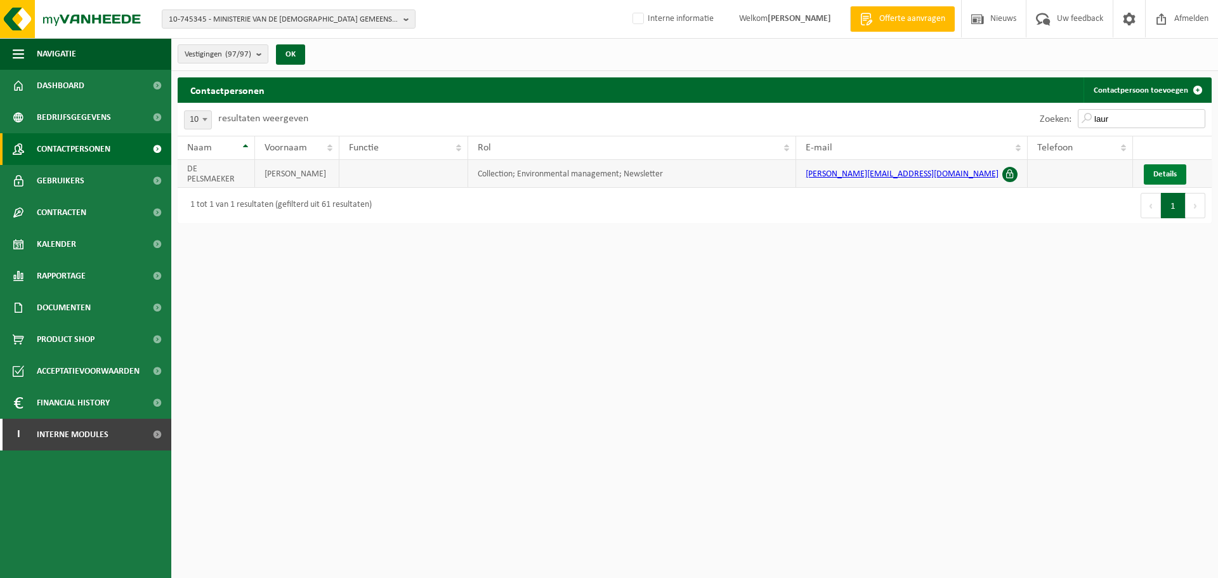
type input "laur"
click at [1176, 175] on span "Details" at bounding box center [1165, 174] width 23 height 8
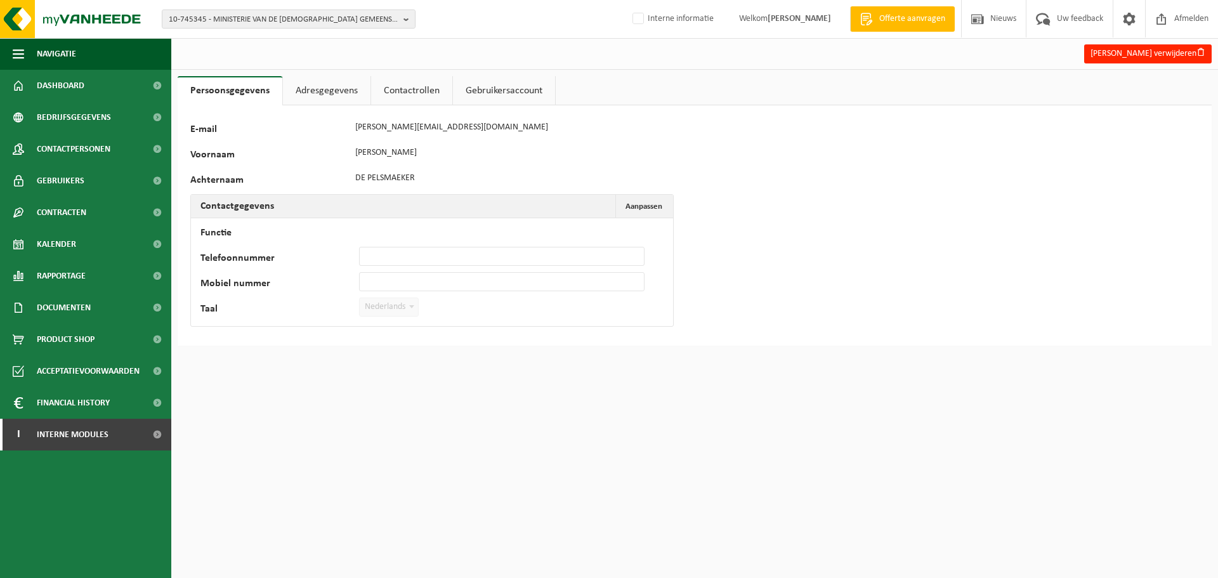
click at [395, 84] on link "Contactrollen" at bounding box center [411, 90] width 81 height 29
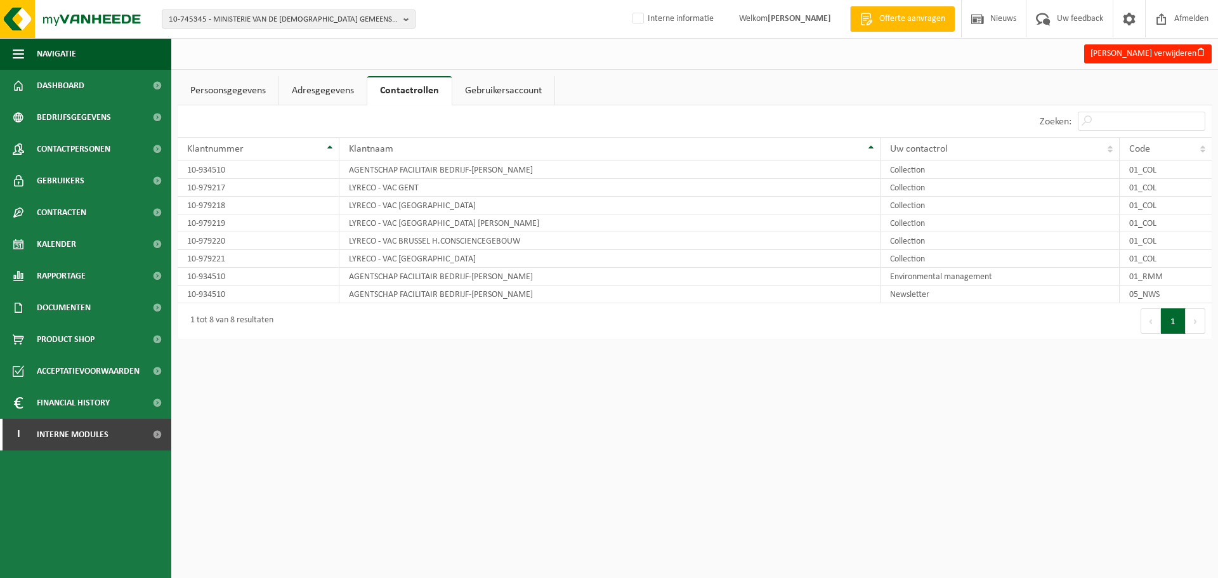
click at [529, 397] on html "10-745345 - MINISTERIE VAN DE VLAAMSE GEMEENSCHAP - BRUSSEL 10-745345 - MINISTE…" at bounding box center [609, 289] width 1218 height 578
click at [595, 286] on td "AGENTSCHAP FACILITAIR BEDRIJF-MARIE ELISABETH BELPAIREGEBOUW" at bounding box center [609, 295] width 541 height 18
drag, startPoint x: 622, startPoint y: 276, endPoint x: 345, endPoint y: 272, distance: 277.3
click at [345, 272] on td "AGENTSCHAP FACILITAIR BEDRIJF-MARIE ELISABETH BELPAIREGEBOUW" at bounding box center [609, 277] width 541 height 18
click at [275, 18] on span "10-745345 - MINISTERIE VAN DE [DEMOGRAPHIC_DATA] GEMEENSCHAP - [GEOGRAPHIC_DATA]" at bounding box center [284, 19] width 230 height 19
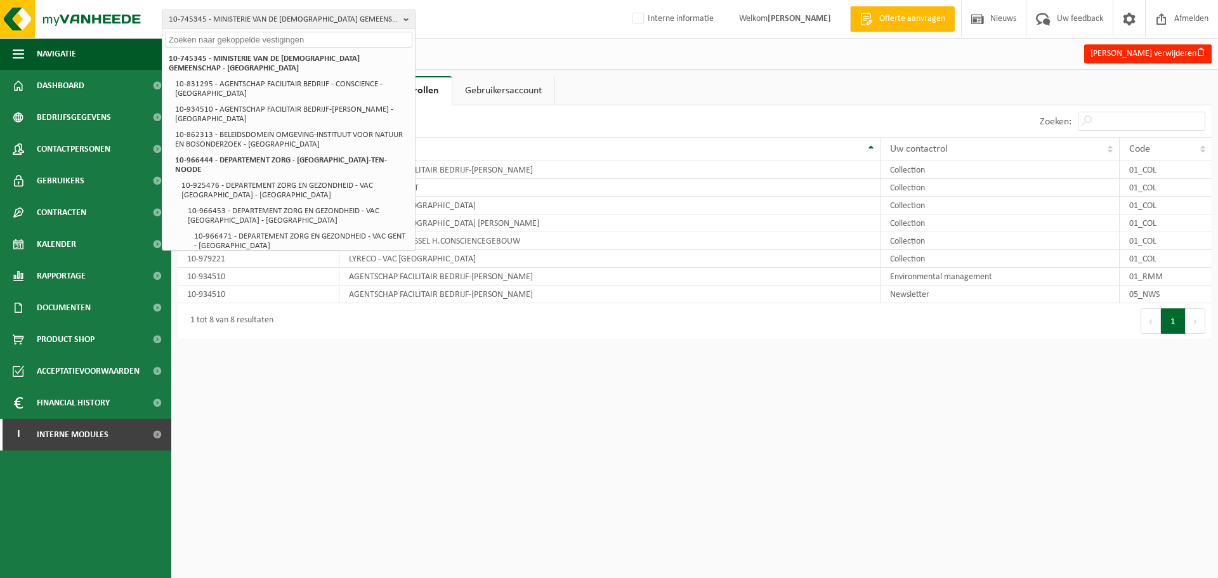
click at [668, 419] on html "10-745345 - MINISTERIE VAN DE VLAAMSE GEMEENSCHAP - BRUSSEL 10-745345 - MINISTE…" at bounding box center [609, 289] width 1218 height 578
click at [582, 284] on td "AGENTSCHAP FACILITAIR BEDRIJF-MARIE ELISABETH BELPAIREGEBOUW" at bounding box center [609, 277] width 541 height 18
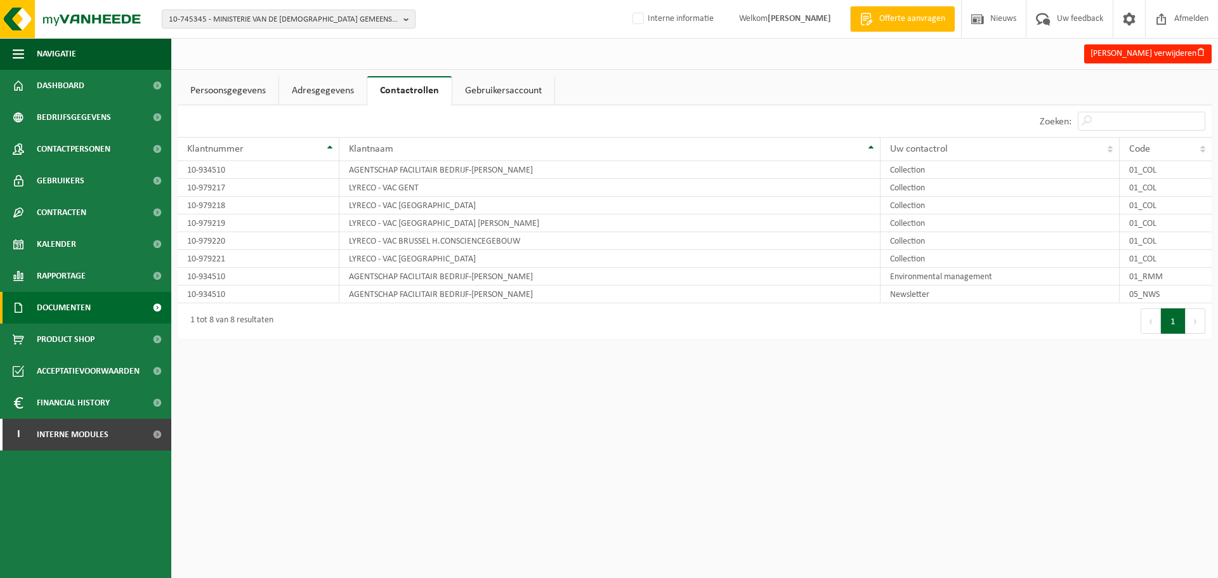
click at [129, 319] on link "Documenten" at bounding box center [85, 308] width 171 height 32
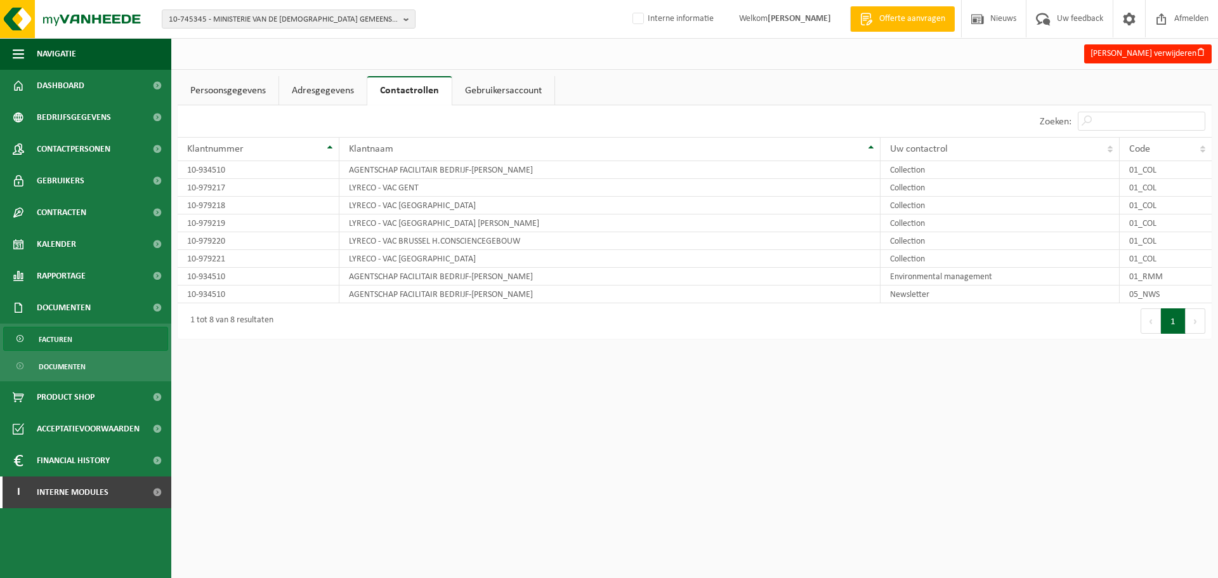
click at [107, 340] on link "Facturen" at bounding box center [85, 339] width 165 height 24
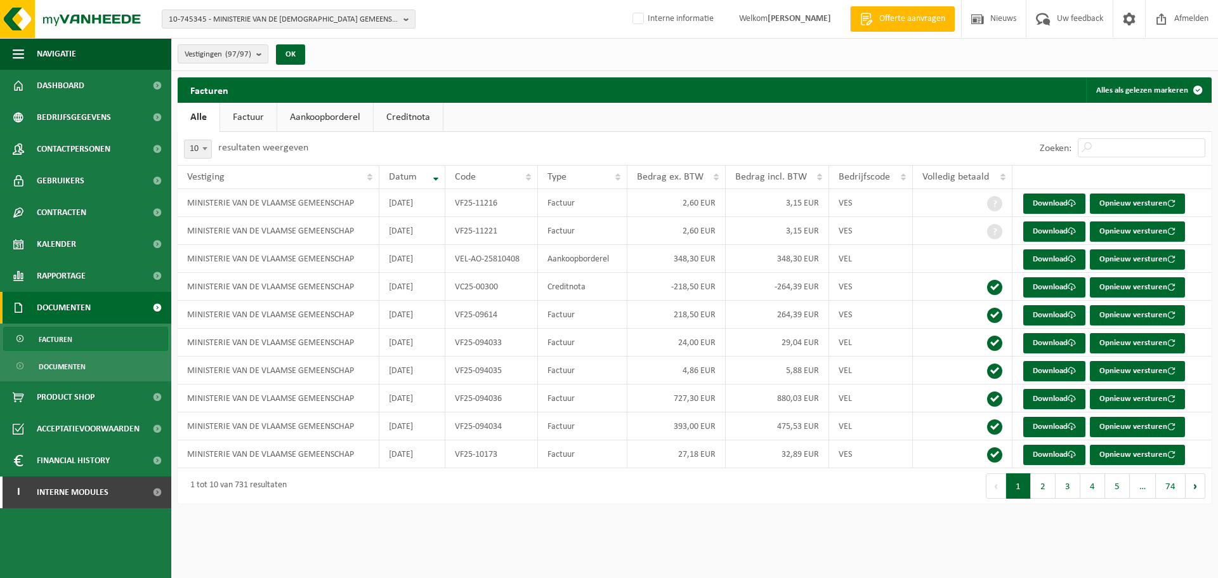
click at [249, 118] on link "Factuur" at bounding box center [248, 117] width 56 height 29
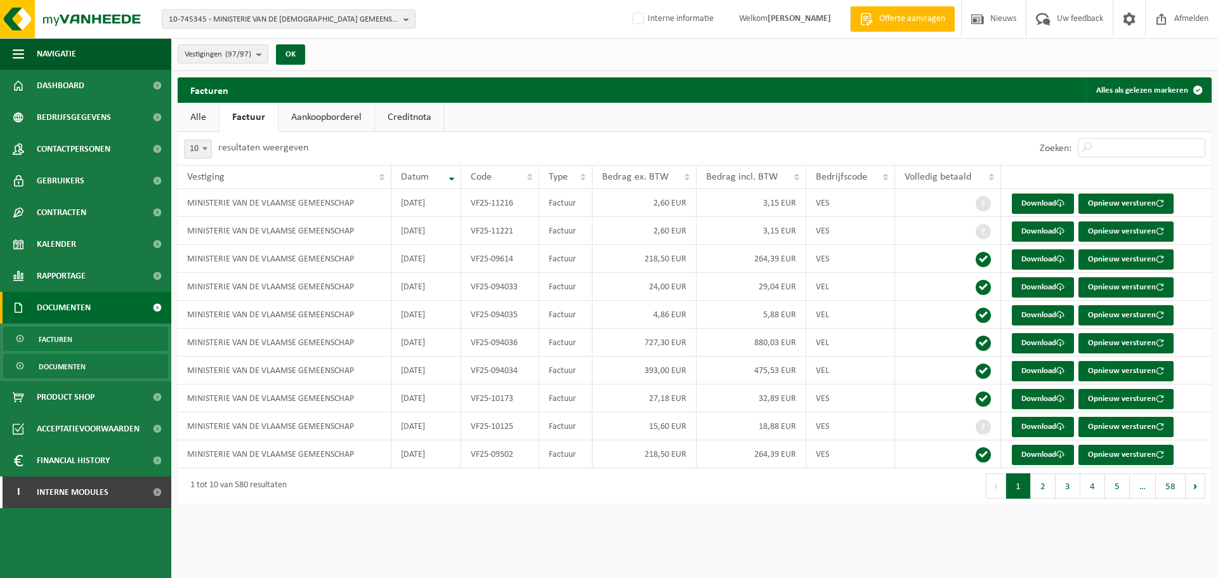
click at [104, 369] on link "Documenten" at bounding box center [85, 366] width 165 height 24
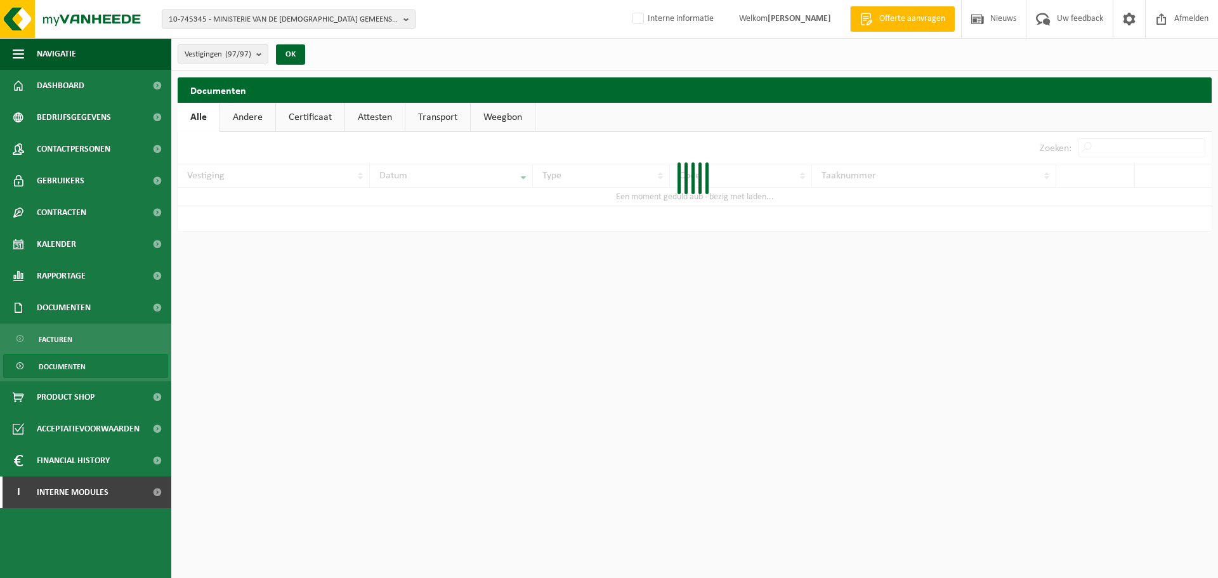
click at [304, 107] on link "Certificaat" at bounding box center [310, 117] width 69 height 29
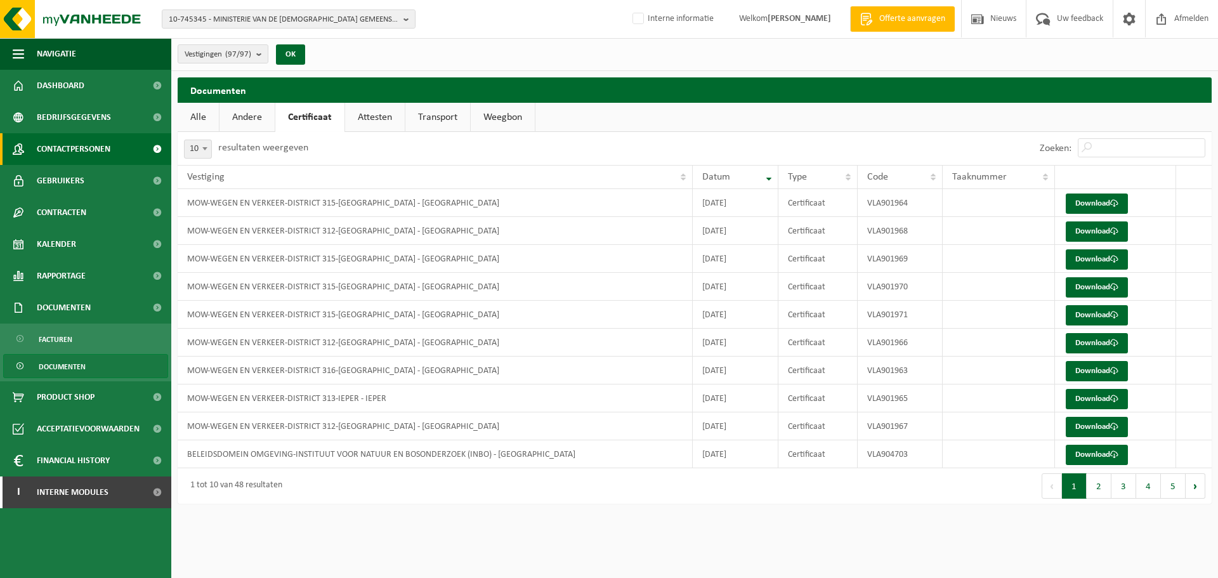
click at [128, 154] on link "Contactpersonen" at bounding box center [85, 149] width 171 height 32
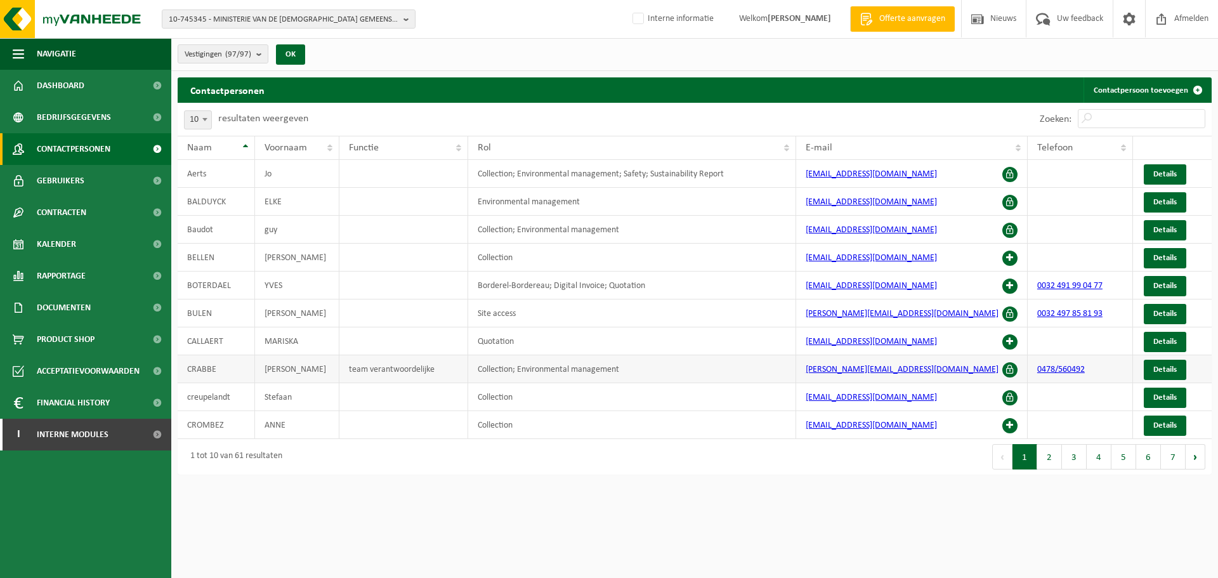
click at [612, 369] on td "Collection; Environmental management" at bounding box center [632, 369] width 328 height 28
drag, startPoint x: 626, startPoint y: 372, endPoint x: 458, endPoint y: 373, distance: 168.2
click at [458, 373] on tr "[PERSON_NAME] team verantwoordelijke Collection; Environmental management [PERS…" at bounding box center [695, 369] width 1034 height 28
click at [523, 428] on td "Collection" at bounding box center [632, 425] width 328 height 28
drag, startPoint x: 522, startPoint y: 397, endPoint x: 466, endPoint y: 400, distance: 55.3
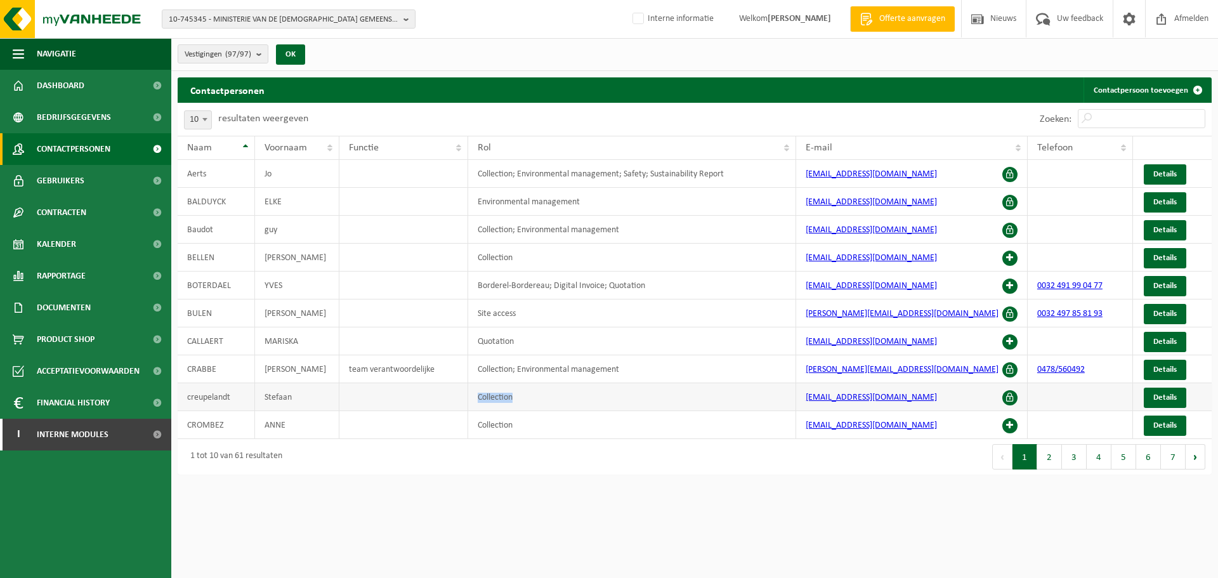
click at [466, 400] on tr "creupelandt Stefaan Collection [EMAIL_ADDRESS][DOMAIN_NAME] Details" at bounding box center [695, 397] width 1034 height 28
drag, startPoint x: 479, startPoint y: 425, endPoint x: 521, endPoint y: 421, distance: 42.1
click at [521, 421] on td "Collection" at bounding box center [632, 425] width 328 height 28
click at [610, 371] on td "Collection; Environmental management" at bounding box center [632, 369] width 328 height 28
click at [576, 316] on td "Site access" at bounding box center [632, 314] width 328 height 28
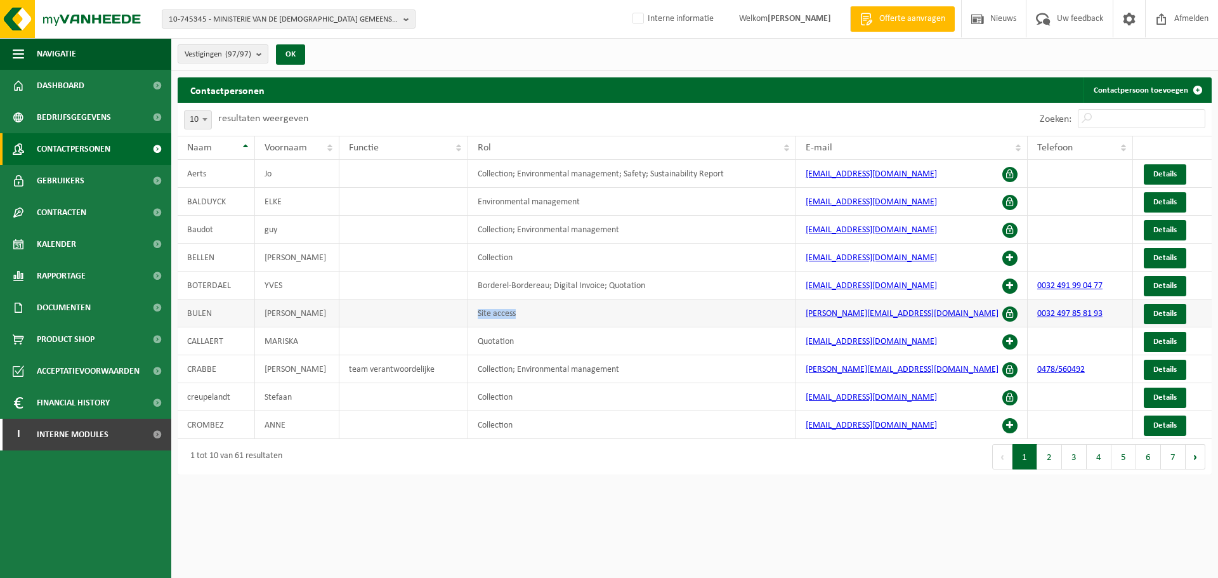
drag, startPoint x: 520, startPoint y: 312, endPoint x: 459, endPoint y: 317, distance: 61.1
click at [459, 317] on tr "BULEN PETER Site access peter.bulen@vlaanderen.be 0032 497 85 81 93 Details" at bounding box center [695, 314] width 1034 height 28
click at [406, 520] on html "10-745345 - MINISTERIE VAN DE VLAAMSE GEMEENSCHAP - BRUSSEL 10-745345 - MINISTE…" at bounding box center [609, 289] width 1218 height 578
click at [132, 366] on span "Acceptatievoorwaarden" at bounding box center [88, 371] width 103 height 32
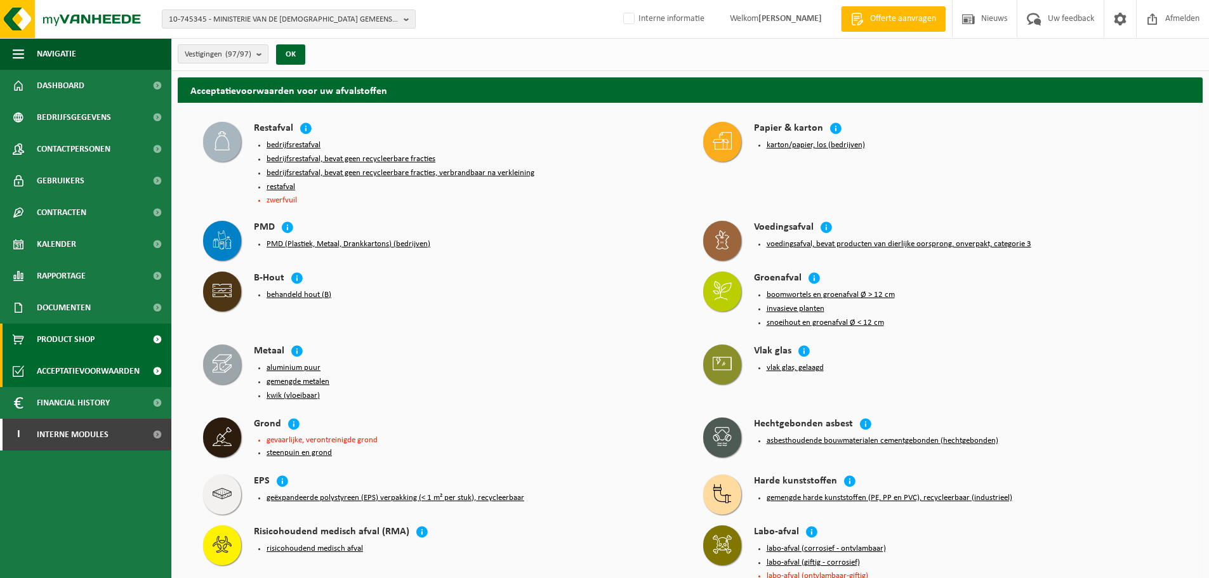
click at [91, 335] on span "Product Shop" at bounding box center [66, 340] width 58 height 32
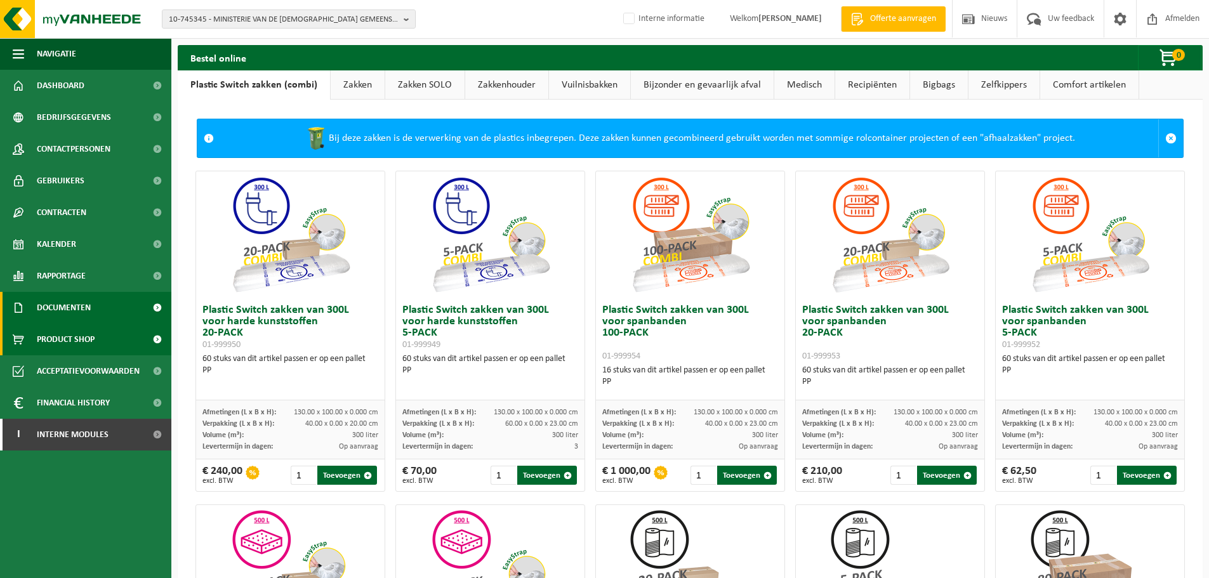
click at [138, 310] on link "Documenten" at bounding box center [85, 308] width 171 height 32
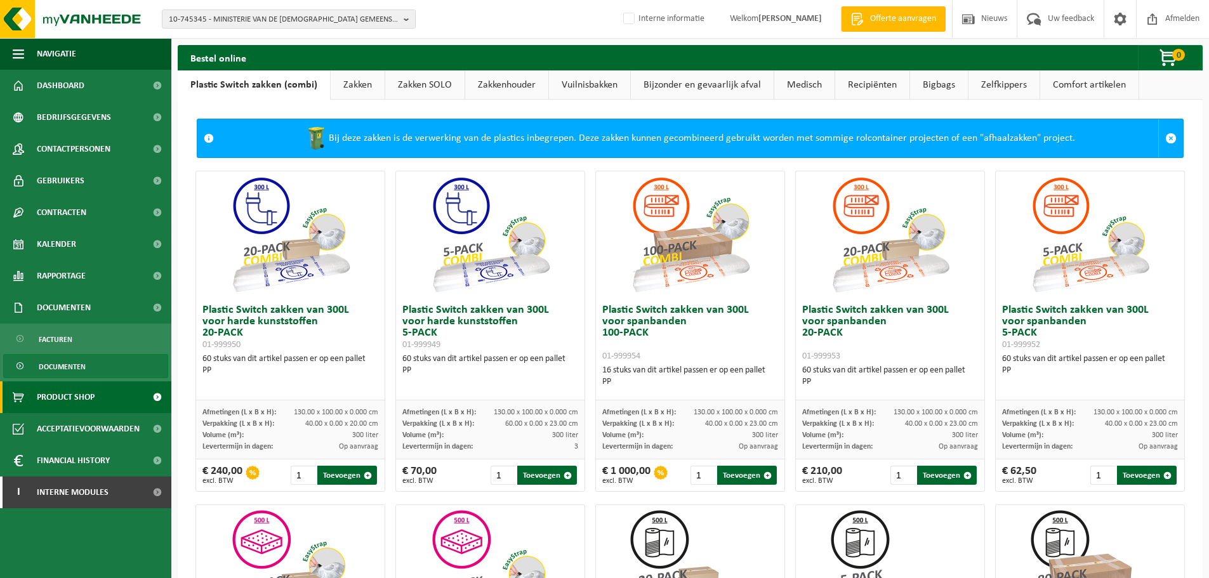
click at [91, 365] on link "Documenten" at bounding box center [85, 366] width 165 height 24
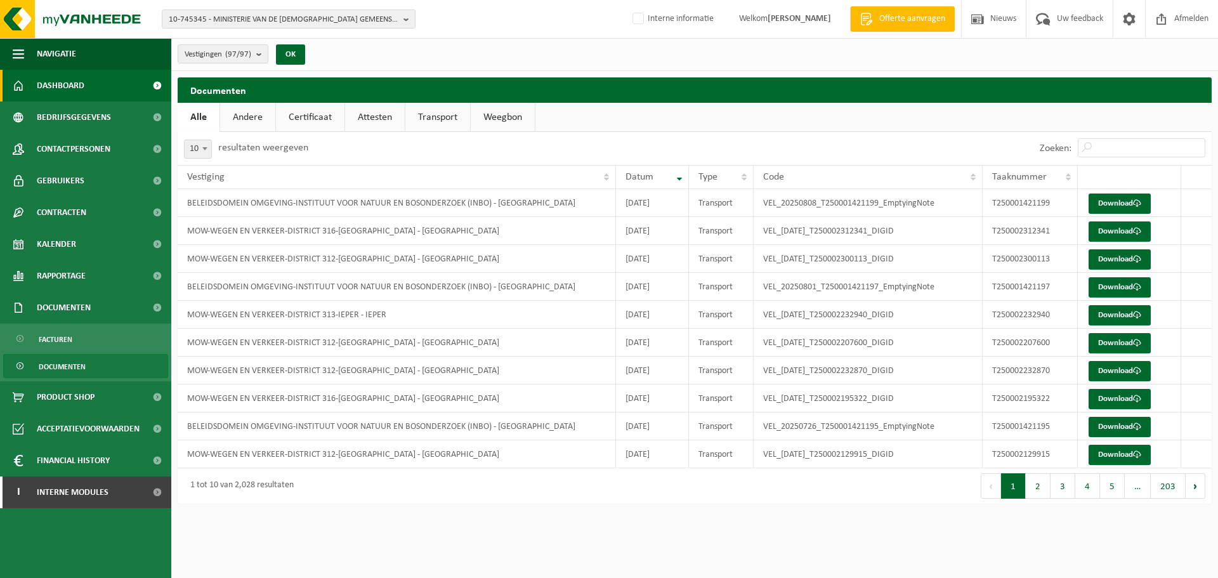
drag, startPoint x: 74, startPoint y: 94, endPoint x: 98, endPoint y: 100, distance: 24.2
click at [74, 94] on span "Dashboard" at bounding box center [61, 86] width 48 height 32
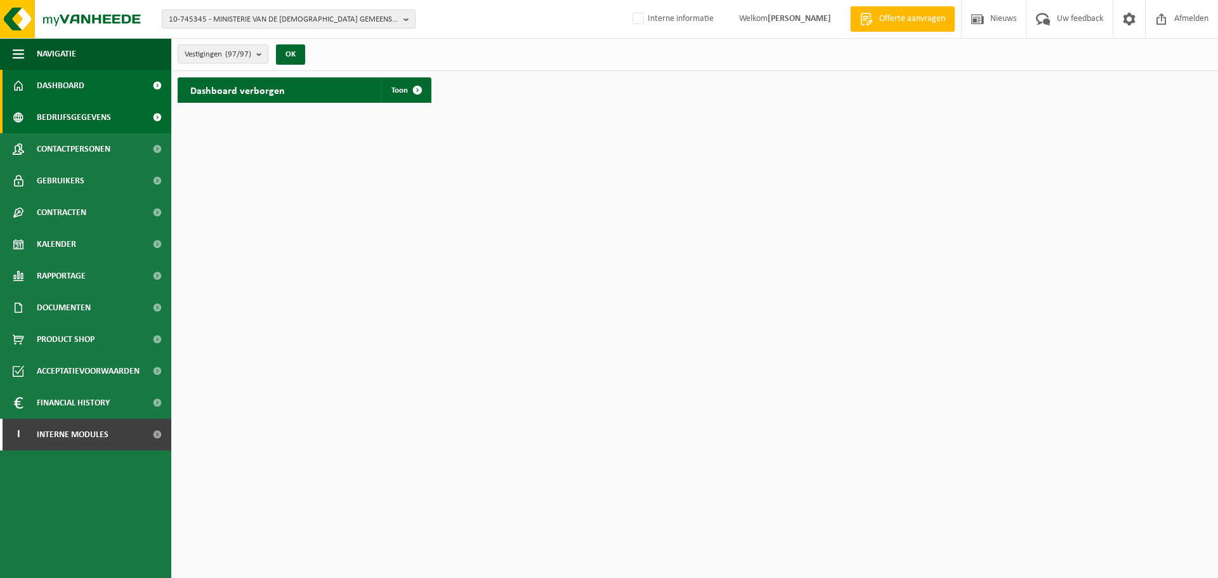
click at [92, 112] on span "Bedrijfsgegevens" at bounding box center [74, 118] width 74 height 32
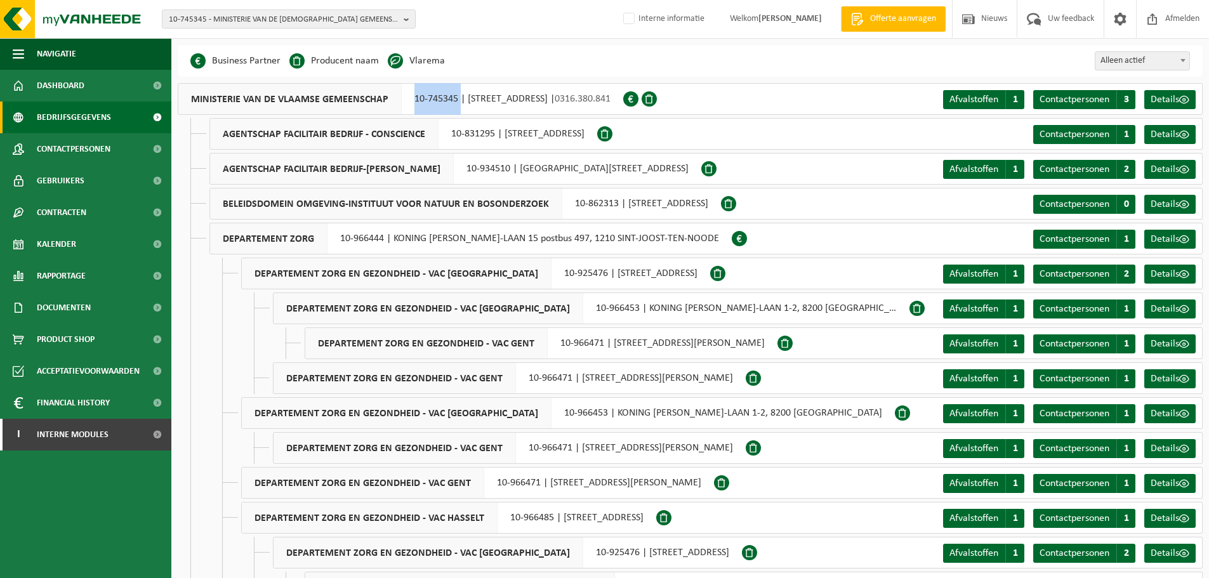
drag, startPoint x: 409, startPoint y: 103, endPoint x: 457, endPoint y: 107, distance: 47.8
click at [457, 107] on div "MINISTERIE VAN DE VLAAMSE GEMEENSCHAP 10-745345 | HAVENLAAN 88 bus 50, 1000 BRU…" at bounding box center [400, 99] width 445 height 32
copy div "10-745345"
click at [1107, 104] on span "Contactpersonen" at bounding box center [1074, 100] width 70 height 10
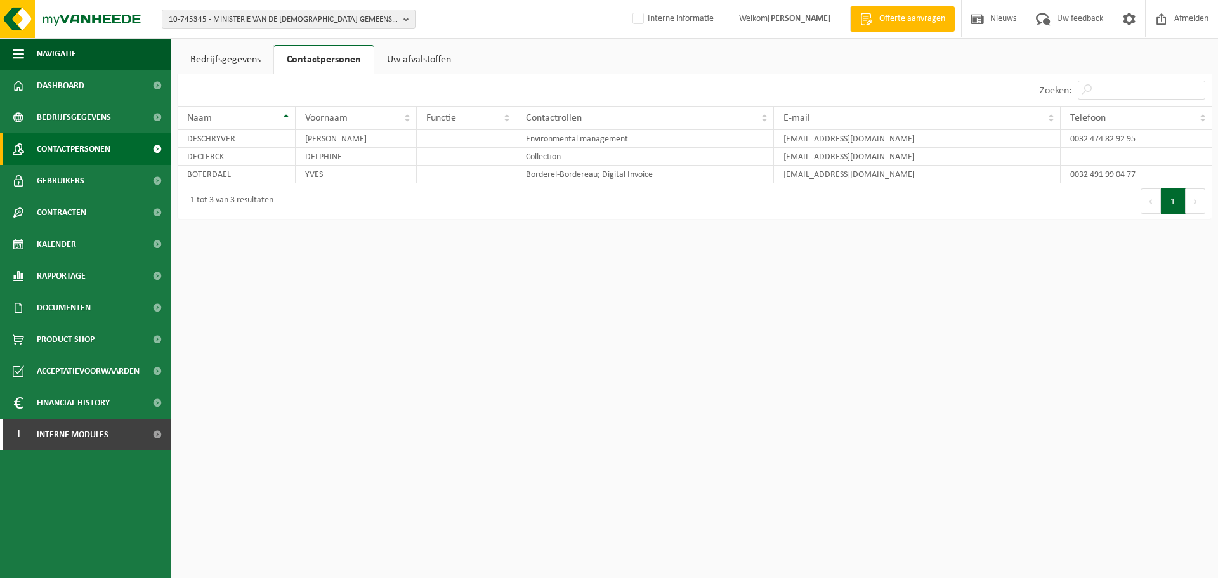
click at [100, 157] on span "Contactpersonen" at bounding box center [74, 149] width 74 height 32
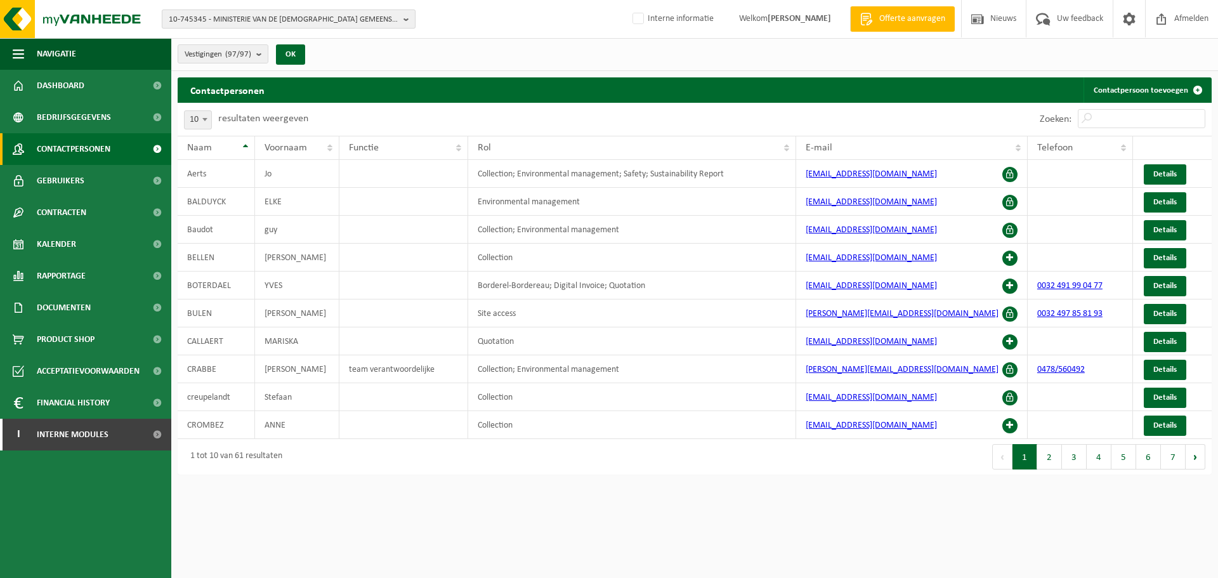
click at [357, 23] on span "10-745345 - MINISTERIE VAN DE VLAAMSE GEMEENSCHAP - BRUSSEL" at bounding box center [284, 19] width 230 height 19
paste input "10-901075"
type input "10-901075"
click at [334, 63] on li "10-901075 - FOODLIE - ZOTTEGEM" at bounding box center [288, 59] width 247 height 16
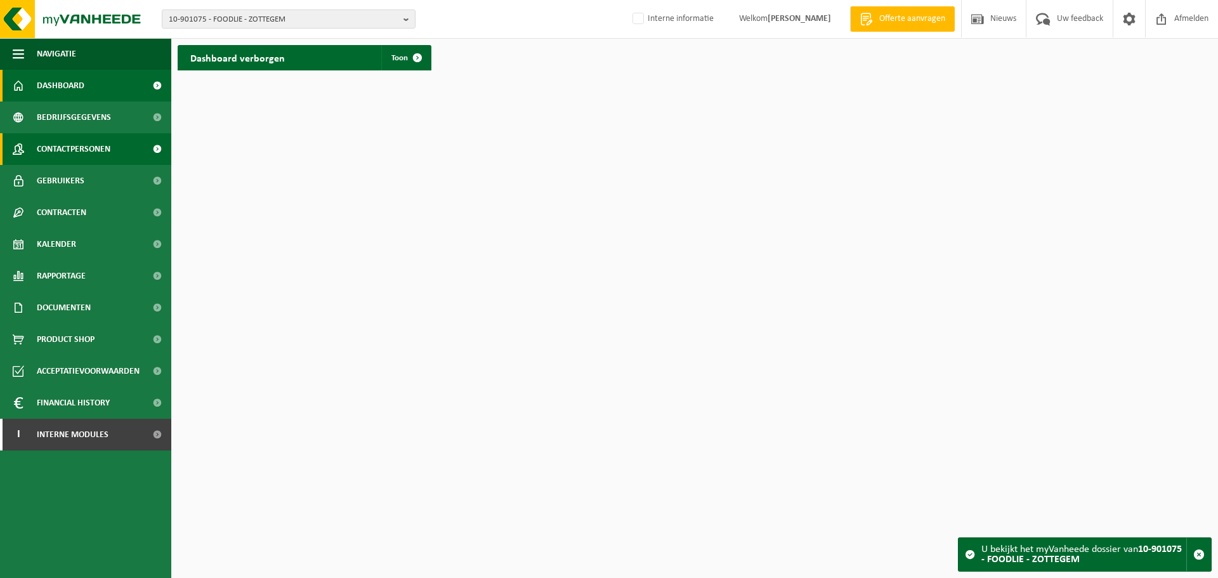
click at [137, 158] on link "Contactpersonen" at bounding box center [85, 149] width 171 height 32
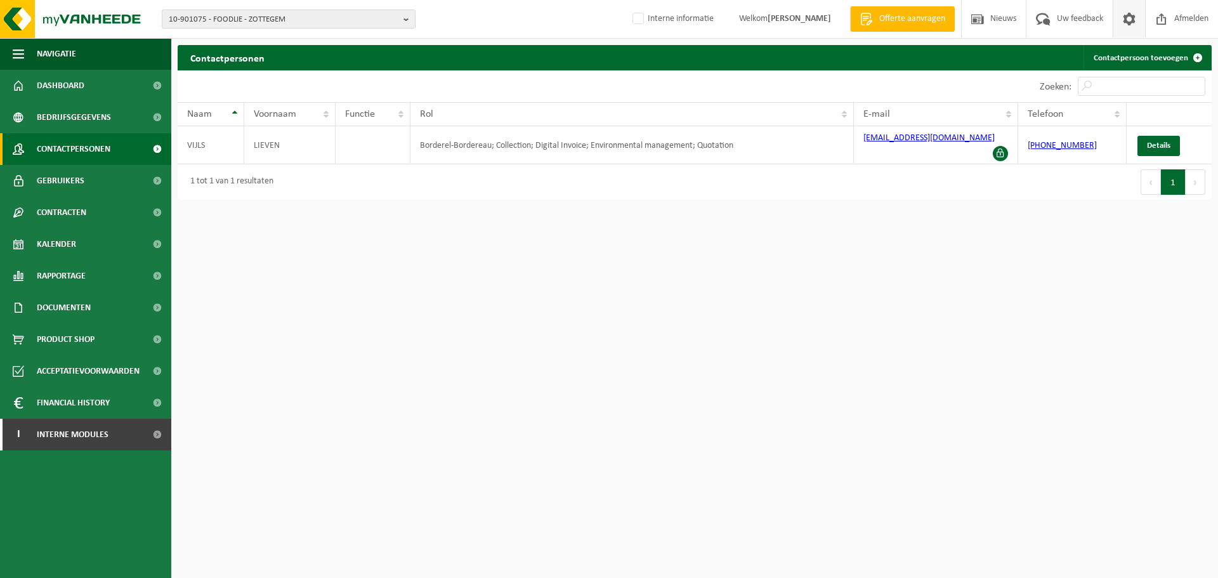
click at [1137, 16] on span at bounding box center [1129, 18] width 19 height 37
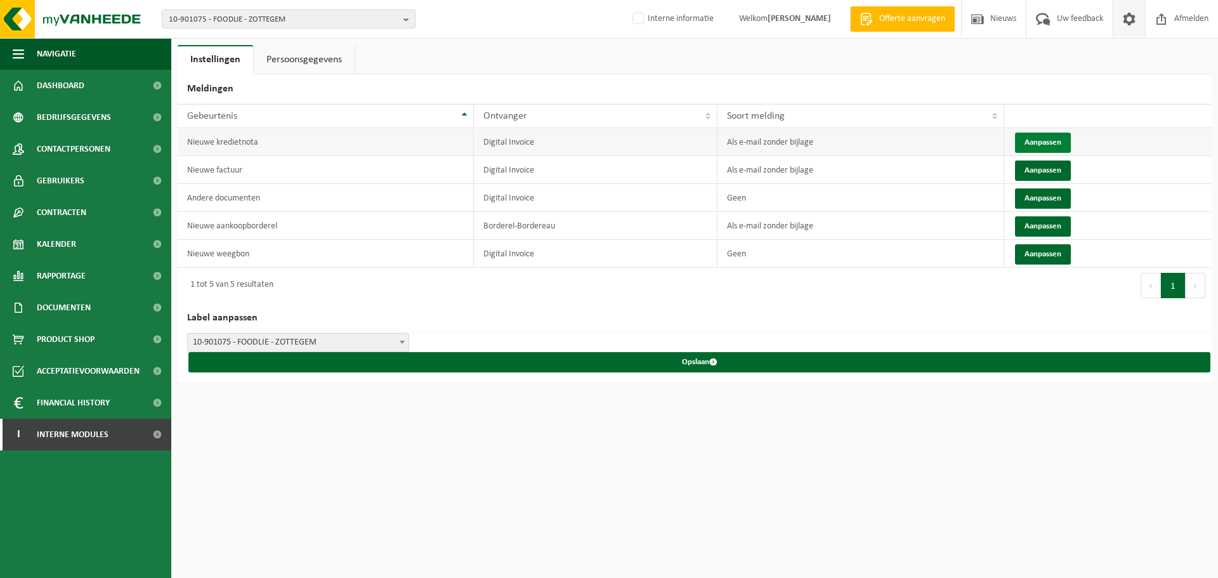
click at [1033, 136] on button "Aanpassen" at bounding box center [1043, 143] width 56 height 20
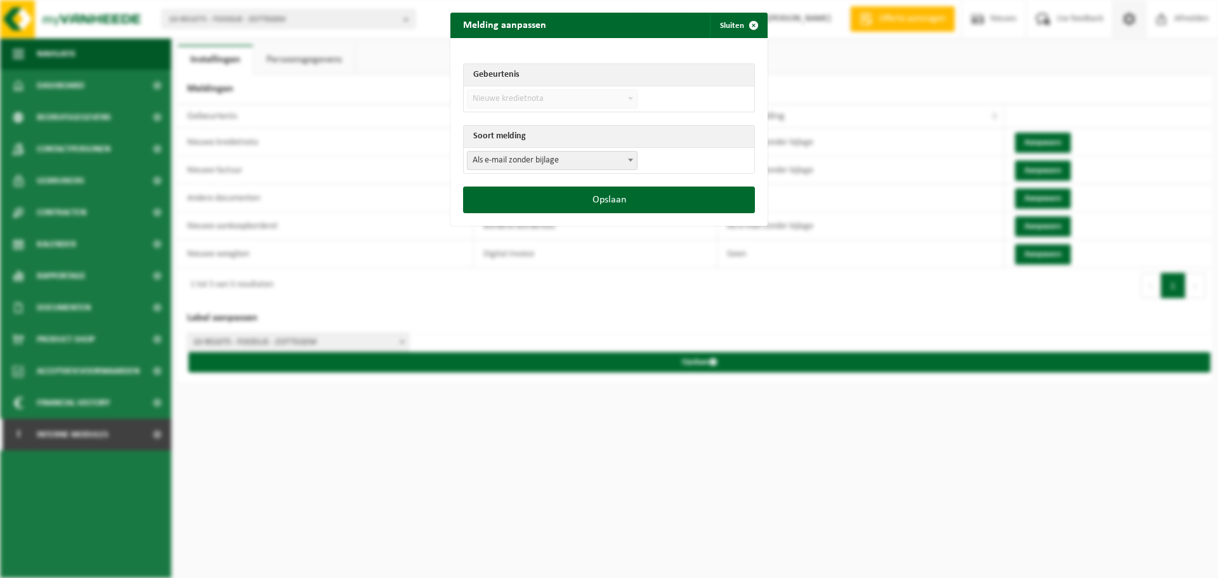
click at [485, 157] on span "Als e-mail zonder bijlage" at bounding box center [552, 161] width 169 height 18
select select "3"
click at [515, 201] on button "Opslaan" at bounding box center [609, 200] width 292 height 27
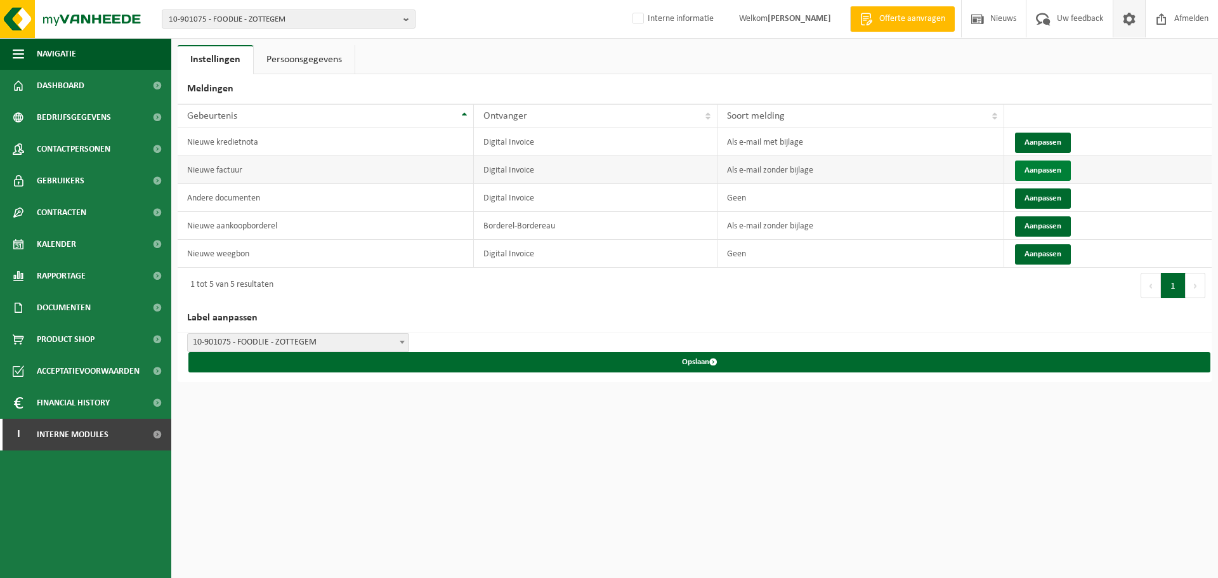
click at [1045, 173] on button "Aanpassen" at bounding box center [1043, 171] width 56 height 20
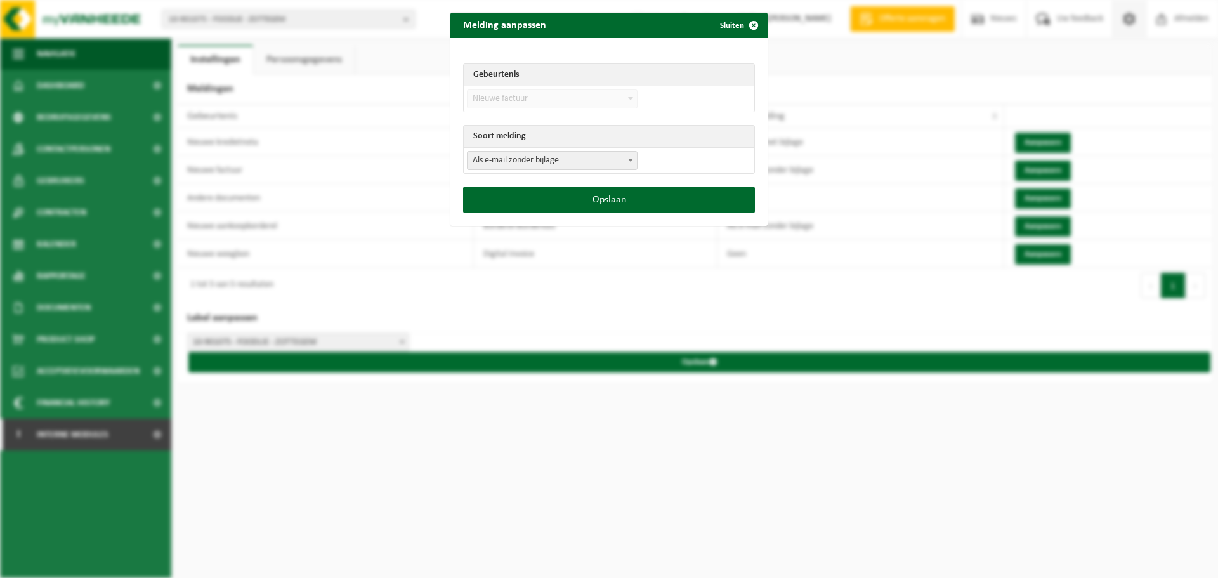
click at [562, 157] on span "Als e-mail zonder bijlage" at bounding box center [552, 161] width 169 height 18
drag, startPoint x: 548, startPoint y: 192, endPoint x: 548, endPoint y: 177, distance: 15.2
select select "3"
click at [543, 201] on button "Opslaan" at bounding box center [609, 200] width 292 height 27
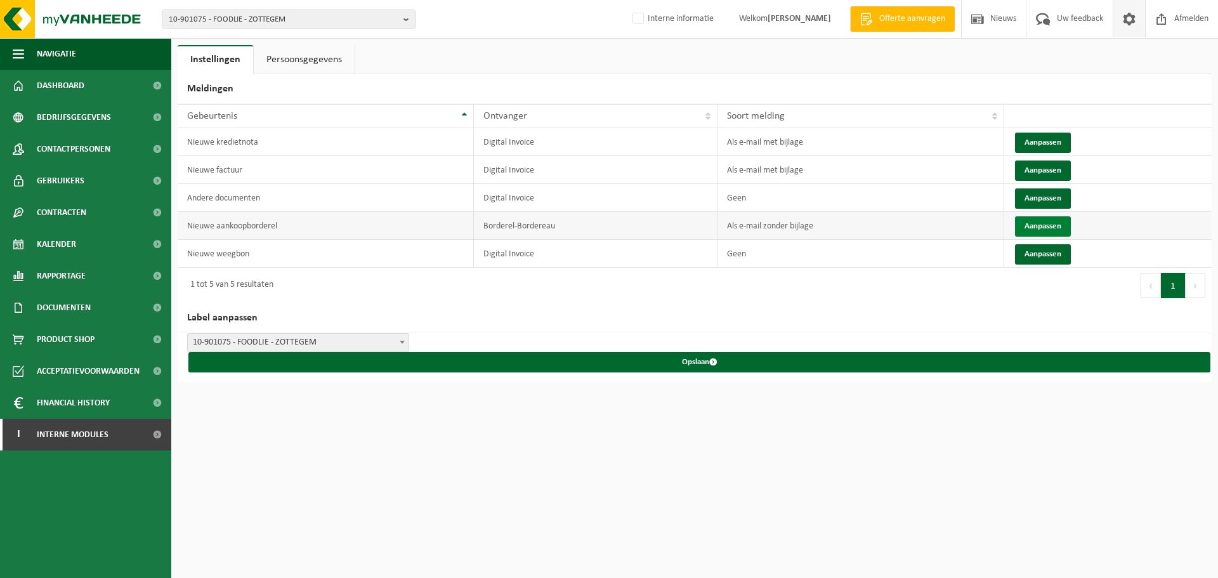
click at [1045, 225] on button "Aanpassen" at bounding box center [1043, 226] width 56 height 20
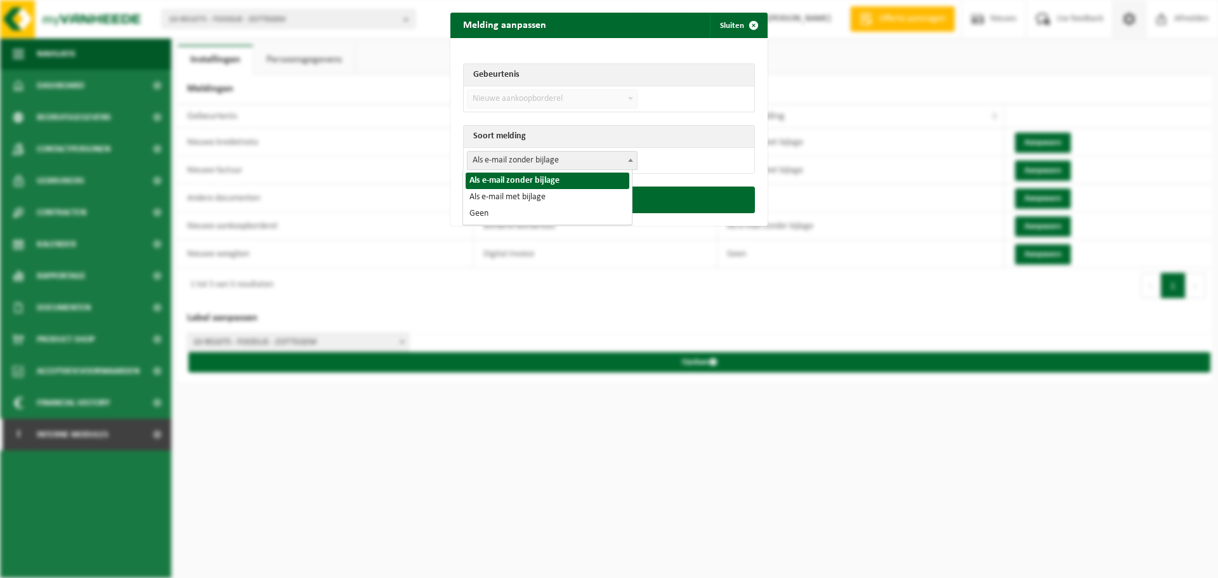
click at [612, 164] on span "Als e-mail zonder bijlage" at bounding box center [552, 161] width 169 height 18
select select "3"
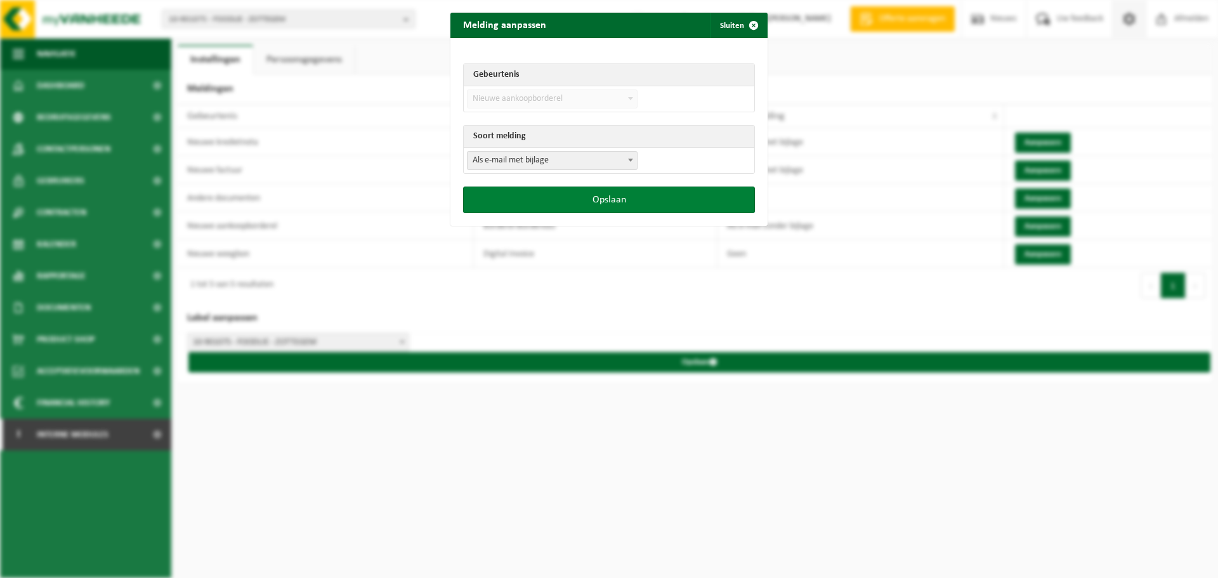
click at [560, 192] on button "Opslaan" at bounding box center [609, 200] width 292 height 27
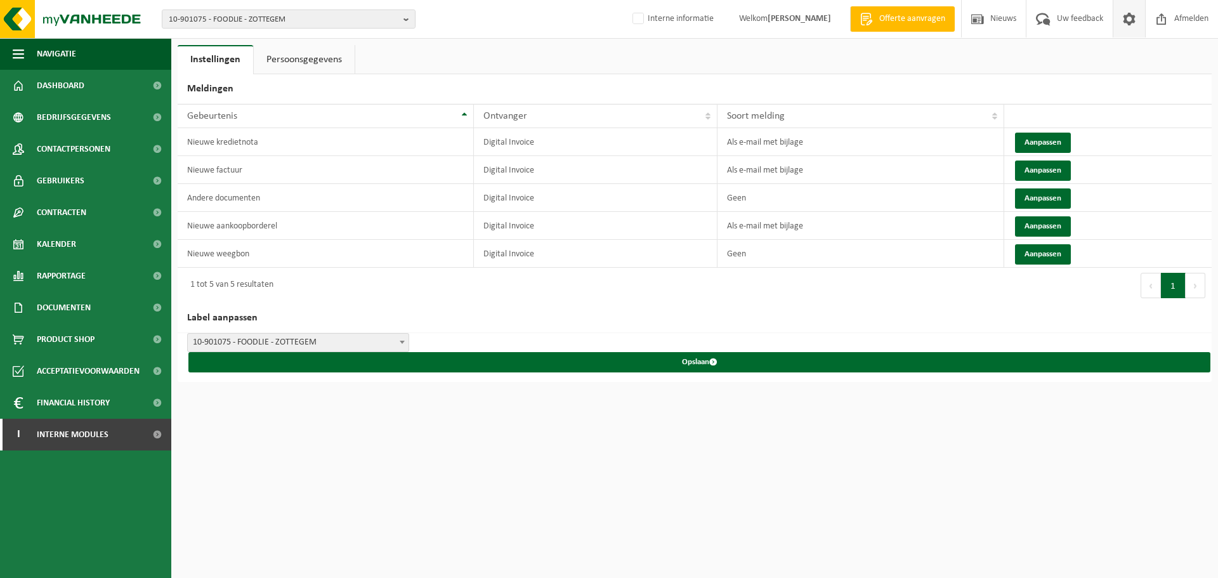
click at [749, 475] on div "10-901075 - FOODLIE - ZOTTEGEM 10-901075 - FOODLIE - ZOTTEGEM Interne informati…" at bounding box center [609, 289] width 1218 height 578
